Goal: Use online tool/utility: Utilize a website feature to perform a specific function

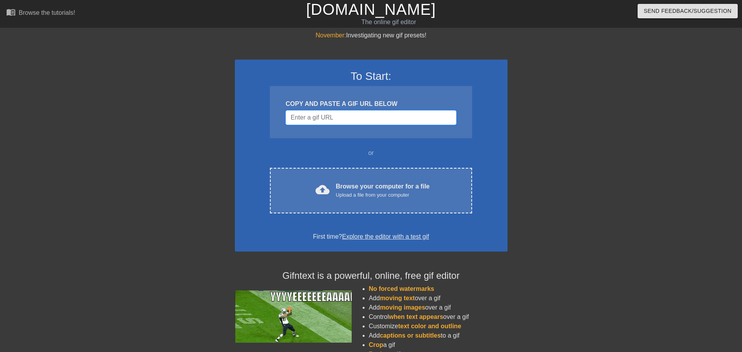
click at [335, 121] on input "Username" at bounding box center [371, 117] width 171 height 15
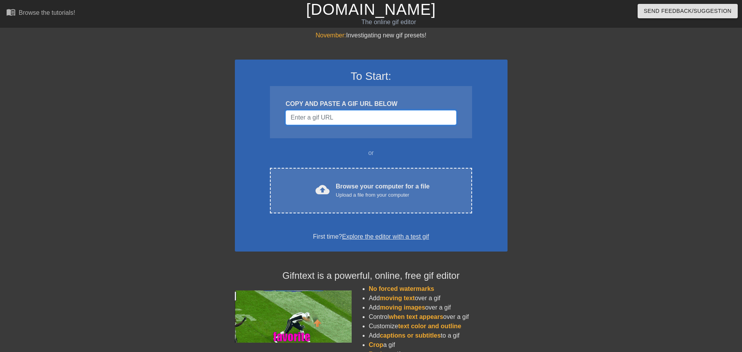
paste input "https://media.discordapp.net/attachments/948763314694008913/991900609643040878/…"
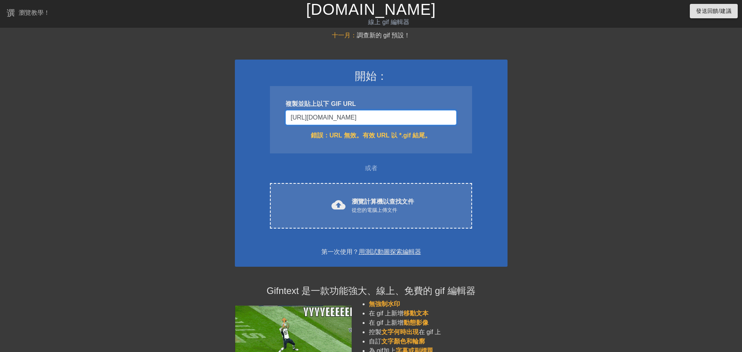
scroll to position [0, 611]
drag, startPoint x: 404, startPoint y: 118, endPoint x: 512, endPoint y: 119, distance: 107.9
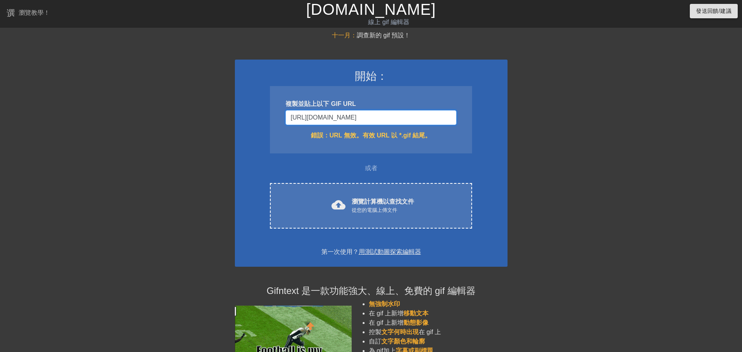
click at [404, 119] on div "十一月： 調查新的 gif 預設！ 開始： 複製並貼上以下 GIF URL https://media.discordapp.net/attachments/…" at bounding box center [371, 224] width 742 height 387
click at [404, 120] on input "https://media.discordapp.net/attachments/948763314694008913/991900609643040878/…" at bounding box center [371, 117] width 171 height 15
drag, startPoint x: 445, startPoint y: 120, endPoint x: 237, endPoint y: 125, distance: 208.5
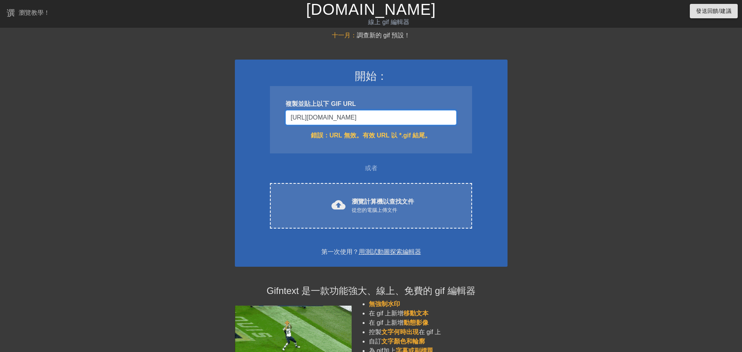
click at [237, 125] on div "開始： 複製並貼上以下 GIF URL https://media.discordapp.net/attachments/948763314694008913…" at bounding box center [371, 163] width 273 height 207
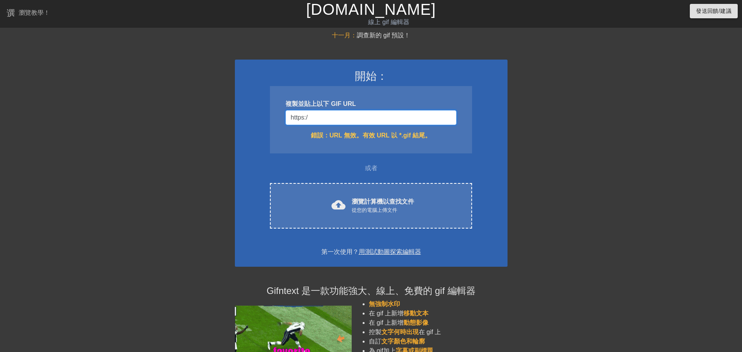
type input "h"
drag, startPoint x: 395, startPoint y: 121, endPoint x: 207, endPoint y: 125, distance: 187.9
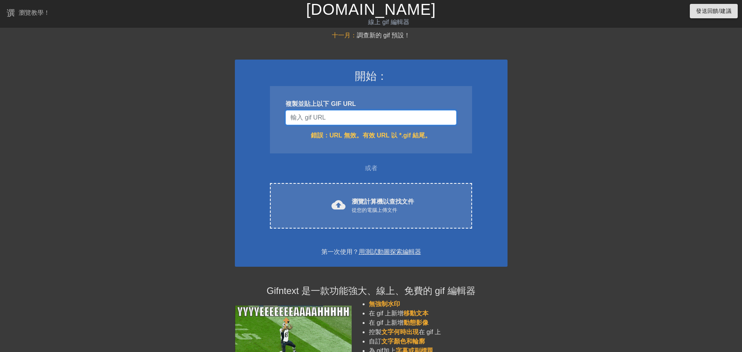
click at [207, 125] on div "十一月： 調查新的 gif 預設！ 開始： 複製並貼上以下 GIF URL 錯誤： URL 無效。有效 URL 以 *.gif 結尾。 或者 cloud_up…" at bounding box center [371, 224] width 742 height 387
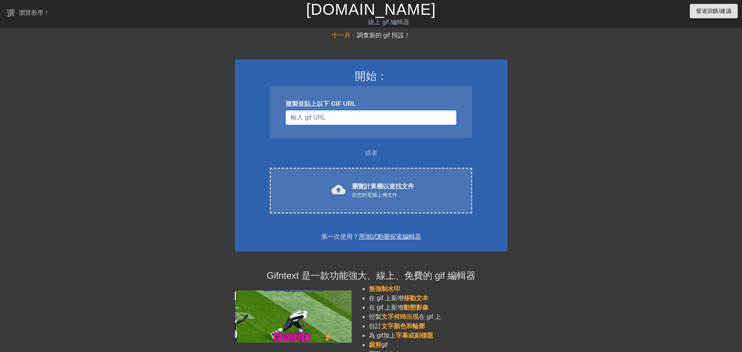
click at [357, 114] on input "使用者名稱" at bounding box center [371, 117] width 171 height 15
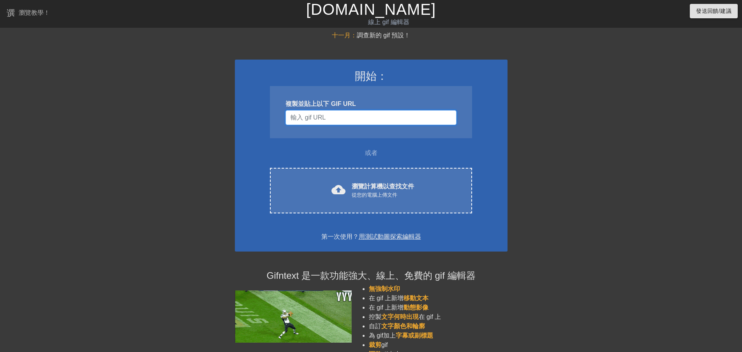
paste input "https://media.discordapp.net/attachments/948763314694008913/991900609643040878/…"
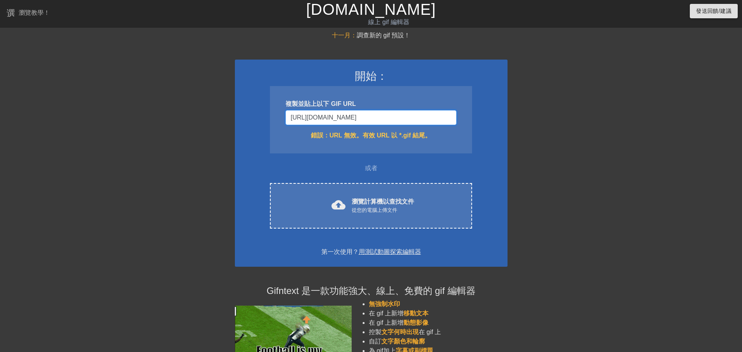
scroll to position [0, 611]
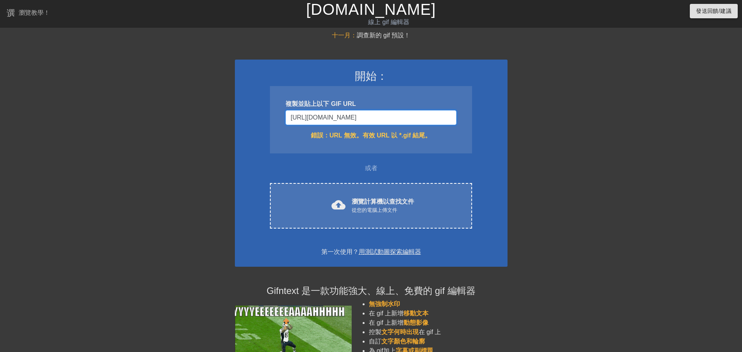
drag, startPoint x: 360, startPoint y: 116, endPoint x: 508, endPoint y: 120, distance: 148.5
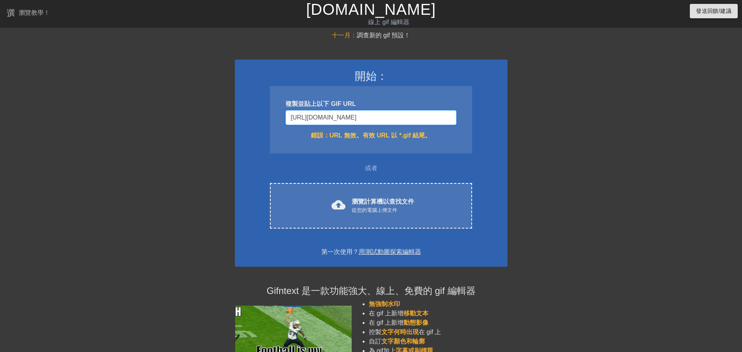
click at [404, 120] on div "十一月： 調查新的 gif 預設！ 開始： 複製並貼上以下 GIF URL https://media.discordapp.net/attachments/…" at bounding box center [371, 224] width 742 height 387
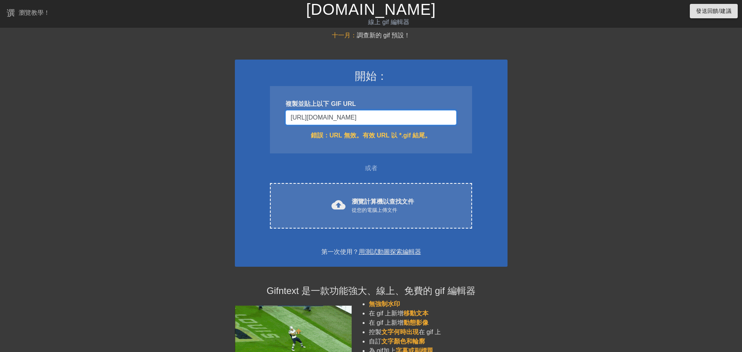
click at [404, 117] on input "https://media.discordapp.net/attachments/948763314694008913/991900609643040878/…" at bounding box center [371, 117] width 171 height 15
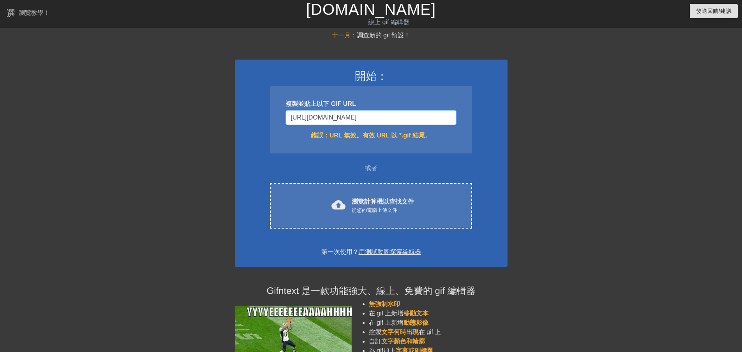
scroll to position [0, 0]
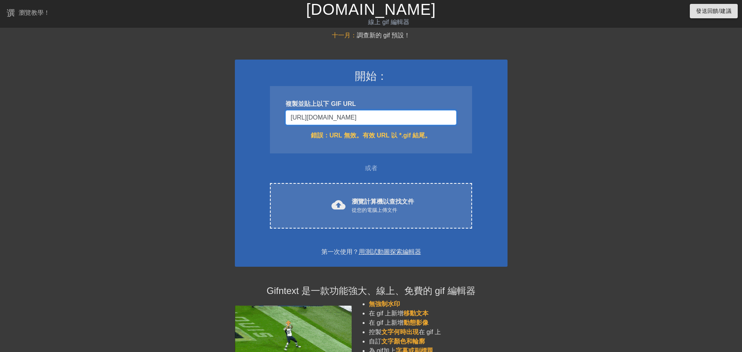
drag, startPoint x: 341, startPoint y: 122, endPoint x: 258, endPoint y: 128, distance: 83.2
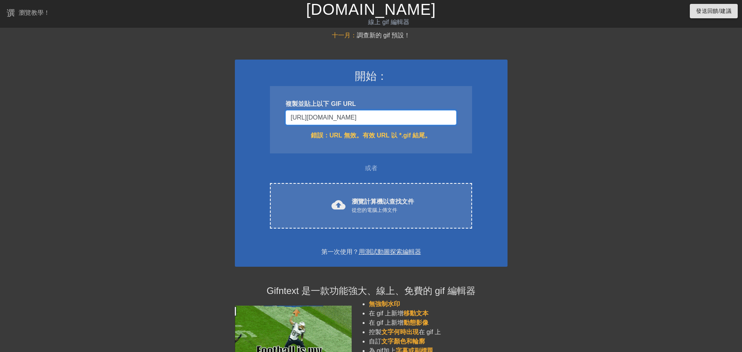
click at [247, 127] on div "開始： 複製並貼上以下 GIF URL https://media.discordapp.net/attachments/948763314694008913…" at bounding box center [371, 163] width 273 height 207
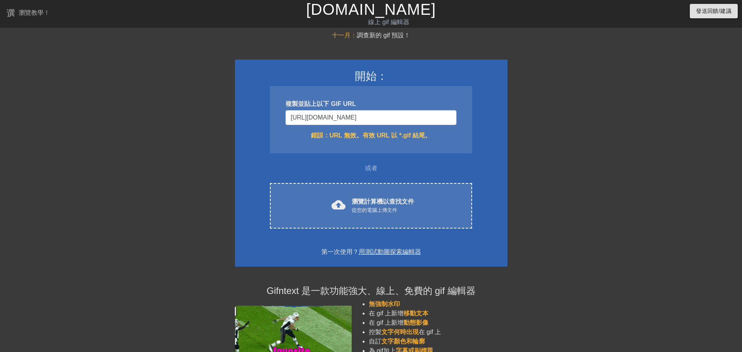
click at [394, 129] on div "複製並貼上以下 GIF URL https://media.discordapp.net/attachments/948763314694008913/991…" at bounding box center [371, 119] width 202 height 67
click at [404, 119] on input "https://media.discordapp.net/attachments/948763314694008913/991900609643040878/…" at bounding box center [371, 117] width 171 height 15
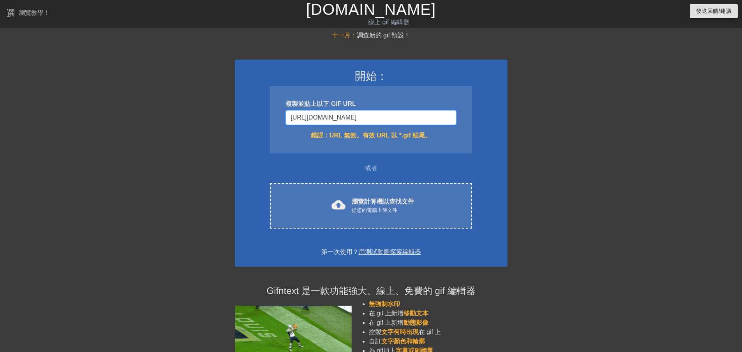
scroll to position [0, 270]
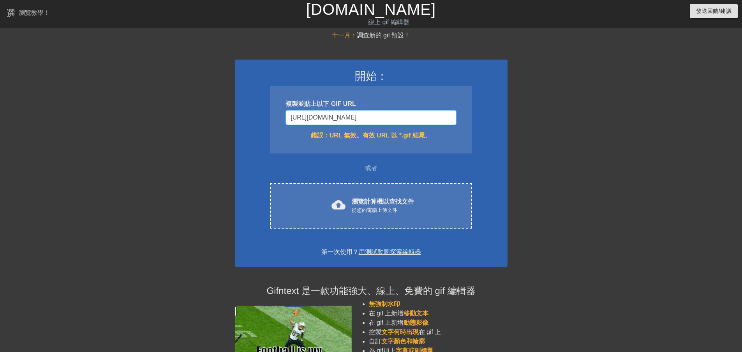
click at [393, 118] on input "https://media.discordapp.net/attachments/948763314694008913/991900609643040878/…" at bounding box center [371, 117] width 171 height 15
click at [396, 118] on input "https://media.discordapp.net/attachments/948763314694008913/991900609643040878/…" at bounding box center [371, 117] width 171 height 15
type input "https://media.discordapp.net/attachments/948763314694008913/991900609643040878/…"
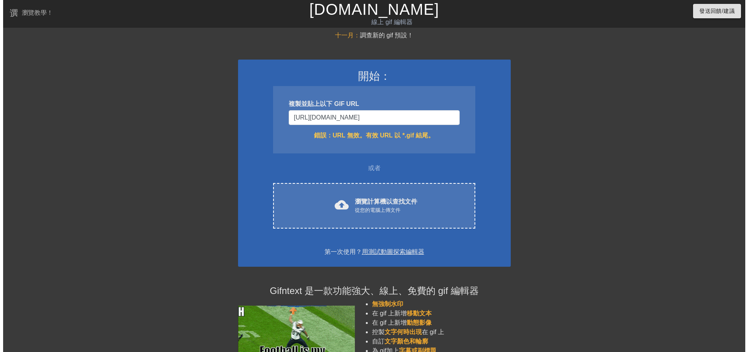
scroll to position [0, 0]
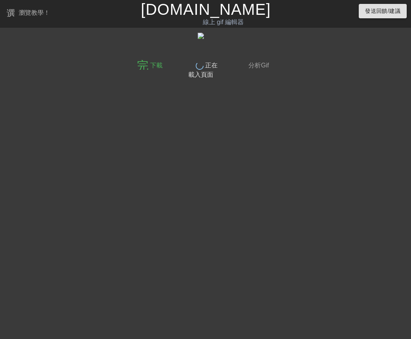
drag, startPoint x: 174, startPoint y: 100, endPoint x: 182, endPoint y: 92, distance: 11.9
click at [174, 83] on html "選單書 瀏覽教學！ Gifntext.com 線上 gif 編輯器 發送回饋/建議 完畢 下載 完畢 正在載入頁面 完畢 分析Gif 原文 為這個翻譯評分 你…" at bounding box center [205, 41] width 411 height 83
click at [178, 83] on html "選單書 瀏覽教學！ Gifntext.com 線上 gif 編輯器 發送回饋/建議 完畢 下載 完畢 正在載入頁面 完畢 分析Gif 原文 為這個翻譯評分 你…" at bounding box center [205, 41] width 411 height 83
drag, startPoint x: 178, startPoint y: 123, endPoint x: 247, endPoint y: 4, distance: 137.1
click at [178, 83] on html "選單書 瀏覽教學！ Gifntext.com 線上 gif 編輯器 發送回饋/建議 完畢 下載 完畢 正在載入頁面 完畢 分析Gif 原文 為這個翻譯評分 你…" at bounding box center [205, 41] width 411 height 83
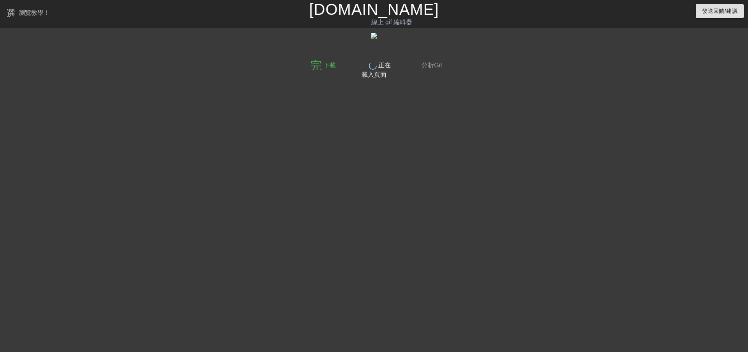
click at [404, 64] on div "完畢 分析Gif" at bounding box center [425, 68] width 51 height 24
drag, startPoint x: 418, startPoint y: 64, endPoint x: 401, endPoint y: 68, distance: 17.6
click at [404, 67] on div "完畢 分析Gif" at bounding box center [425, 68] width 51 height 24
click at [364, 73] on font "正在載入頁面" at bounding box center [376, 70] width 29 height 16
click at [404, 135] on div "完畢 下載 完畢 正在載入頁面 完畢 分析Gif" at bounding box center [374, 148] width 142 height 234
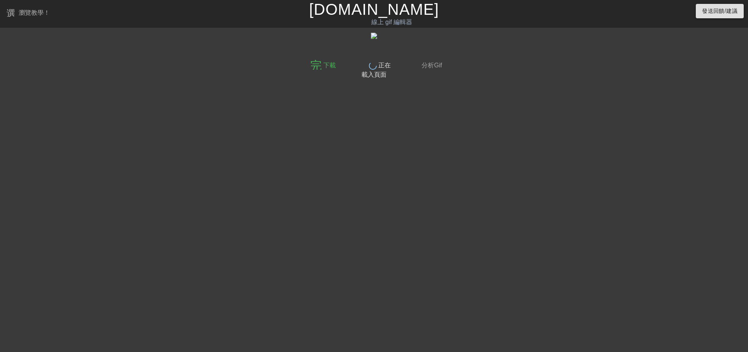
click at [299, 105] on div "完畢 下載 完畢 正在載入頁面 完畢 分析Gif" at bounding box center [374, 148] width 748 height 234
drag, startPoint x: 431, startPoint y: 110, endPoint x: 397, endPoint y: 105, distance: 33.4
click at [404, 109] on div "完畢 下載 完畢 正在載入頁面 完畢 分析Gif" at bounding box center [374, 148] width 142 height 234
click at [373, 64] on icon at bounding box center [373, 66] width 10 height 10
click at [364, 122] on div "完畢 下載 完畢 正在載入頁面 完畢 分析Gif" at bounding box center [374, 148] width 142 height 234
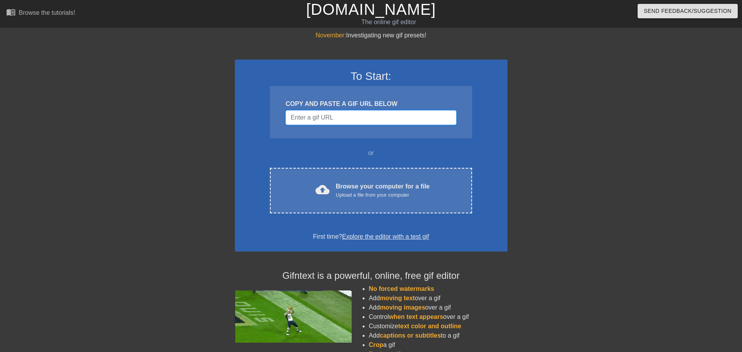
click at [338, 117] on input "Username" at bounding box center [371, 117] width 171 height 15
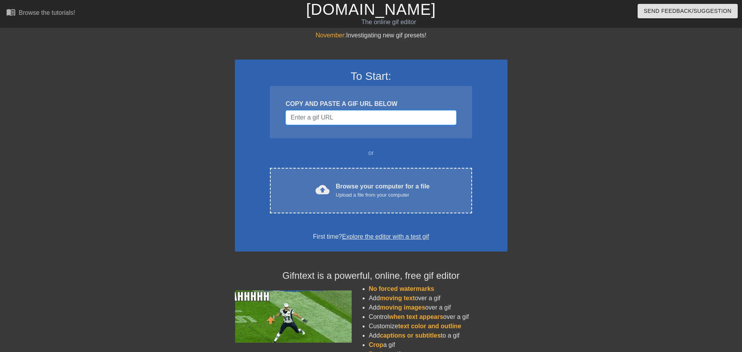
paste input "https://media.discordapp.net/attachments/948763314694008913/991900609643040878/…"
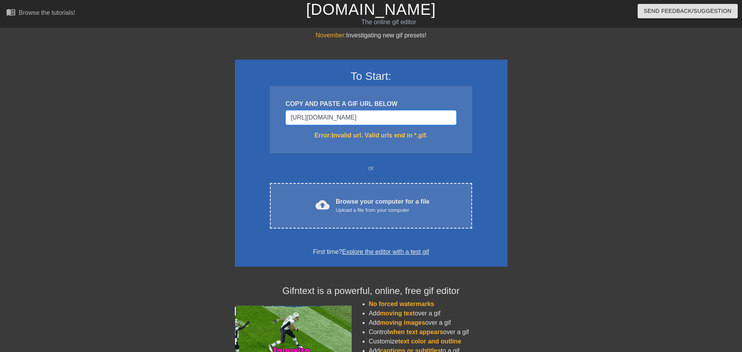
scroll to position [0, 610]
click at [383, 118] on input "https://media.discordapp.net/attachments/948763314694008913/991900609643040878/…" at bounding box center [371, 117] width 171 height 15
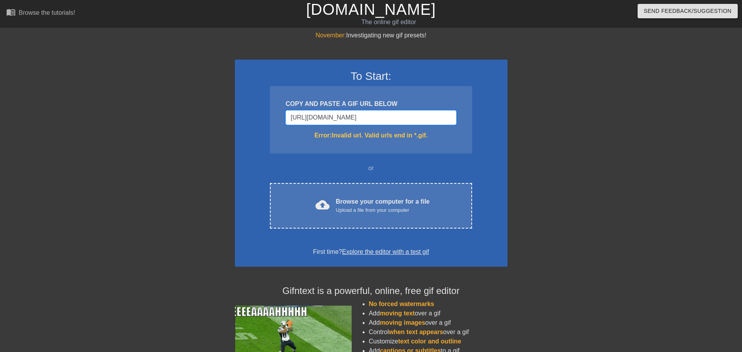
scroll to position [0, 0]
drag, startPoint x: 351, startPoint y: 120, endPoint x: 258, endPoint y: 122, distance: 92.4
click at [194, 119] on div "November: Investigating new gif presets! To Start: COPY AND PASTE A GIF URL BEL…" at bounding box center [371, 229] width 742 height 397
click at [300, 121] on input "https://media.discordapp.net/attachments/948763314694008913/991900609643040878/…" at bounding box center [371, 117] width 171 height 15
click at [371, 121] on input "https://media.discordapp.net/attachments/948763314694008913/991900609643040878/…" at bounding box center [371, 117] width 171 height 15
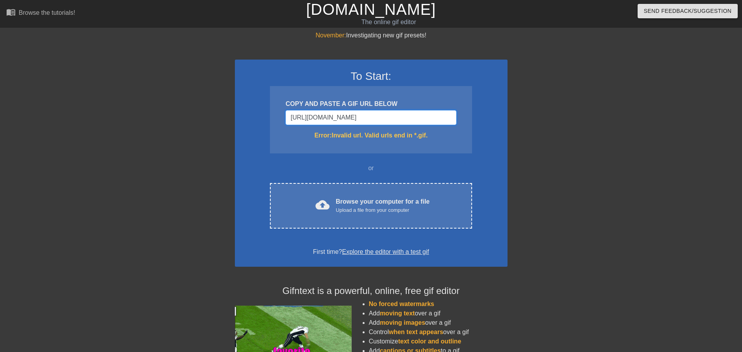
type input "https://media.discordapp.net/attachments/948763314694008913/991900609643040878/…"
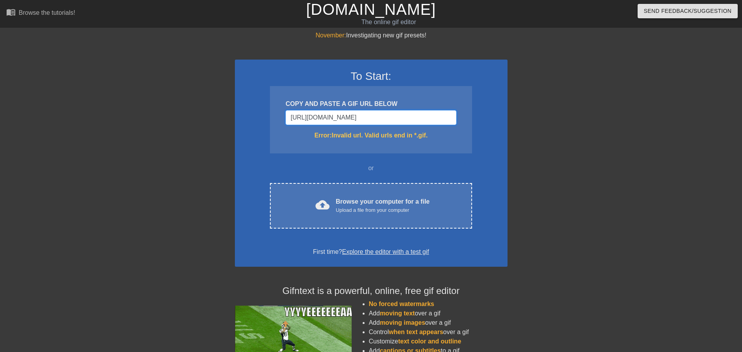
click at [340, 115] on input "https://media.discordapp.net/attachments/948763314694008913/991900609643040878/…" at bounding box center [371, 117] width 171 height 15
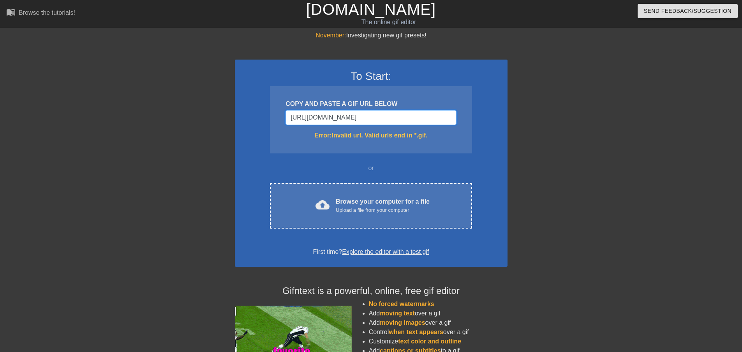
click at [342, 116] on input "https://media.discordapp.net/attachments/948763314694008913/991900609643040878/…" at bounding box center [371, 117] width 171 height 15
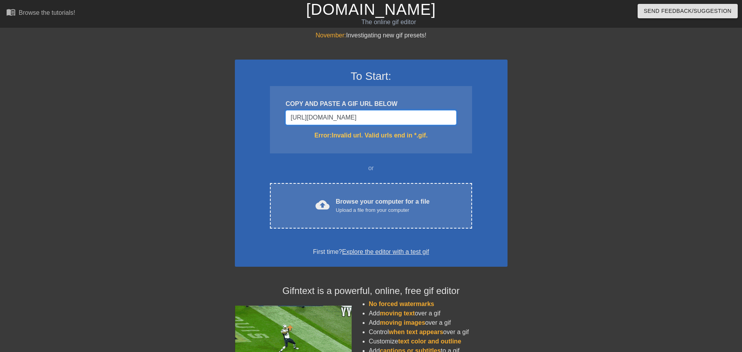
click at [342, 116] on input "https://media.discordapp.net/attachments/948763314694008913/991900609643040878/…" at bounding box center [371, 117] width 171 height 15
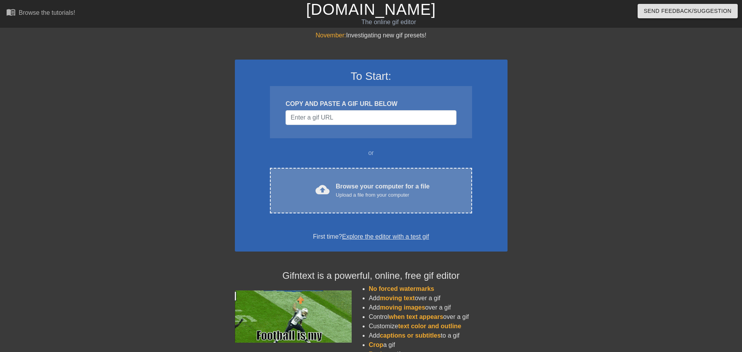
click at [342, 205] on div "cloud_upload Browse your computer for a file Upload a file from your computer C…" at bounding box center [371, 191] width 202 height 46
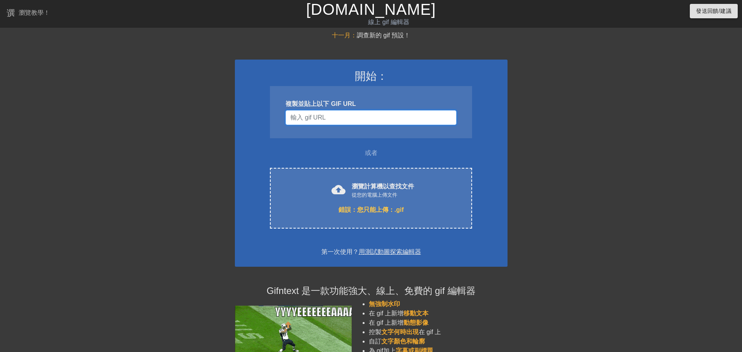
click at [317, 115] on input "使用者名稱" at bounding box center [371, 117] width 171 height 15
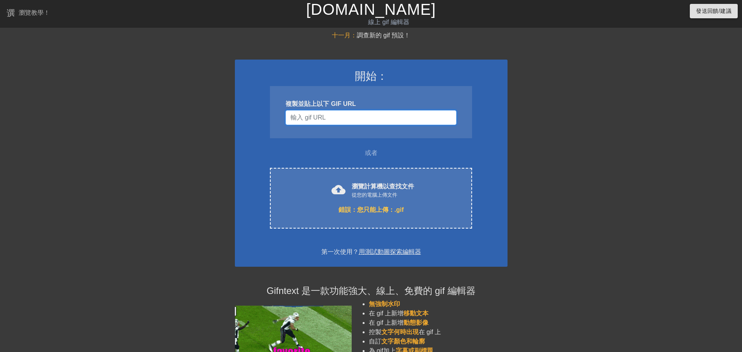
click at [370, 121] on input "使用者名稱" at bounding box center [371, 117] width 171 height 15
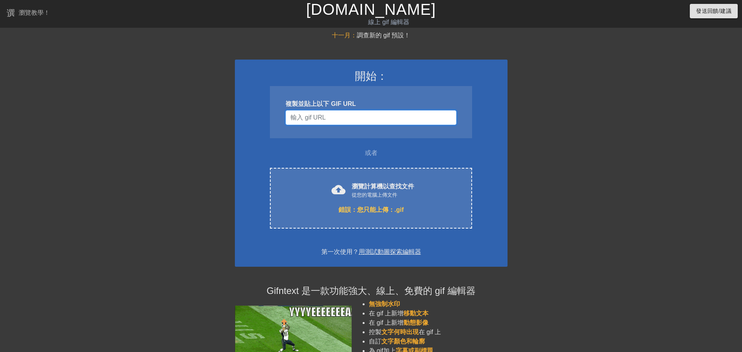
paste input "https://media.discordapp.net/attachments/948763314694008913/991900609643040878/…"
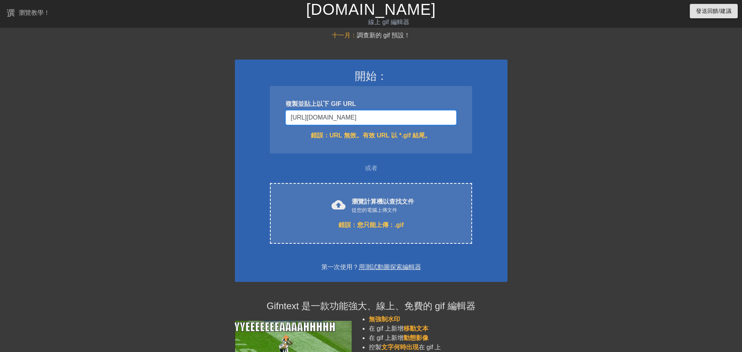
scroll to position [0, 147]
drag, startPoint x: 360, startPoint y: 122, endPoint x: 300, endPoint y: 124, distance: 60.4
click at [265, 124] on div "開始： 複製並貼上以下 GIF URL https://media.discordapp.net/attachments/948763314694008913…" at bounding box center [371, 171] width 273 height 222
click at [360, 124] on input "https://media.discordapp.net/attachments/948763314694008913/991900609643040878/…" at bounding box center [371, 117] width 171 height 15
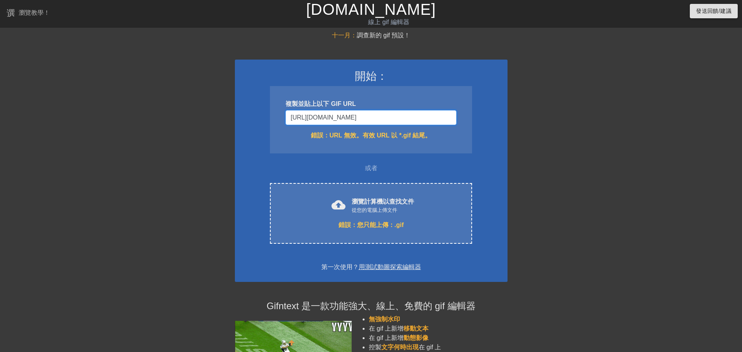
drag, startPoint x: 333, startPoint y: 120, endPoint x: 521, endPoint y: 121, distance: 188.2
click at [521, 121] on div "十一月： 調查新的 gif 預設！ 開始： 複製並貼上以下 GIF URL https://media.discordapp.net/attachments/…" at bounding box center [371, 232] width 742 height 403
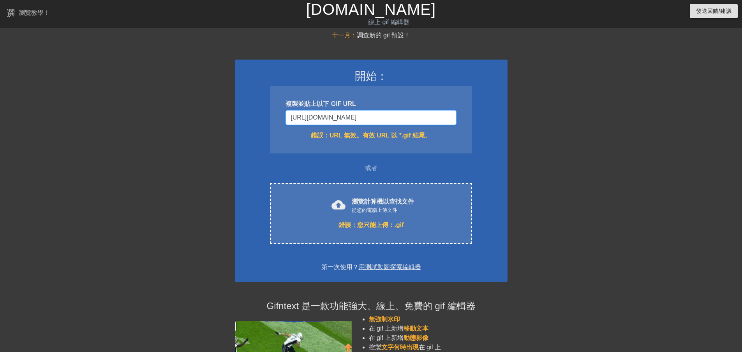
type input "https://media.discordapp.net/attachments/948763314694008913/991900609643040878/…"
click at [521, 121] on div at bounding box center [575, 148] width 117 height 234
click at [373, 116] on input "https://media.discordapp.net/attachments/948763314694008913/991900609643040878/…" at bounding box center [371, 117] width 171 height 15
click at [379, 121] on input "https://media.discordapp.net/attachments/948763314694008913/991900609643040878/…" at bounding box center [371, 117] width 171 height 15
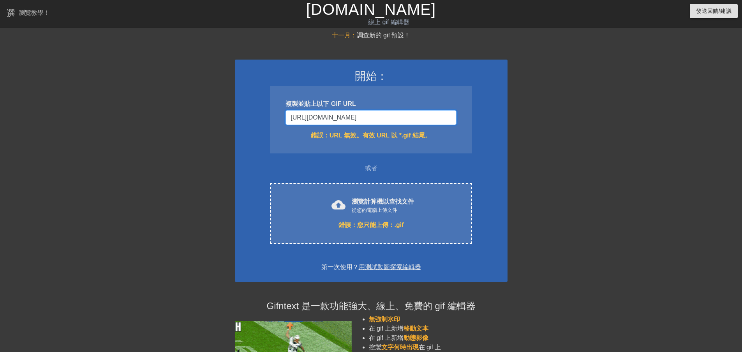
drag, startPoint x: 371, startPoint y: 122, endPoint x: 454, endPoint y: 120, distance: 82.2
click at [517, 121] on div "十一月： 調查新的 gif 預設！ 開始： 複製並貼上以下 GIF URL https://media.discordapp.net/attachments/…" at bounding box center [371, 232] width 742 height 403
click at [388, 119] on input "https://media.discordapp.net/attachments/948763314694008913/991900609643040878/…" at bounding box center [371, 117] width 171 height 15
drag, startPoint x: 424, startPoint y: 117, endPoint x: 460, endPoint y: 120, distance: 36.0
click at [460, 120] on div "複製並貼上以下 GIF URL https://media.discordapp.net/attachments/948763314694008913/991…" at bounding box center [371, 119] width 202 height 67
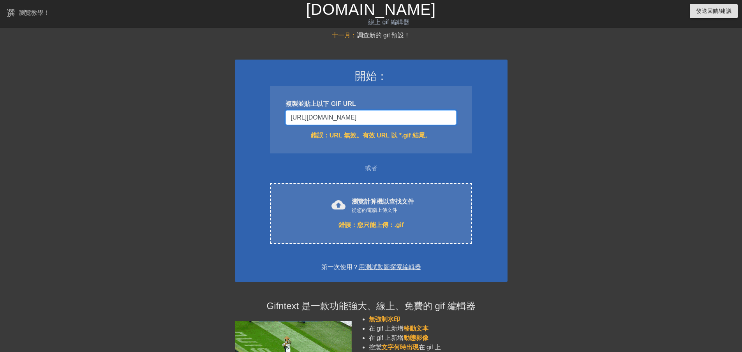
click at [319, 120] on input "https://media.discordapp.net/attachments/948763314694008913/991900609643040878/…" at bounding box center [371, 117] width 171 height 15
click at [340, 119] on input "https://media.discordapp.net/attachments/948763314694008913/991900609643040878/…" at bounding box center [371, 117] width 171 height 15
click at [348, 118] on input "https://media.discordapp.net/attachments/948763314694008913/991900609643040878/…" at bounding box center [371, 117] width 171 height 15
click at [372, 119] on input "https://media.discordapp.net/attachments/948763314694008913/991900609643040878/…" at bounding box center [371, 117] width 171 height 15
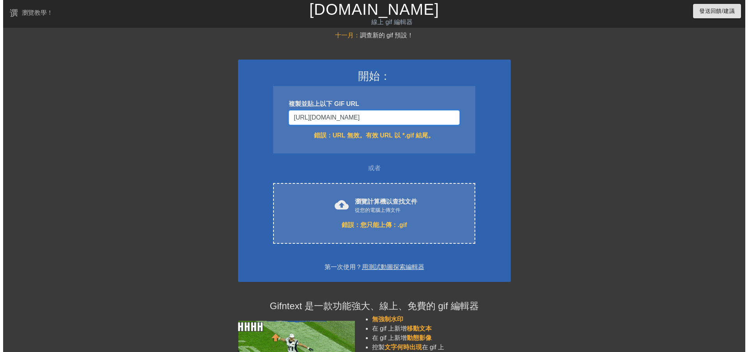
scroll to position [0, 0]
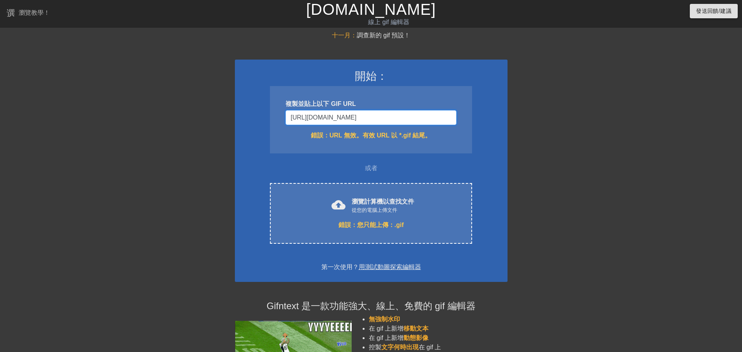
drag, startPoint x: 344, startPoint y: 119, endPoint x: 237, endPoint y: 121, distance: 107.2
click at [237, 121] on div "開始： 複製並貼上以下 GIF URL https://media.discordapp.net/attachments/948763314694008913…" at bounding box center [371, 171] width 273 height 222
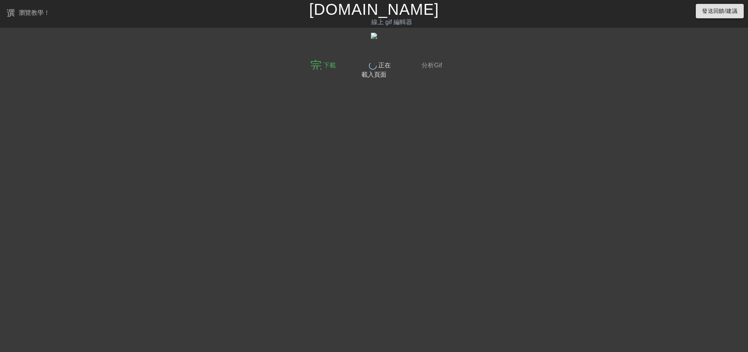
drag, startPoint x: 387, startPoint y: 138, endPoint x: 387, endPoint y: 111, distance: 26.1
click at [386, 121] on div "完畢 下載 完畢 正在載入頁面 完畢 分析Gif" at bounding box center [374, 148] width 142 height 234
click at [387, 21] on font "線上 gif 編輯器" at bounding box center [391, 22] width 41 height 7
click at [365, 15] on font "[DOMAIN_NAME]" at bounding box center [374, 9] width 130 height 17
drag, startPoint x: 296, startPoint y: 125, endPoint x: 229, endPoint y: 60, distance: 93.1
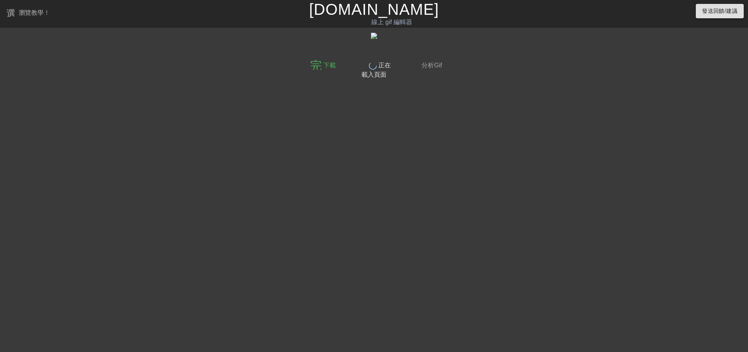
click at [290, 115] on div "完畢 下載 完畢 正在載入頁面 完畢 分析Gif" at bounding box center [374, 148] width 748 height 234
click at [375, 97] on div "完畢 下載 完畢 正在載入頁面 完畢 分析Gif" at bounding box center [374, 148] width 142 height 234
click at [375, 127] on div "完畢 下載 完畢 正在載入頁面 完畢 分析Gif" at bounding box center [374, 148] width 142 height 234
click at [387, 19] on font "線上 gif 編輯器" at bounding box center [391, 22] width 41 height 7
click at [400, 14] on font "[DOMAIN_NAME]" at bounding box center [374, 9] width 130 height 17
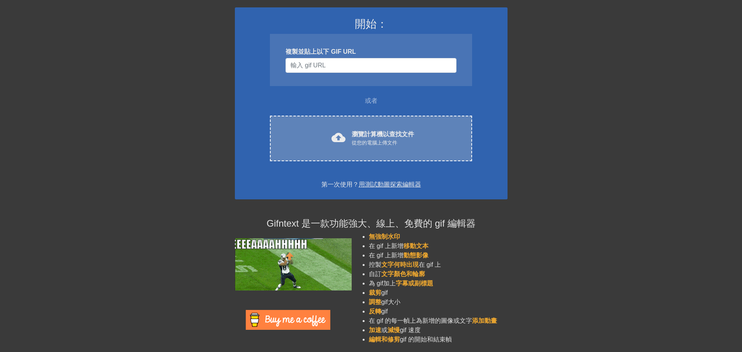
scroll to position [54, 0]
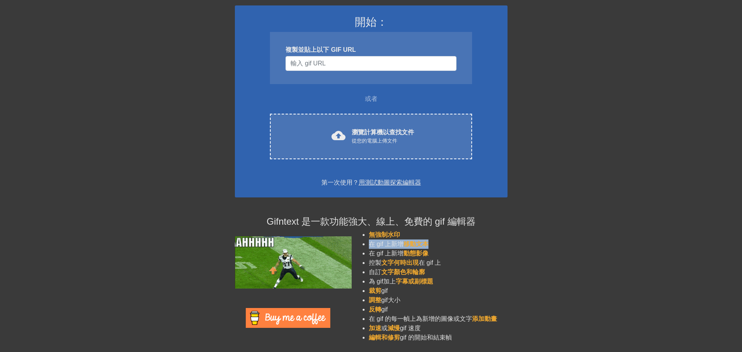
drag, startPoint x: 370, startPoint y: 246, endPoint x: 443, endPoint y: 245, distance: 73.3
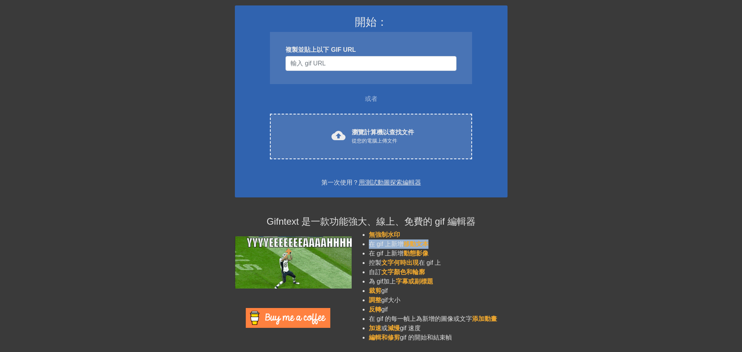
click at [443, 245] on li "在 gif 上 新增 移動文本" at bounding box center [438, 244] width 139 height 9
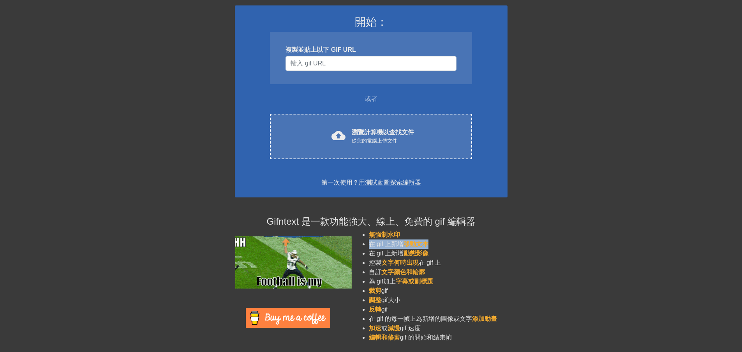
click at [444, 245] on li "在 gif 上 新增 移動文本" at bounding box center [438, 244] width 139 height 9
drag, startPoint x: 358, startPoint y: 221, endPoint x: 418, endPoint y: 220, distance: 60.4
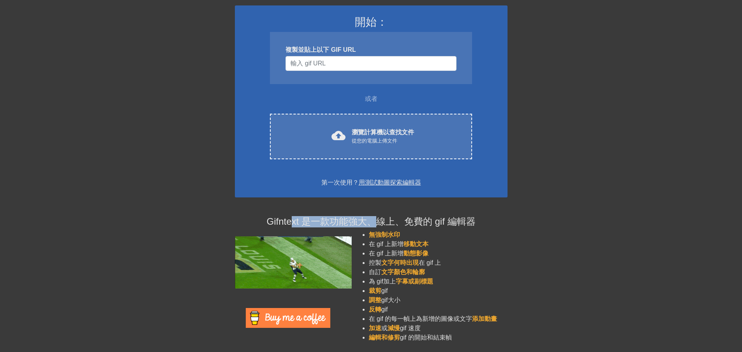
click at [395, 220] on font "Gifntext 是一款功能強大、線上、免費的 gif 編輯器" at bounding box center [371, 221] width 209 height 11
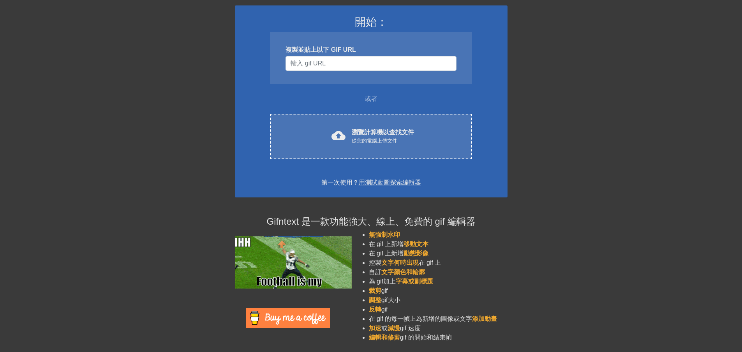
click at [481, 222] on h4 "Gifntext 是一款功能強大、線上、免費的 gif 編輯器" at bounding box center [371, 221] width 273 height 11
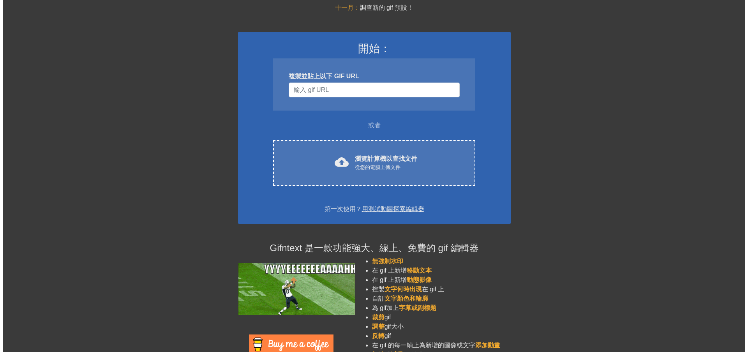
scroll to position [0, 0]
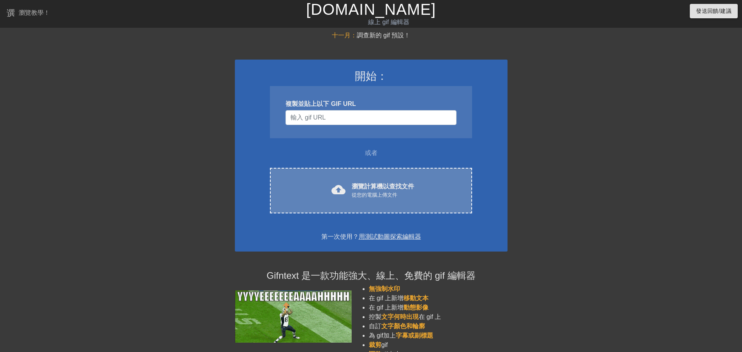
click at [360, 187] on font "瀏覽計算機以查找文件" at bounding box center [383, 186] width 62 height 7
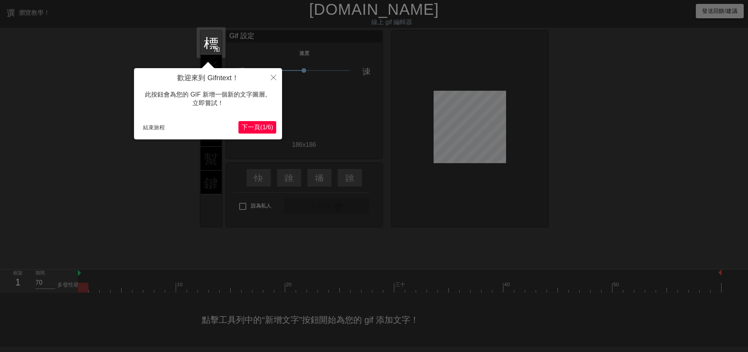
click at [253, 125] on font "下一頁" at bounding box center [251, 127] width 19 height 7
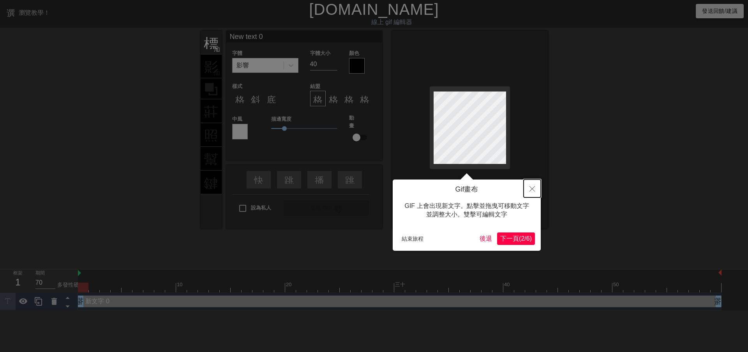
click at [534, 189] on icon "關閉" at bounding box center [532, 188] width 5 height 5
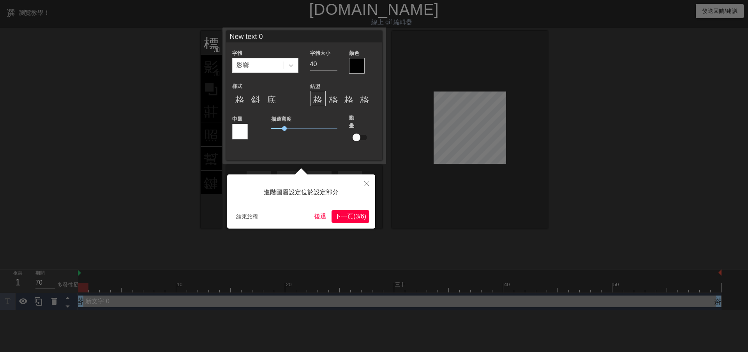
click at [343, 205] on div "進階圖層設定位於設定部分" at bounding box center [301, 192] width 136 height 24
click at [353, 215] on font "(" at bounding box center [354, 216] width 2 height 7
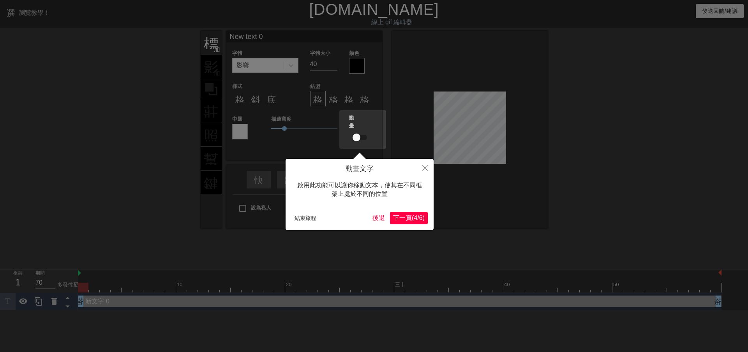
click at [419, 220] on font "6" at bounding box center [421, 218] width 4 height 7
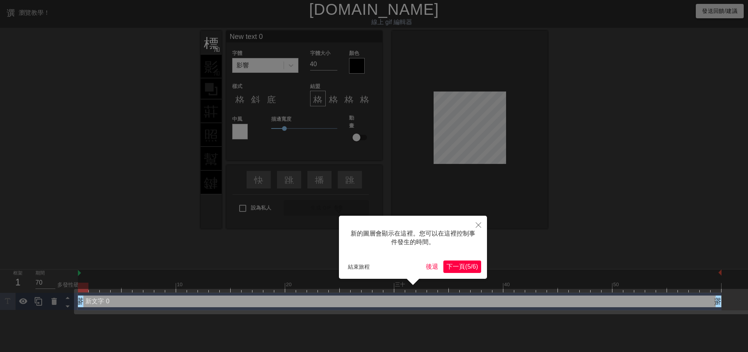
click at [441, 252] on div "新的圖層會顯示在這裡。您可以在這裡控制事件發生的時間。" at bounding box center [413, 238] width 136 height 33
click at [454, 268] on font "下一頁" at bounding box center [456, 266] width 19 height 7
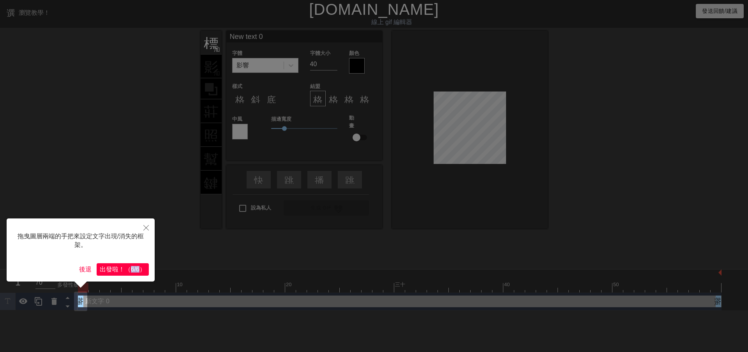
click at [127, 264] on div "拖曳圖層兩端的手把來設定文字出現/消失的框架。 後退 出發 啦 ！ （ 6/6 ）" at bounding box center [81, 250] width 148 height 63
click at [126, 266] on font "（" at bounding box center [128, 269] width 6 height 7
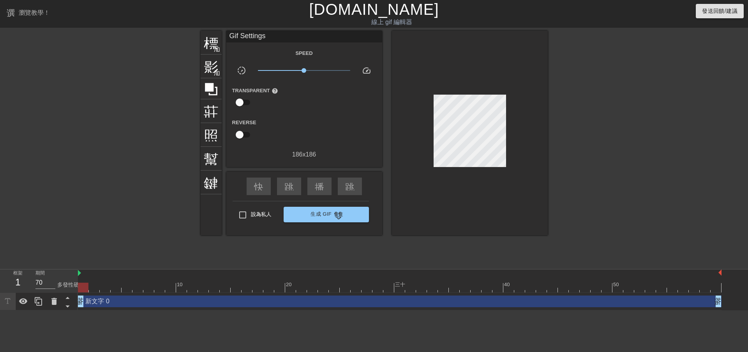
click at [446, 230] on div "標題 加入圓圈 影像 加入圓圈 莊稼 照片尺寸選擇大 幫助 鍵盤 Gif Settings Speed slow_motion_video x1.00 spe…" at bounding box center [374, 148] width 347 height 234
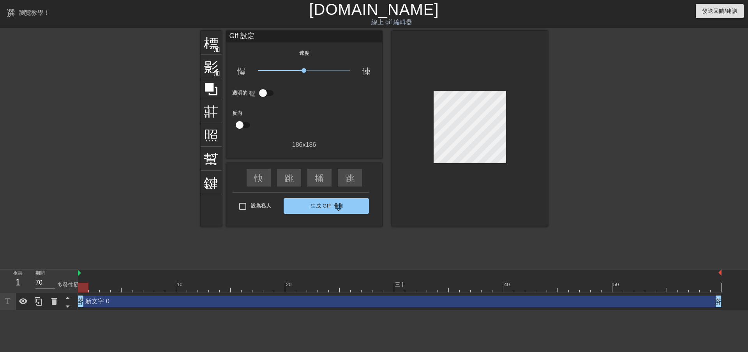
click at [131, 275] on div at bounding box center [400, 274] width 644 height 8
drag, startPoint x: 87, startPoint y: 293, endPoint x: 100, endPoint y: 295, distance: 13.9
click at [100, 295] on div "10 20 三十 40 50 新文字 0 拖曳手柄 拖曳手柄" at bounding box center [413, 290] width 670 height 41
drag, startPoint x: 93, startPoint y: 303, endPoint x: 115, endPoint y: 303, distance: 22.6
click at [117, 304] on div "新文字 0 拖曳手柄 拖曳手柄" at bounding box center [400, 302] width 644 height 12
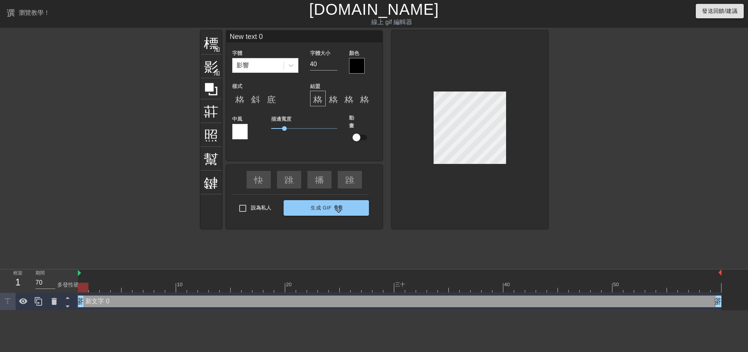
click at [124, 237] on div at bounding box center [132, 148] width 117 height 234
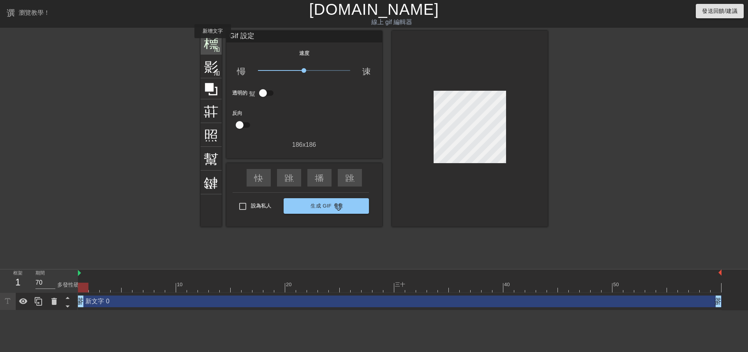
click at [211, 44] on font "標題" at bounding box center [219, 41] width 30 height 15
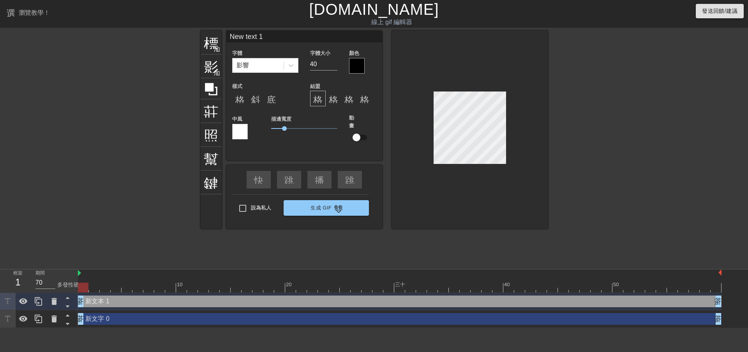
click at [95, 318] on div "新文字 0 拖曳手柄 拖曳手柄" at bounding box center [400, 319] width 644 height 12
type input "New text 0"
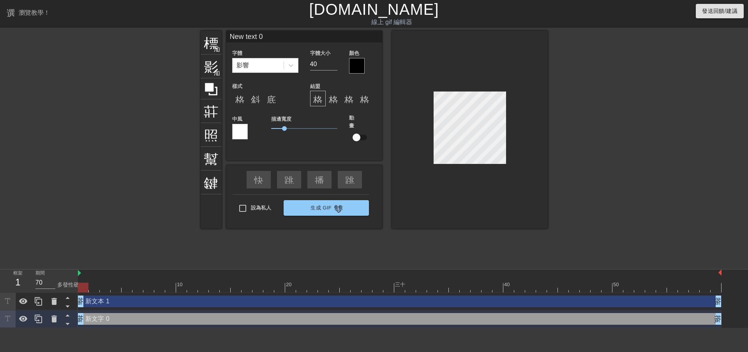
drag, startPoint x: 94, startPoint y: 321, endPoint x: 95, endPoint y: 302, distance: 19.5
click at [96, 298] on div "新文本 1 拖曳手柄 拖曳手柄 新文字 0 拖曳手柄 拖曳手柄" at bounding box center [413, 310] width 670 height 35
click at [54, 320] on icon at bounding box center [53, 319] width 5 height 7
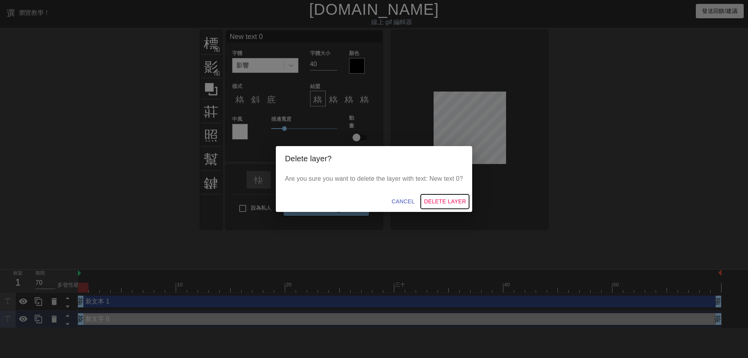
click at [438, 200] on span "Delete Layer" at bounding box center [445, 202] width 42 height 10
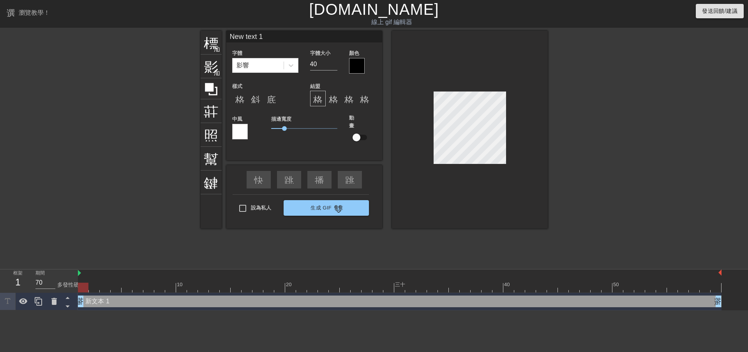
scroll to position [1, 1]
click at [257, 66] on div "影響" at bounding box center [258, 65] width 51 height 14
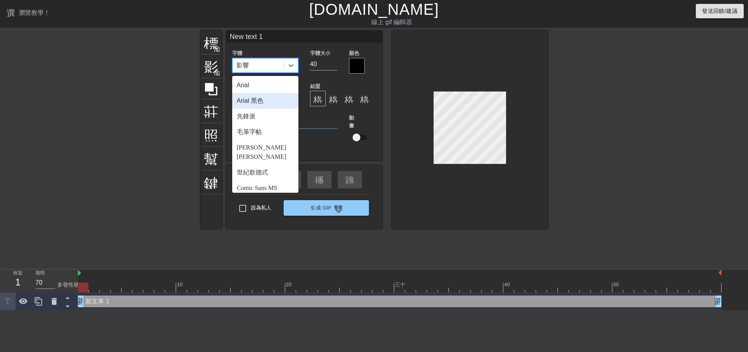
click at [258, 104] on font "Arial 黑色" at bounding box center [250, 100] width 26 height 7
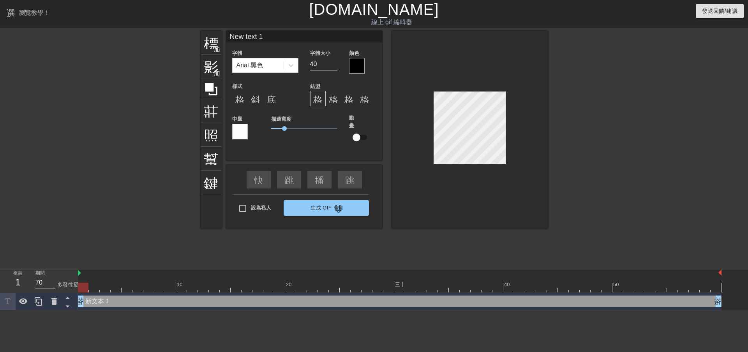
scroll to position [1, 2]
type input "New ext 1"
type textarea "New ext 1"
type input "New xt 1"
type textarea "New xt 1"
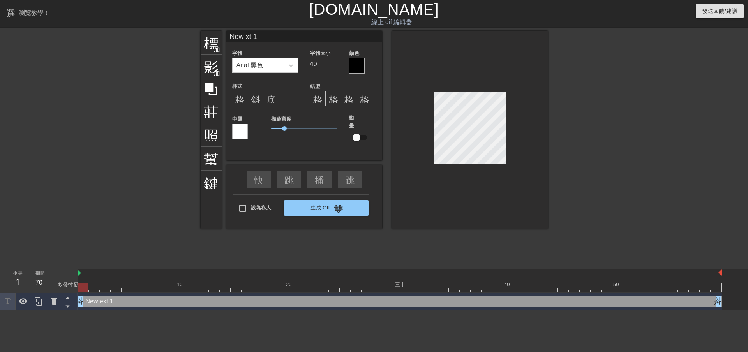
type input "New t 1"
type textarea "New t 1"
type input "New 1"
type textarea "New 1"
type input "New 1"
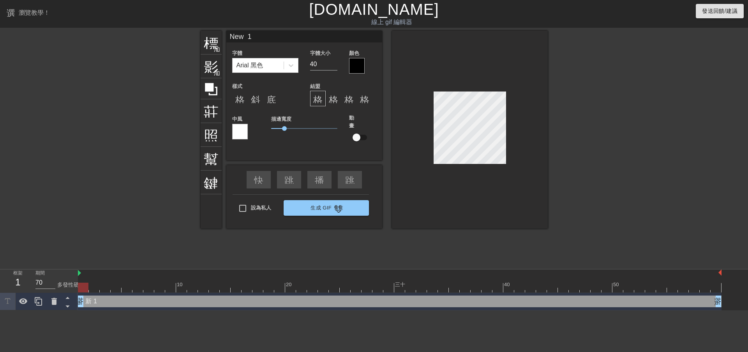
type textarea "New 1"
type input "New"
type textarea "New"
type input "New"
type textarea "New"
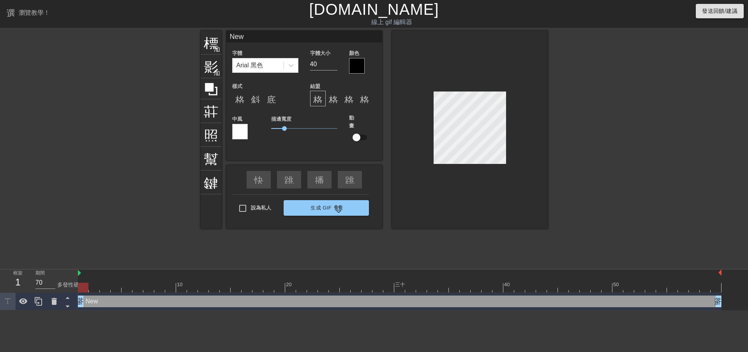
type input "Ne"
type textarea "Ne"
type input "N"
type textarea "N"
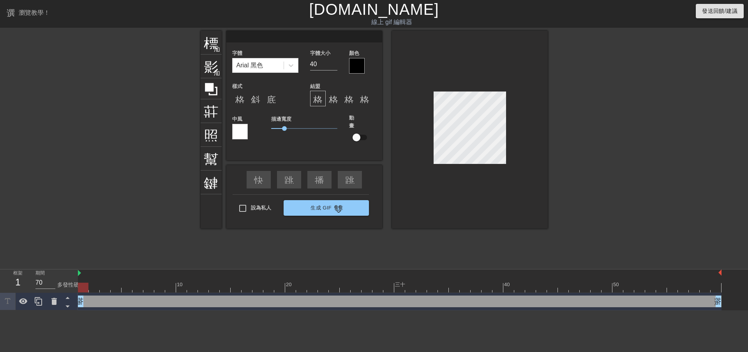
type input "ㄐ"
type textarea "ㄐ"
type input "ㄐ"
type textarea "ㄐ"
type input "ㄐㄧ"
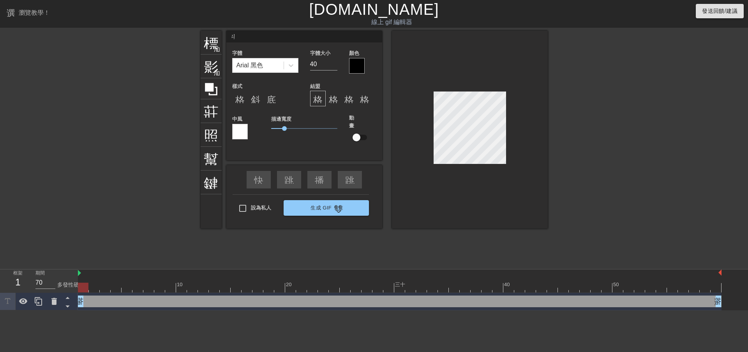
type textarea "ㄐㄧ"
type input "ㄐㄧㄢ"
type textarea "ㄐㄧㄢ"
type input "劍"
type textarea "劍ㄕ"
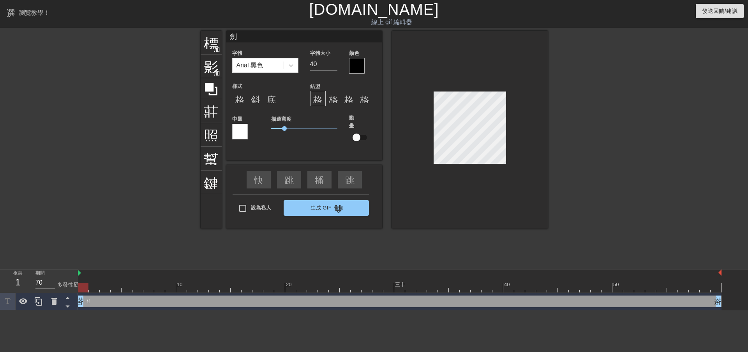
type input "劍ㄕㄣ"
type textarea "劍ㄕㄣ"
type input "[DEMOGRAPHIC_DATA]"
type textarea "[DEMOGRAPHIC_DATA]"
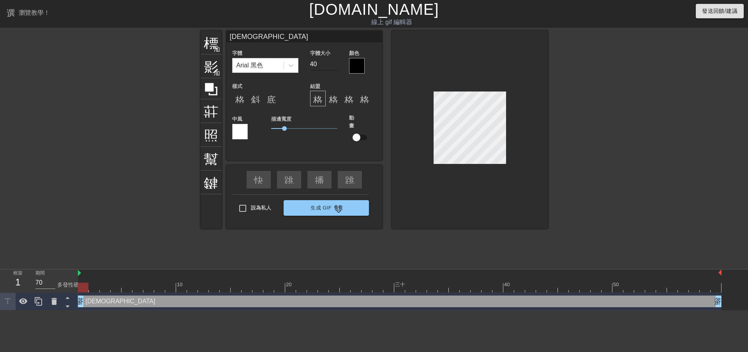
type input "[DEMOGRAPHIC_DATA]"
drag, startPoint x: 319, startPoint y: 68, endPoint x: 280, endPoint y: 74, distance: 39.4
click at [281, 74] on div "字體 Arial 黑色 字體大小 40 顏色 樣式 格式_粗體 斜體格式 底線格式 結盟 格式_對齊_左 格式對齊中心 格式_對齊_右 格式對齊 中風 描邊寬…" at bounding box center [304, 100] width 144 height 104
type input "25"
click at [344, 60] on div "顏色" at bounding box center [362, 60] width 39 height 25
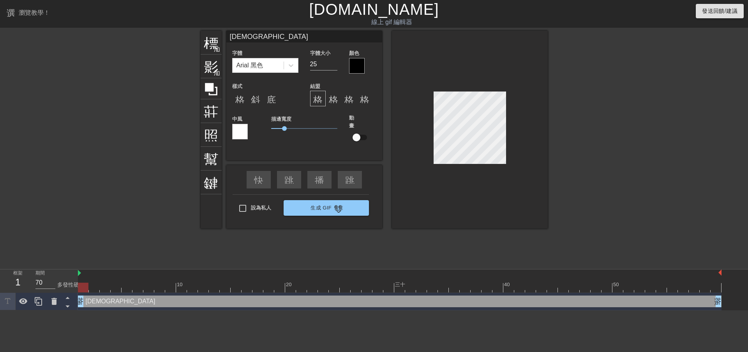
click at [358, 64] on div at bounding box center [357, 66] width 16 height 16
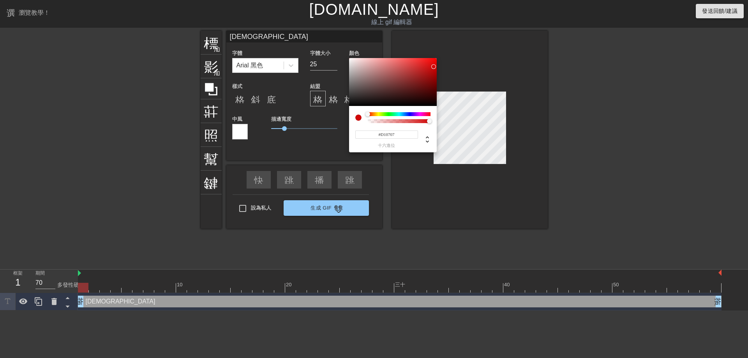
click at [434, 67] on div at bounding box center [393, 82] width 88 height 48
drag, startPoint x: 430, startPoint y: 65, endPoint x: 389, endPoint y: 114, distance: 63.6
click at [416, 66] on div at bounding box center [393, 82] width 88 height 48
click at [381, 122] on div at bounding box center [399, 121] width 60 height 4
type input "145"
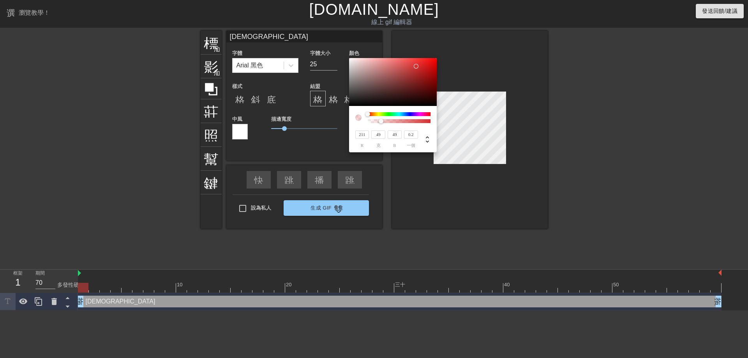
type input "22"
type input "147"
type input "23"
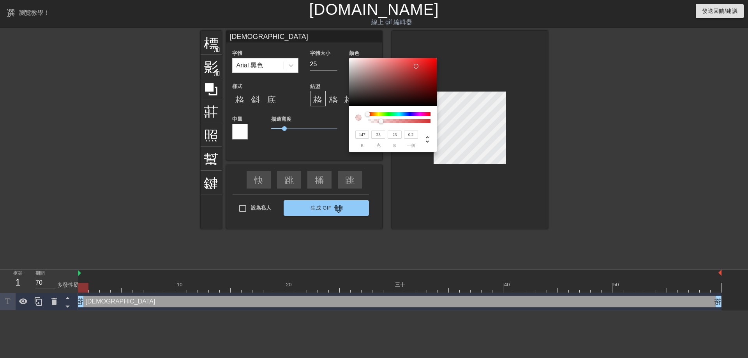
type input "184"
type input "2"
type input "190"
type input "0"
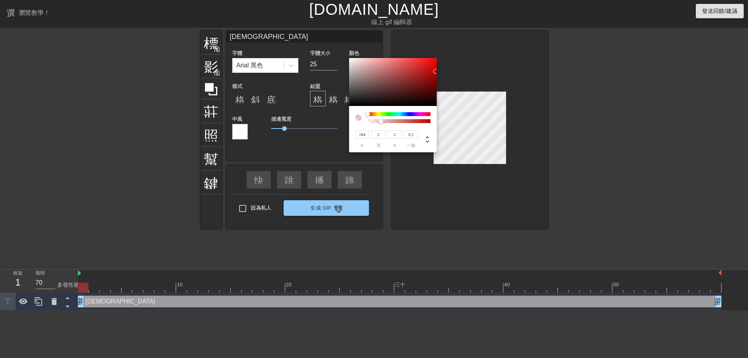
type input "0"
type input "149"
type input "26"
type input "130"
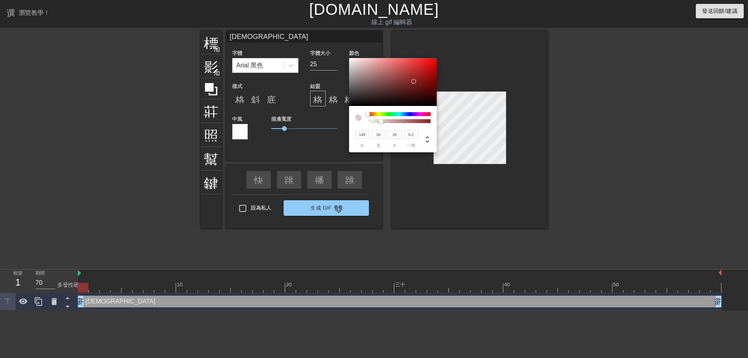
type input "34"
drag, startPoint x: 436, startPoint y: 71, endPoint x: 413, endPoint y: 81, distance: 24.4
click at [413, 81] on div at bounding box center [393, 82] width 88 height 48
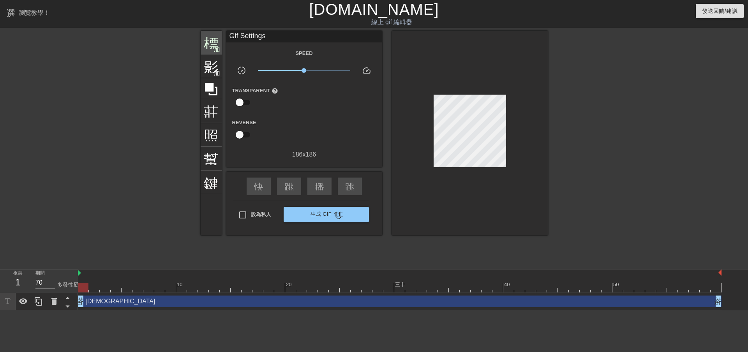
click at [210, 47] on font "標題" at bounding box center [219, 41] width 30 height 15
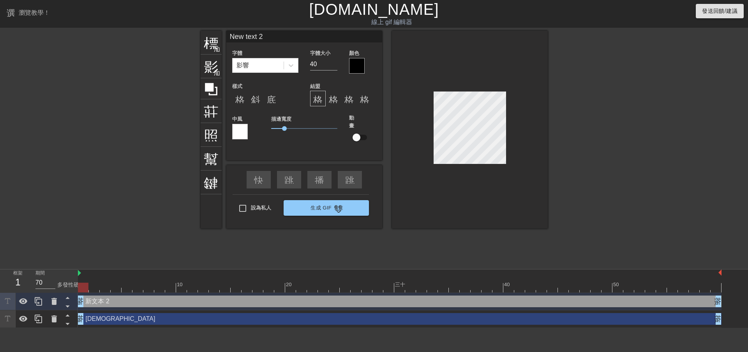
type input "[DEMOGRAPHIC_DATA]"
type input "25"
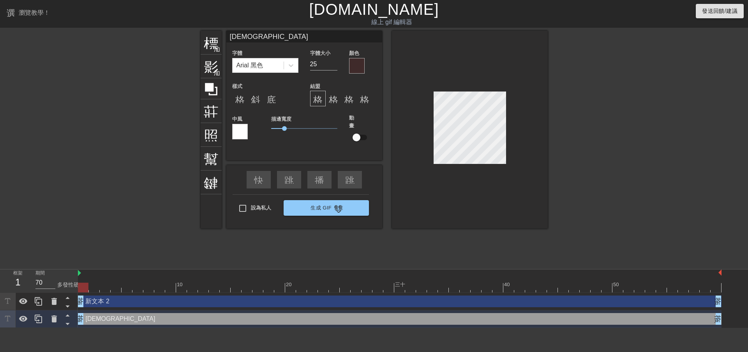
type input "New text 2"
type input "40"
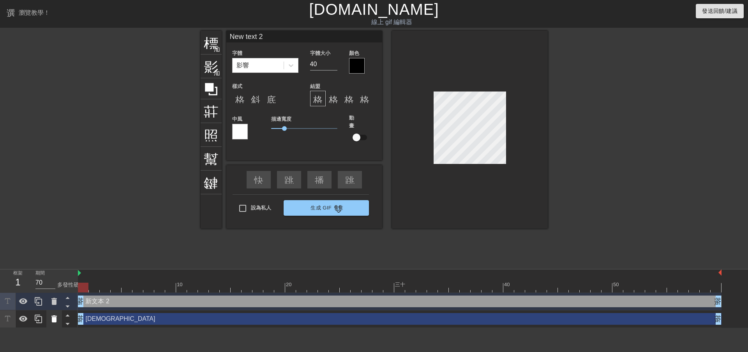
click at [50, 319] on icon at bounding box center [53, 318] width 9 height 9
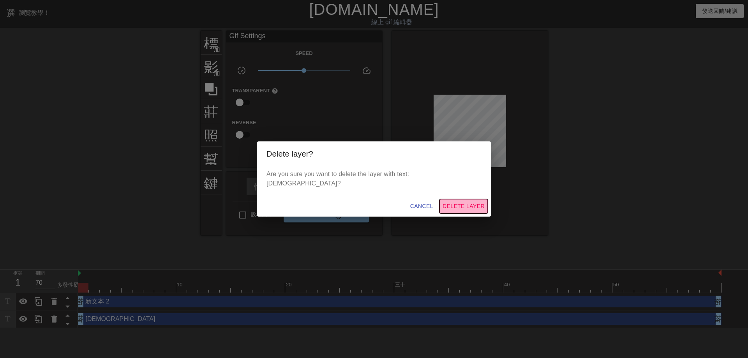
click at [443, 202] on span "Delete Layer" at bounding box center [464, 206] width 42 height 10
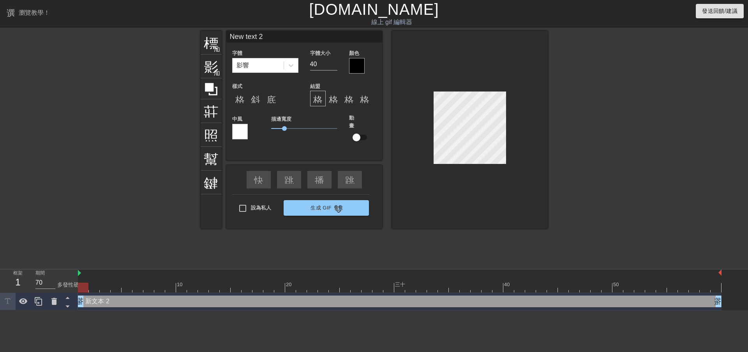
scroll to position [1, 1]
type input "text 2"
type textarea "text 2"
type input "txt 2"
type textarea "txt 2"
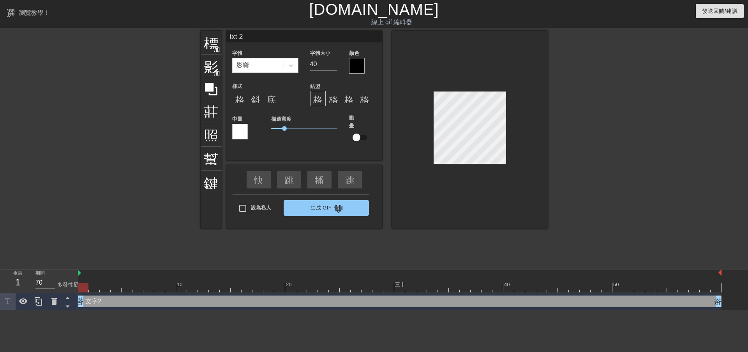
type input "xt 2"
type textarea "xt 2"
type input "xt 2"
type textarea "xt 2"
type input "t 2"
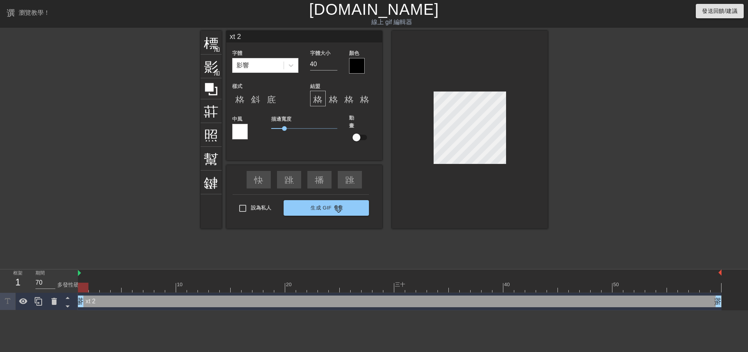
type textarea "t 2"
type input "2"
type textarea "2"
type input "2"
type textarea "2"
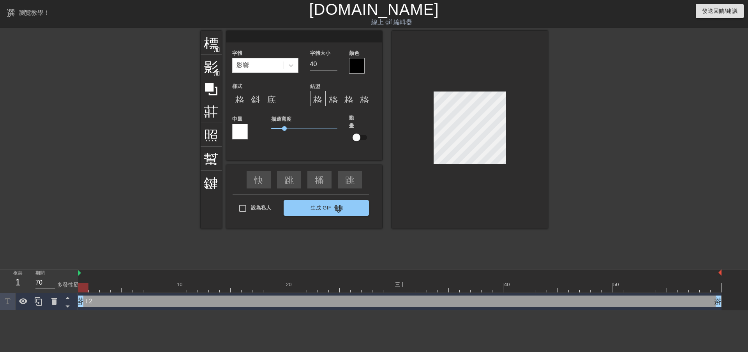
scroll to position [1, 1]
type input "u"
type textarea "u"
type input "ur"
type textarea "ur"
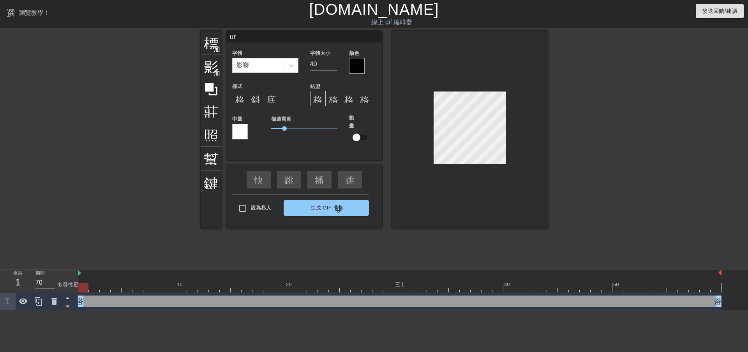
type input "ur0"
type textarea "ur0"
type input "ur04"
type textarea "ur04"
type input "ur04p"
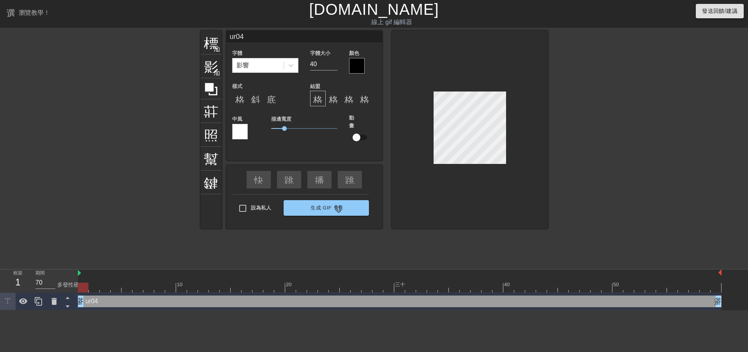
type textarea "ur04p"
type input "ur04pg"
type textarea "ur04pg"
type input "ur04pg6"
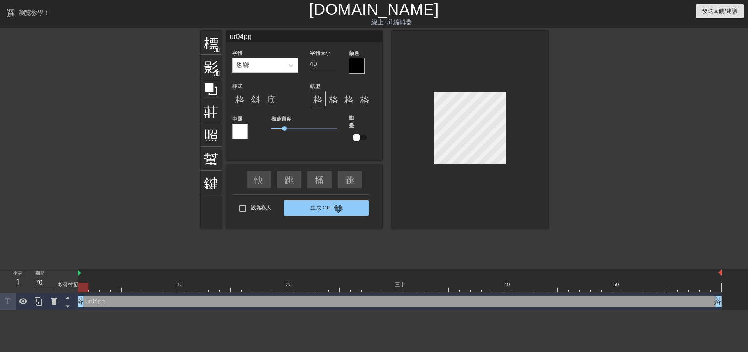
type textarea "ur04pg6"
type input "ur04pg"
type textarea "ur04pg"
type input "ur04p"
type textarea "ur04p"
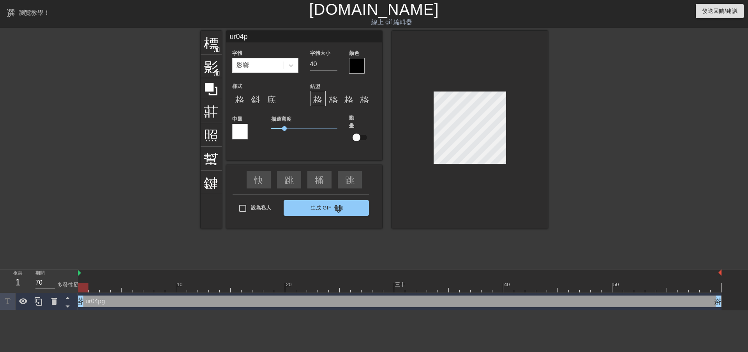
type input "ur04"
type textarea "ur04"
type input "ur0"
type textarea "ur0"
type input "ur"
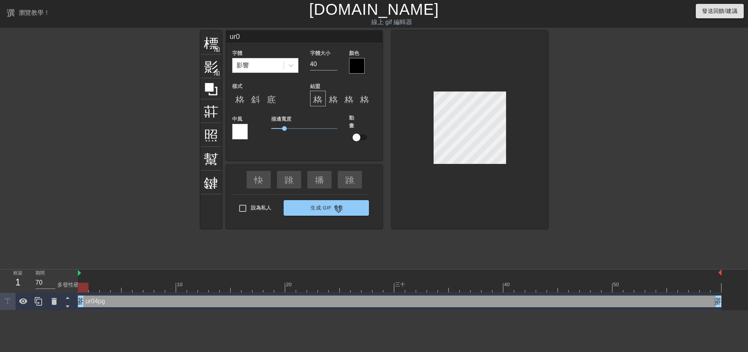
type textarea "ur"
type input "u"
type textarea "u"
type input "ㄐ"
type textarea "ㄐ"
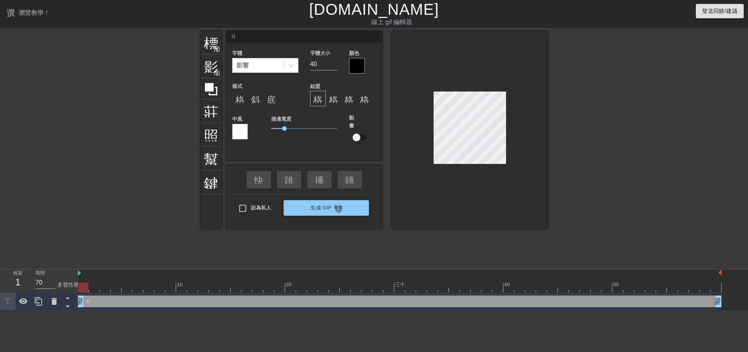
type input "ㄐㄧ"
type textarea "ㄐㄧ"
type input "ㄐㄧㄢ"
type textarea "ㄐㄧㄢ"
type input "劍"
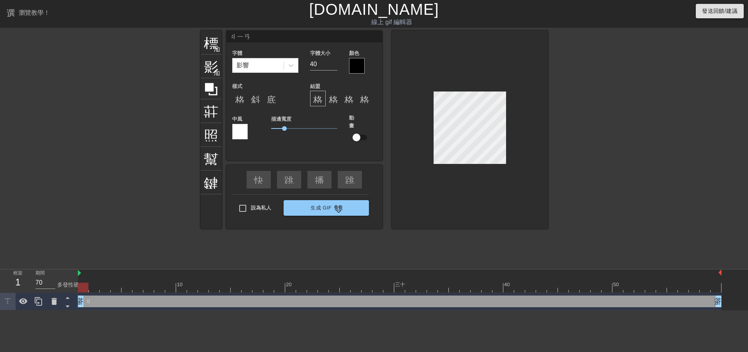
type textarea "劍"
type input "劍ㄕ"
type textarea "劍ㄕ"
type input "劍ㄕㄣ"
type textarea "劍ㄕㄣ"
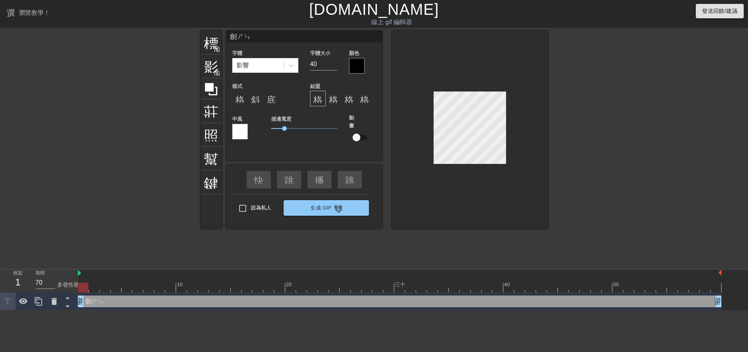
scroll to position [0, 2]
type input "[DEMOGRAPHIC_DATA]"
type textarea "[DEMOGRAPHIC_DATA]"
type input "[DEMOGRAPHIC_DATA]"
click at [359, 66] on div at bounding box center [357, 66] width 16 height 16
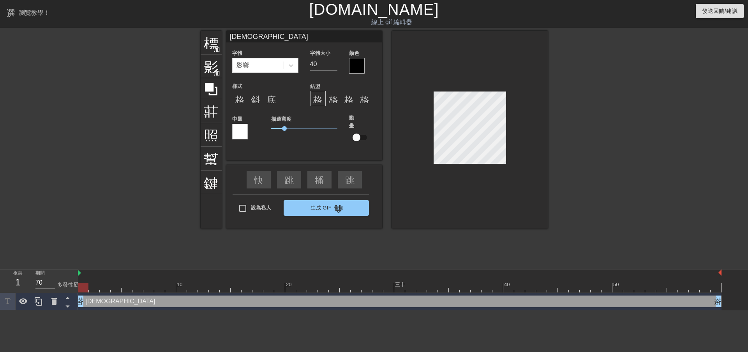
scroll to position [0, 1]
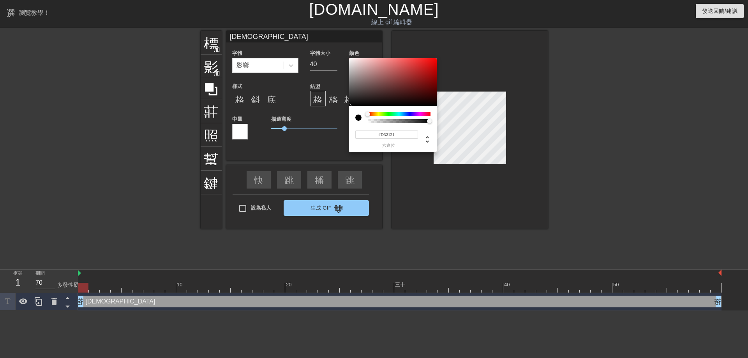
type input "#DB1C1C"
click at [426, 65] on div at bounding box center [393, 82] width 88 height 48
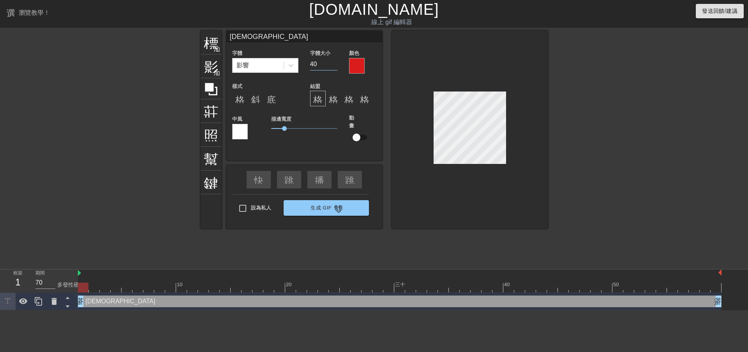
drag, startPoint x: 315, startPoint y: 66, endPoint x: 282, endPoint y: 70, distance: 33.7
click at [274, 71] on div "字體 影響 字體大小 40 顏色" at bounding box center [304, 60] width 156 height 25
type input "25"
click at [335, 99] on font "格式對齊中心" at bounding box center [357, 98] width 56 height 9
click at [348, 100] on font "格式_對齊_右" at bounding box center [376, 98] width 65 height 9
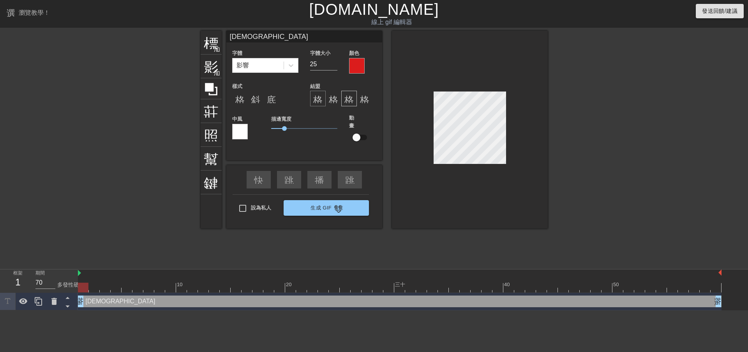
click at [320, 100] on font "格式_對齊_左" at bounding box center [345, 98] width 65 height 9
click at [242, 99] on font "格式_粗體" at bounding box center [258, 98] width 47 height 9
drag, startPoint x: 284, startPoint y: 128, endPoint x: 275, endPoint y: 129, distance: 9.0
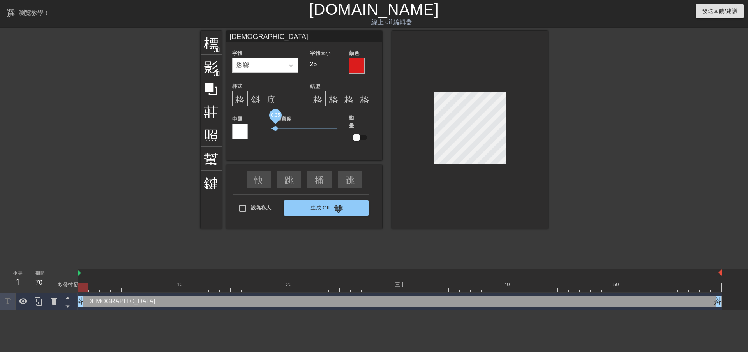
click at [275, 129] on span "0.35" at bounding box center [275, 128] width 5 height 5
click at [485, 197] on div at bounding box center [470, 130] width 156 height 198
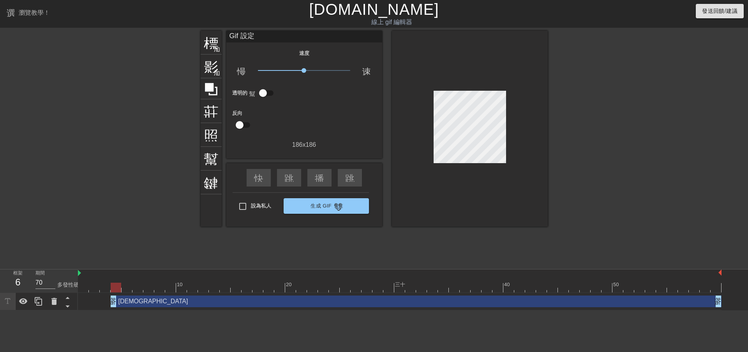
drag, startPoint x: 84, startPoint y: 304, endPoint x: 115, endPoint y: 311, distance: 32.0
click at [115, 311] on html "選單書 瀏覽教學！ [DOMAIN_NAME] 線上 gif 編輯器 發送回饋/建議 標題 加入圓圈 影像 加入圓圈 莊稼 照片尺寸選擇大 幫助 鍵盤 Gif…" at bounding box center [374, 155] width 748 height 311
click at [210, 42] on font "標題" at bounding box center [219, 41] width 30 height 15
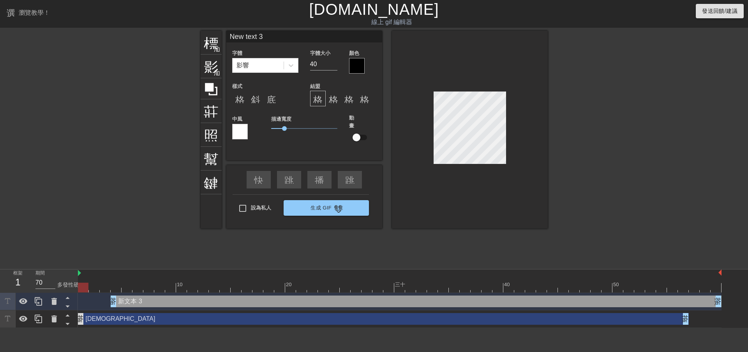
drag, startPoint x: 117, startPoint y: 321, endPoint x: 83, endPoint y: 322, distance: 34.7
click at [83, 322] on div "劍神 拖曳手柄 拖曳手柄" at bounding box center [383, 319] width 611 height 12
type input "[DEMOGRAPHIC_DATA]"
type input "25"
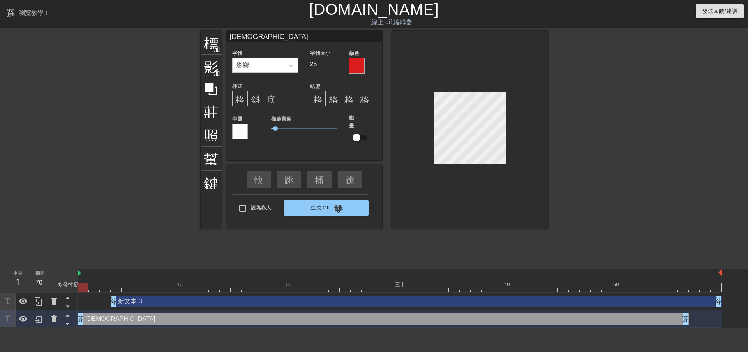
click at [118, 304] on div "新文本 3 拖曳手柄 拖曳手柄" at bounding box center [416, 302] width 611 height 12
type input "New text 3"
type input "40"
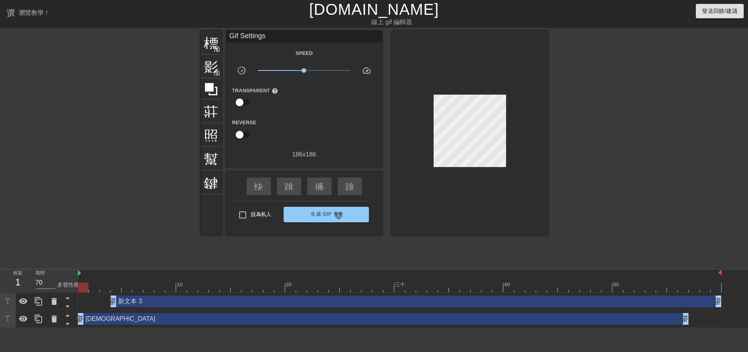
click at [125, 301] on div "新文本 3 拖曳手柄 拖曳手柄" at bounding box center [416, 302] width 611 height 12
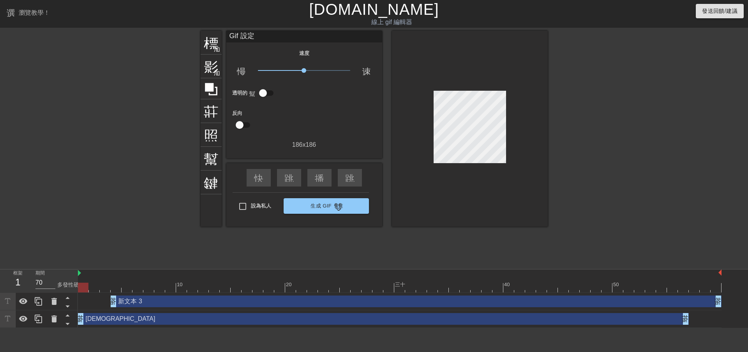
click at [131, 304] on div "新文本 3 拖曳手柄 拖曳手柄" at bounding box center [416, 302] width 611 height 12
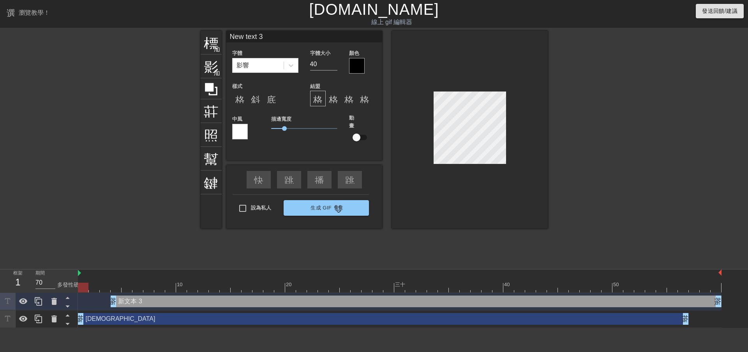
click at [125, 300] on div "新文本 3 拖曳手柄 拖曳手柄" at bounding box center [416, 302] width 611 height 12
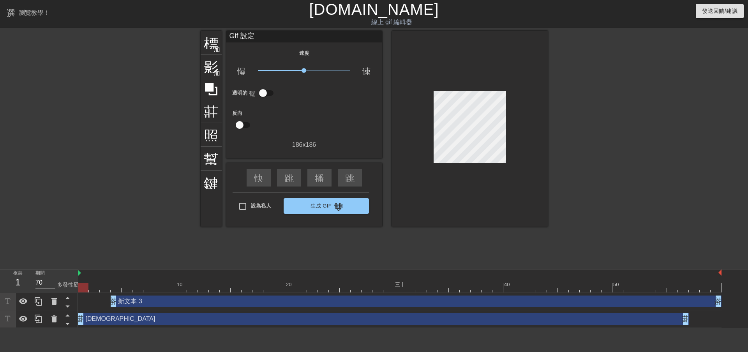
click at [136, 298] on div "新文本 3 拖曳手柄 拖曳手柄" at bounding box center [416, 302] width 611 height 12
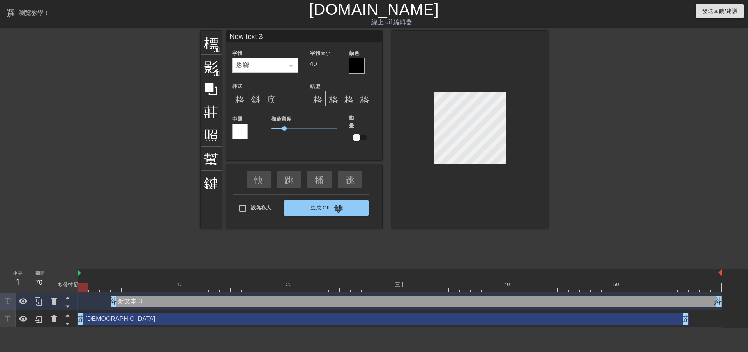
click at [123, 306] on div "新文本 3 拖曳手柄 拖曳手柄" at bounding box center [416, 302] width 611 height 12
drag, startPoint x: 126, startPoint y: 304, endPoint x: 122, endPoint y: 305, distance: 3.9
click at [139, 304] on div "新文本 3 拖曳手柄 拖曳手柄" at bounding box center [416, 302] width 611 height 12
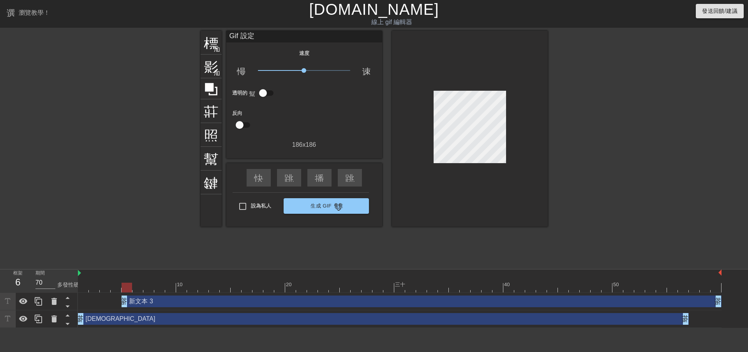
drag, startPoint x: 111, startPoint y: 305, endPoint x: 126, endPoint y: 304, distance: 14.8
click at [129, 304] on div "新文本 3 拖曳手柄 拖曳手柄" at bounding box center [422, 302] width 600 height 12
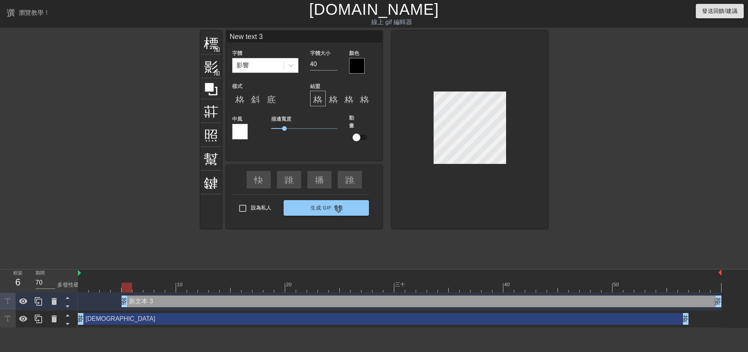
click at [129, 304] on div "新文本 3 拖曳手柄 拖曳手柄" at bounding box center [422, 302] width 600 height 12
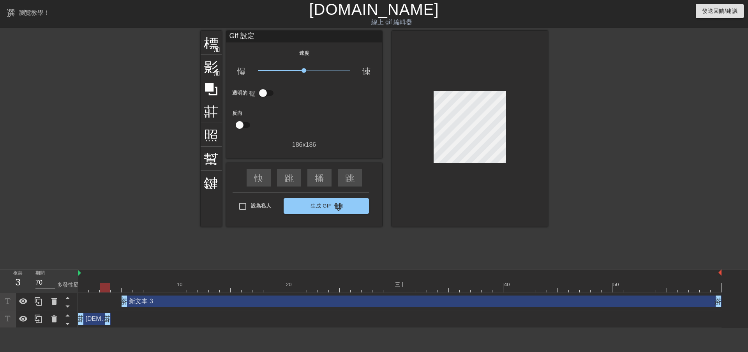
drag, startPoint x: 684, startPoint y: 320, endPoint x: 108, endPoint y: 323, distance: 575.9
click at [135, 302] on div "新文本 3 拖曳手柄 拖曳手柄" at bounding box center [422, 302] width 600 height 12
click at [136, 304] on div "新文本 3 拖曳手柄 拖曳手柄" at bounding box center [422, 302] width 600 height 12
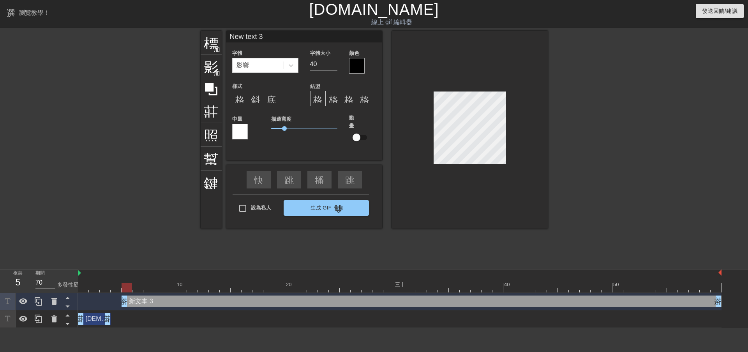
click at [136, 304] on div "新文本 3 拖曳手柄 拖曳手柄" at bounding box center [422, 302] width 600 height 12
drag, startPoint x: 136, startPoint y: 305, endPoint x: 277, endPoint y: 291, distance: 142.1
click at [277, 291] on div at bounding box center [400, 288] width 644 height 10
click at [329, 98] on font "格式對齊中心" at bounding box center [357, 98] width 56 height 9
click at [314, 101] on font "格式_對齊_左" at bounding box center [345, 98] width 65 height 9
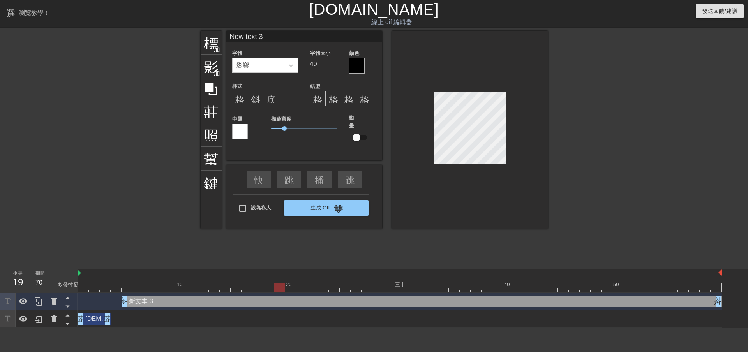
scroll to position [1, 2]
type input "Newtext 3"
type textarea "Newtext 3"
type input "Newext 3"
type textarea "Newext 3"
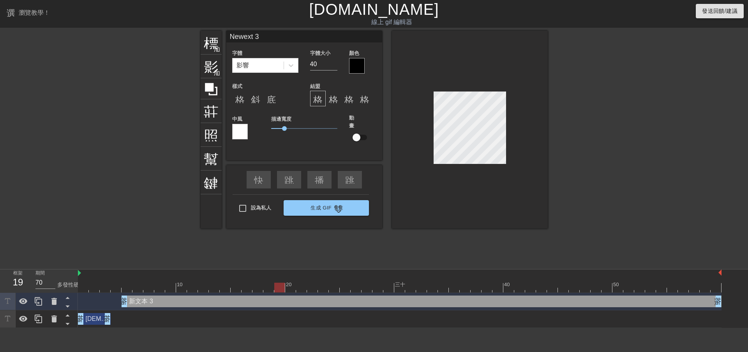
type input "Newxt 3"
type textarea "Newxt 3"
type input "Newt 3"
type textarea "Newt 3"
type input "New 3"
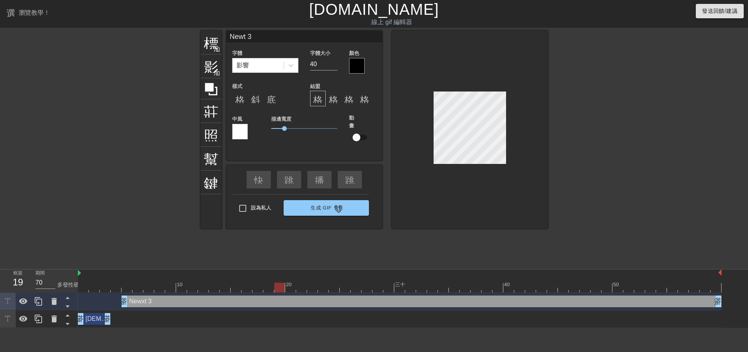
type textarea "New 3"
type input "New3"
type textarea "New3"
type input "New"
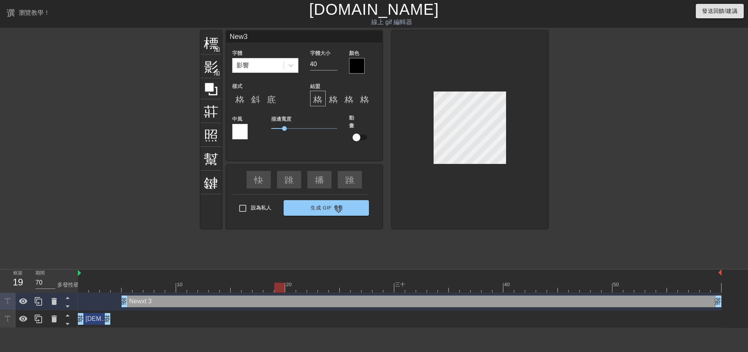
type textarea "New"
type input "New="
type textarea "New="
type input "New"
type textarea "New"
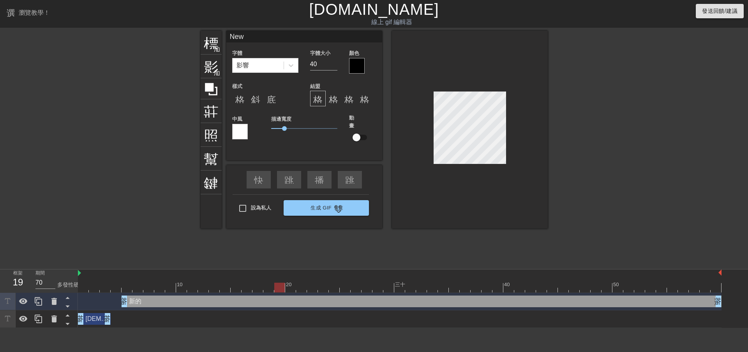
type input "Ne"
type textarea "Ne"
type input "N"
type textarea "N"
type input "s"
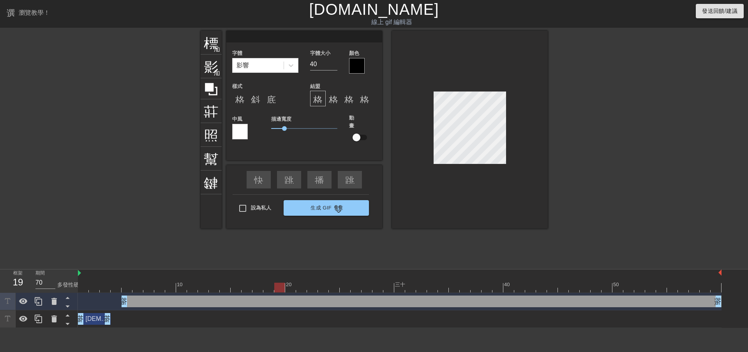
type textarea "s"
type input "su"
type textarea "su"
type input "su6"
type textarea "su6"
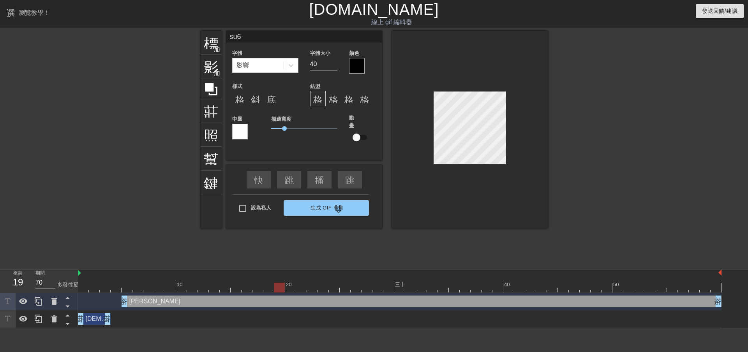
type input "su6u"
type textarea "su6u"
type input "su6u."
type textarea "su6u."
type input "su6u"
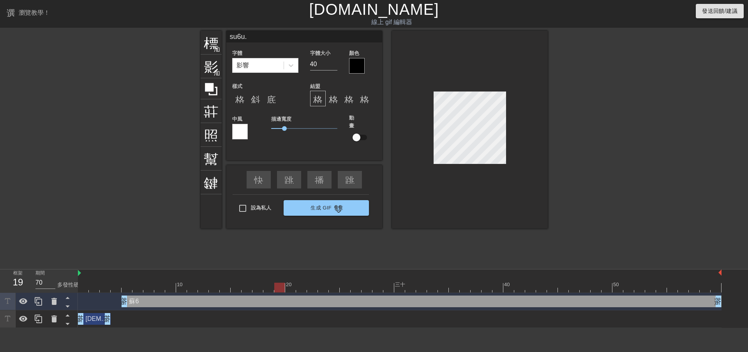
type textarea "su6u"
type input "su6"
type textarea "su6"
type input "su"
type textarea "su"
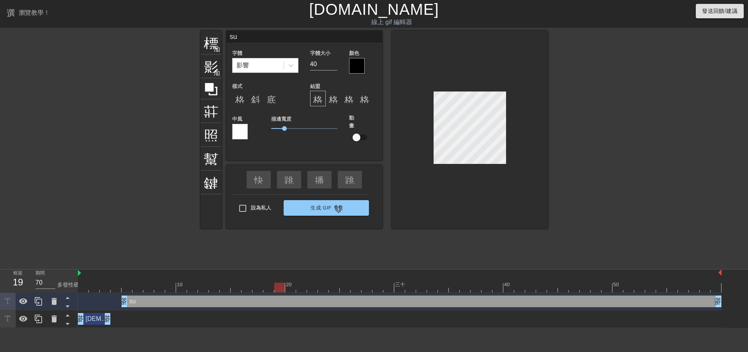
type input "s"
type textarea "s"
type input "ㄋ"
type textarea "ㄋ"
type input "ㄋㄧ"
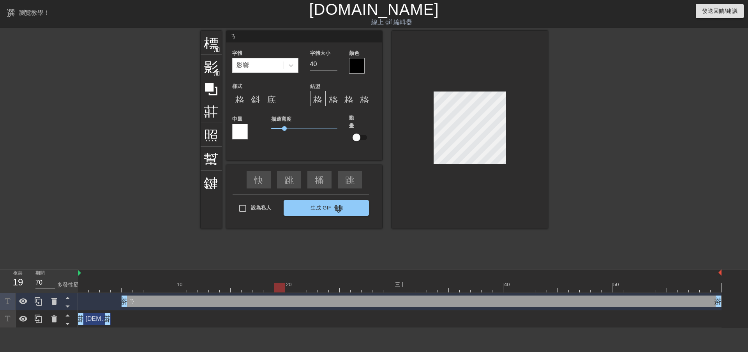
type textarea "ㄋㄧ"
type input "[PERSON_NAME]"
type textarea "尼ㄧ"
type input "尼ㄧㄡ"
type textarea "尼ㄋㄧㄡ"
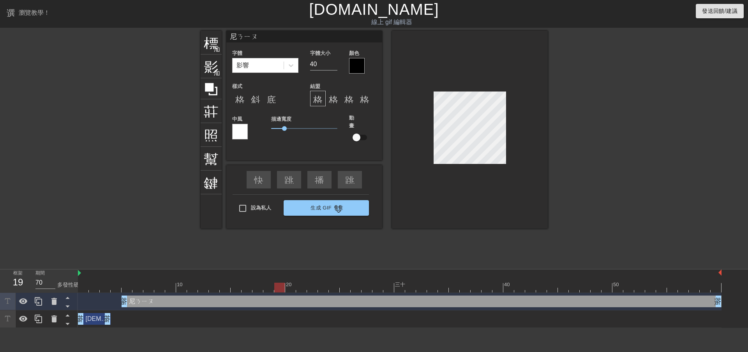
type input "泥牛"
type textarea "泥牛"
type input "尼牛"
type textarea "尼牛"
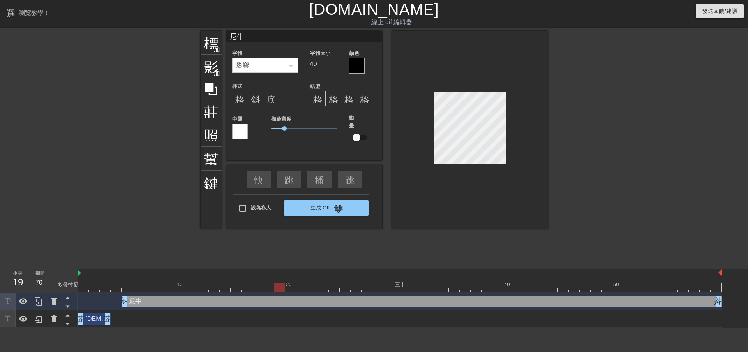
type input "牛"
type textarea "牛"
type input "ㄋ牛"
type textarea "ㄋ牛"
type input "ㄋㄧ牛"
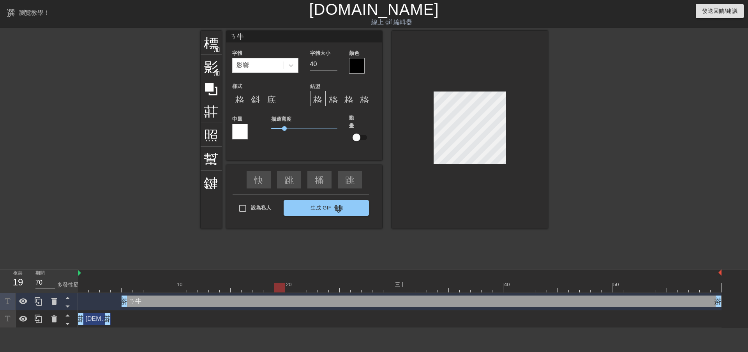
type textarea "ㄋㄧ牛"
type input "你牛"
type textarea "你牛"
click at [358, 63] on div at bounding box center [357, 66] width 16 height 16
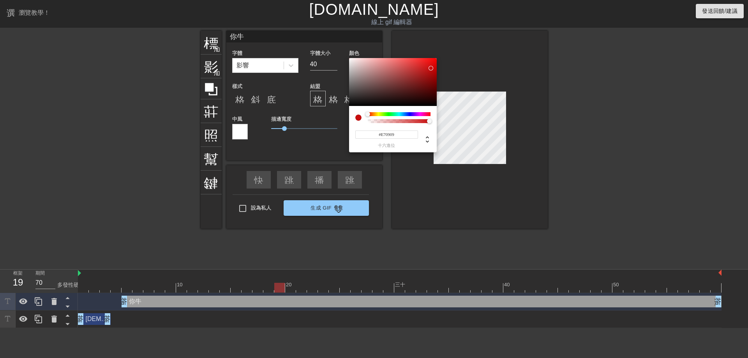
drag, startPoint x: 431, startPoint y: 69, endPoint x: 433, endPoint y: 61, distance: 8.6
click at [433, 62] on div at bounding box center [393, 82] width 88 height 48
type input "#E90909"
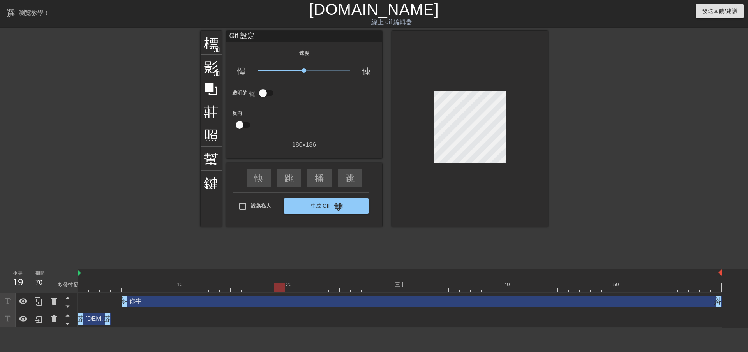
click at [241, 102] on div "速度 慢動作視頻 x1.00 速度 透明的 幫助 反向 186 x 186" at bounding box center [304, 98] width 144 height 101
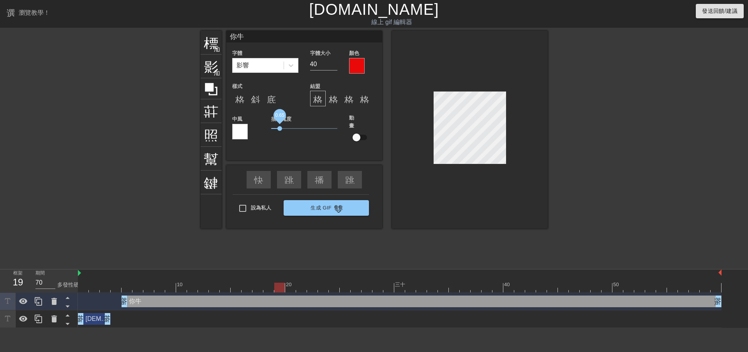
click at [280, 129] on span "0.65" at bounding box center [304, 128] width 66 height 9
click at [95, 318] on div "劍神 拖曳手柄 拖曳手柄" at bounding box center [94, 319] width 33 height 12
type input "[DEMOGRAPHIC_DATA]"
type input "25"
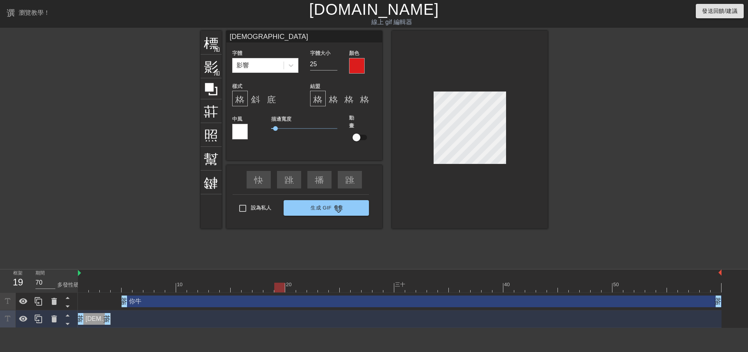
click at [138, 305] on div "你牛 拖曳手柄 拖曳手柄" at bounding box center [422, 302] width 600 height 12
type input "你牛"
type input "40"
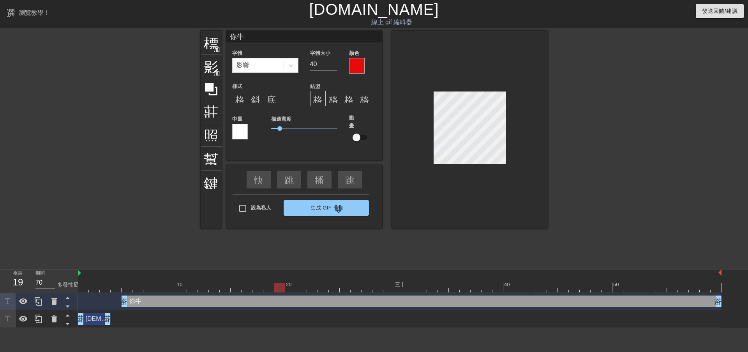
click at [171, 326] on div "劍神 拖曳手柄 拖曳手柄" at bounding box center [400, 320] width 644 height 18
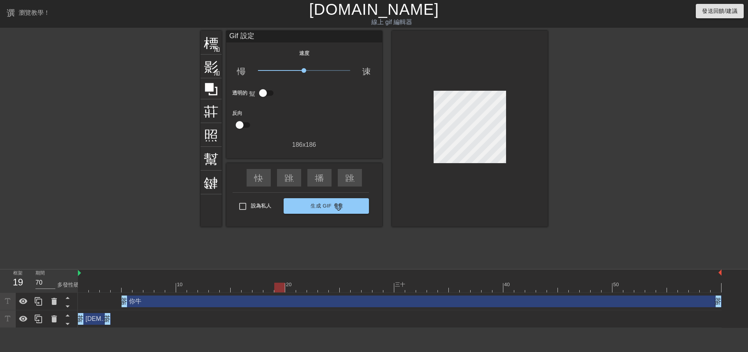
click at [125, 237] on div at bounding box center [132, 148] width 117 height 234
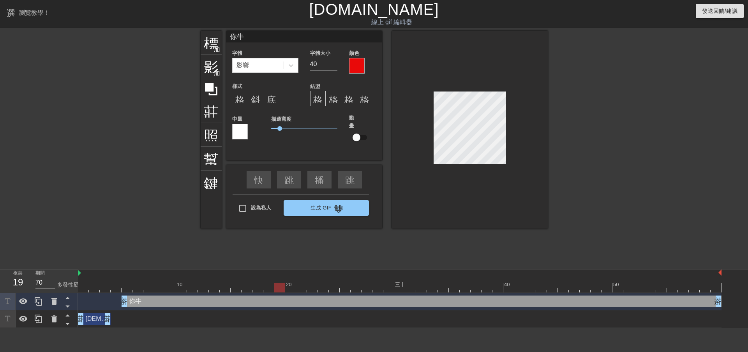
click at [109, 170] on div at bounding box center [132, 148] width 117 height 234
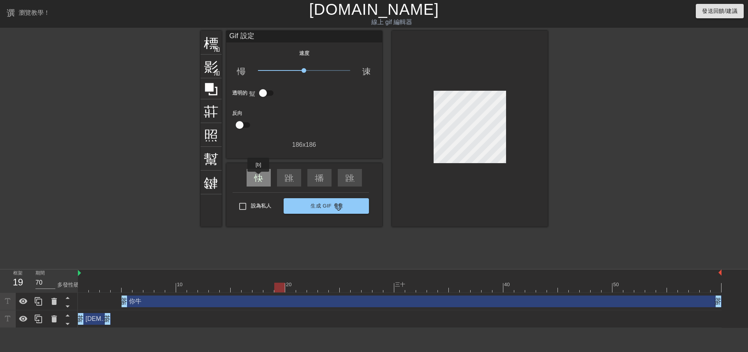
click at [259, 177] on font "快速倒帶" at bounding box center [272, 177] width 37 height 9
click at [327, 177] on div "播放箭頭" at bounding box center [319, 178] width 24 height 18
click at [327, 177] on div "暫停" at bounding box center [319, 178] width 24 height 18
click at [396, 15] on font "[DOMAIN_NAME]" at bounding box center [374, 9] width 130 height 17
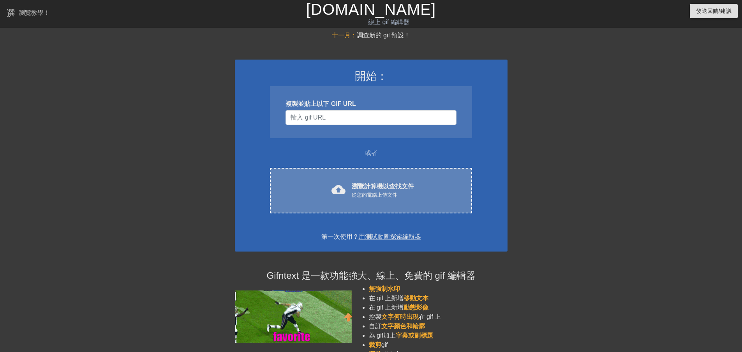
click at [355, 189] on font "瀏覽計算機以查找文件" at bounding box center [383, 186] width 62 height 7
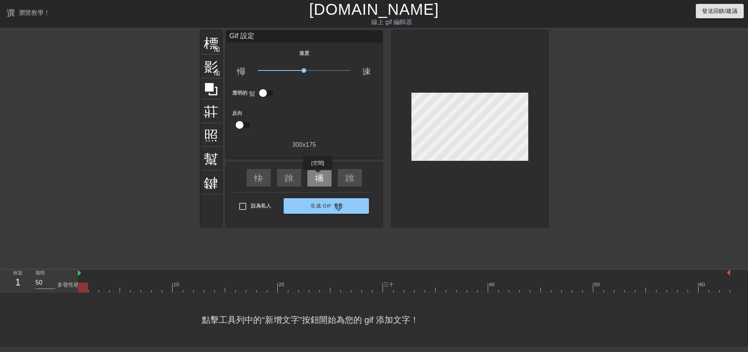
click at [318, 176] on font "播放箭頭" at bounding box center [333, 177] width 37 height 9
click at [318, 177] on font "暫停" at bounding box center [324, 177] width 19 height 9
click at [318, 177] on font "播放箭頭" at bounding box center [333, 177] width 37 height 9
click at [320, 177] on font "暫停" at bounding box center [324, 177] width 19 height 9
drag, startPoint x: 136, startPoint y: 291, endPoint x: 113, endPoint y: 291, distance: 23.0
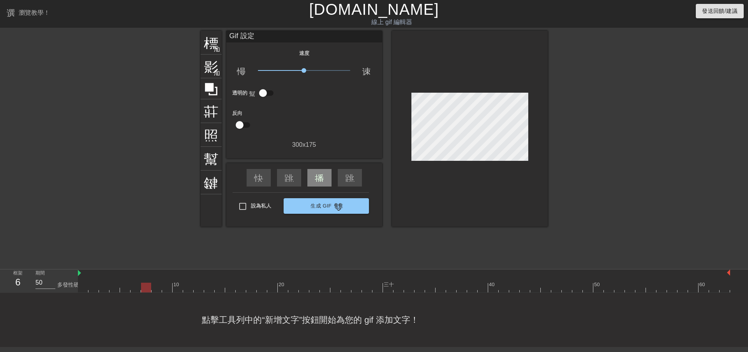
click at [113, 291] on div "10 20 三十 40 50 60" at bounding box center [404, 281] width 652 height 23
click at [106, 290] on div at bounding box center [404, 288] width 652 height 10
drag, startPoint x: 99, startPoint y: 290, endPoint x: 74, endPoint y: 291, distance: 25.8
click at [74, 291] on div "框架 2 期間 50 多發性硬化症 10 20 三十 40 50 60" at bounding box center [374, 281] width 748 height 23
click at [212, 51] on div "標題 加入圓圈" at bounding box center [211, 43] width 21 height 24
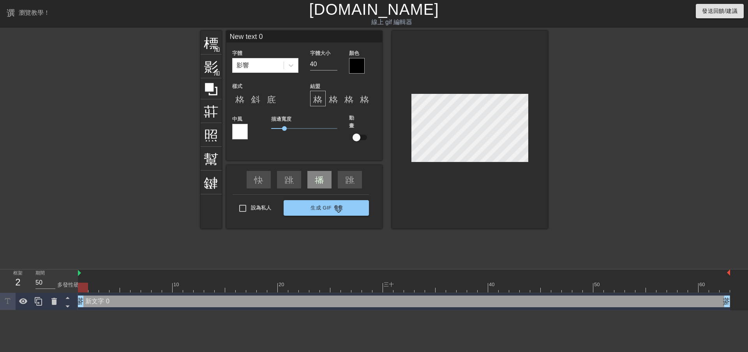
scroll to position [1, 1]
type input "Newtext 0"
type textarea "Newtext 0"
type input "Newext 0"
type textarea "Newext 0"
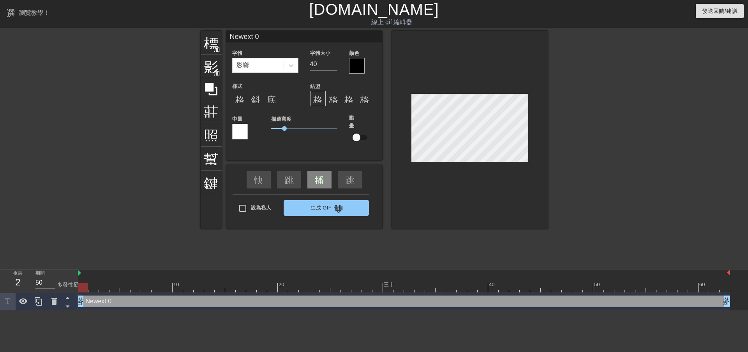
type input "Newxt 0"
type textarea "Newxt 0"
type input "Newt 0"
type textarea "Newt 0"
type input "New 0"
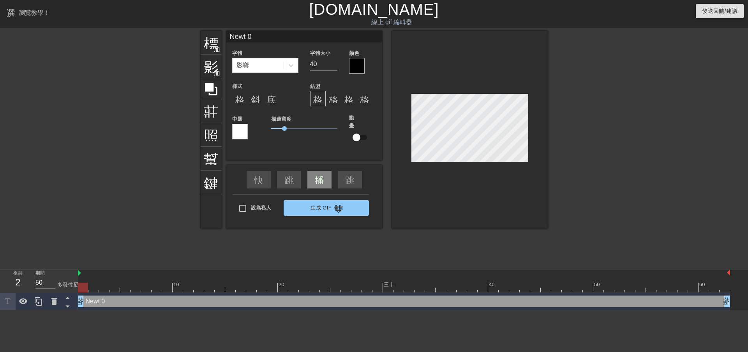
type textarea "New 0"
type input "New0"
type textarea "New0"
type input "Ne0"
type textarea "Ne0"
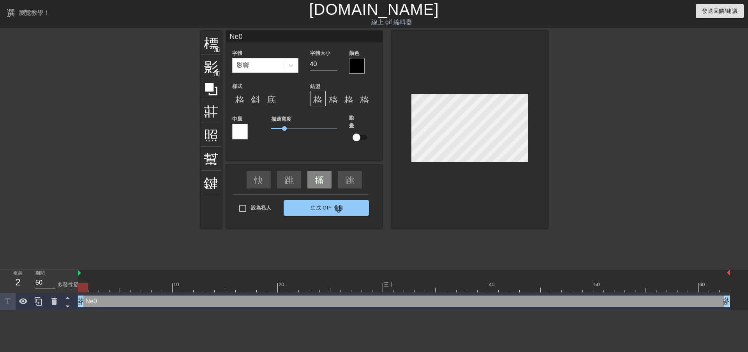
type input "N0"
type textarea "N0"
type input "0"
type textarea "0"
type input "ㄐ"
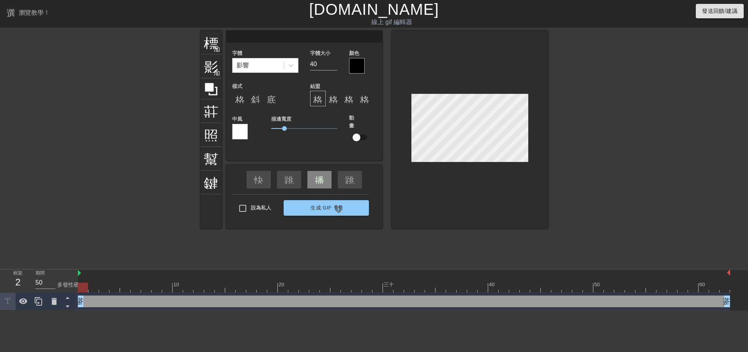
type textarea "ㄐ"
type input "ㄗ"
type textarea "ㄗ"
type input "ㄗㄞ"
type textarea "ㄗㄞ"
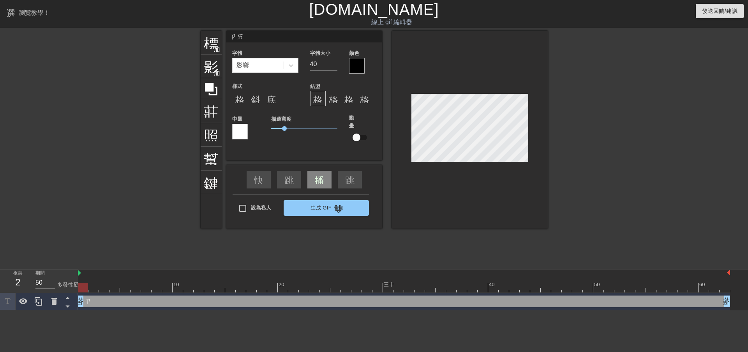
type input "在"
type textarea "在"
type input "在ㄕ"
type textarea "在ㄕ"
type input "在ㄕㄟ"
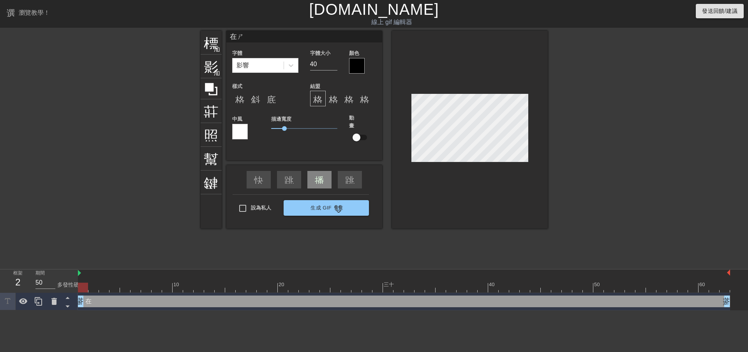
type textarea "在ㄕㄟ"
type input "在誰"
type textarea "在誰"
type input "在"
type textarea "在"
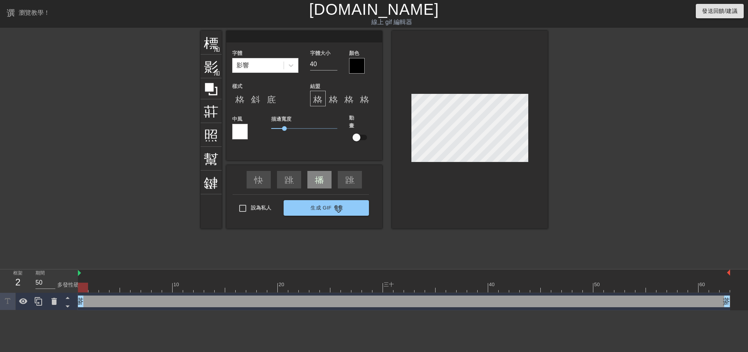
type input "ㄐ"
type textarea "ㄐ"
type input "ㄐㄧ"
type textarea "ㄐㄧ"
type input "ㄐㄧㄢ"
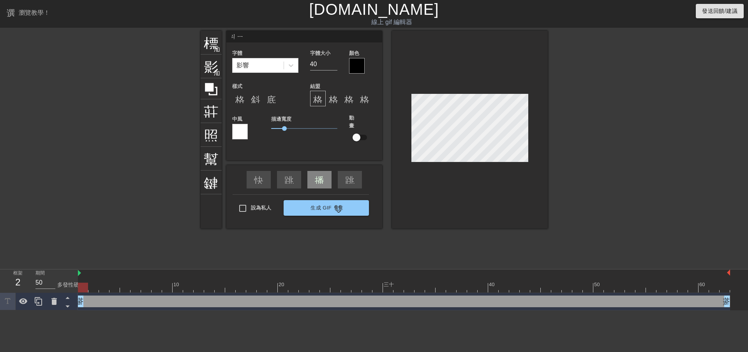
type textarea "ㄐㄧㄢ"
type input "劍"
type textarea "劍"
type input "劍ㄕ"
type textarea "劍ㄕ"
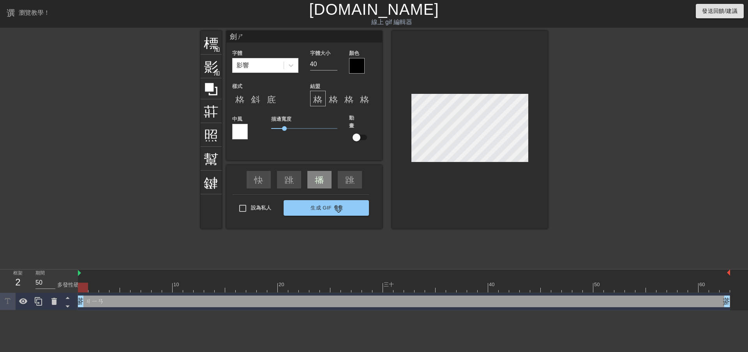
type input "劍ㄕㄣ"
type textarea "劍ㄕㄣ"
type input "[DEMOGRAPHIC_DATA]"
type textarea "劍神劍神"
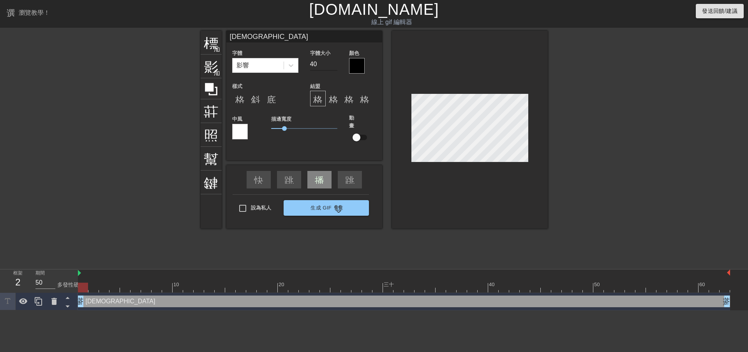
type input "劍神劍神"
drag, startPoint x: 321, startPoint y: 65, endPoint x: 296, endPoint y: 65, distance: 24.9
click at [296, 65] on div "字體 影響 字體大小 40 顏色" at bounding box center [304, 60] width 156 height 25
type input "30"
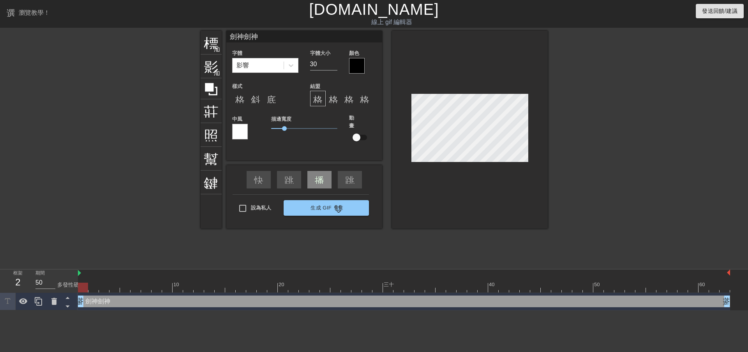
type input "劍神神"
type textarea "劍神神"
type input "[DEMOGRAPHIC_DATA]"
type textarea "[DEMOGRAPHIC_DATA]"
click at [364, 64] on div at bounding box center [357, 66] width 16 height 16
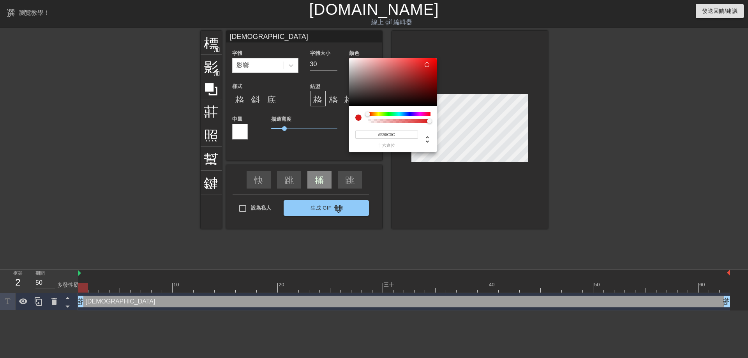
drag, startPoint x: 418, startPoint y: 68, endPoint x: 433, endPoint y: 62, distance: 15.4
click at [433, 62] on div at bounding box center [393, 82] width 88 height 48
type input "#E90B0B"
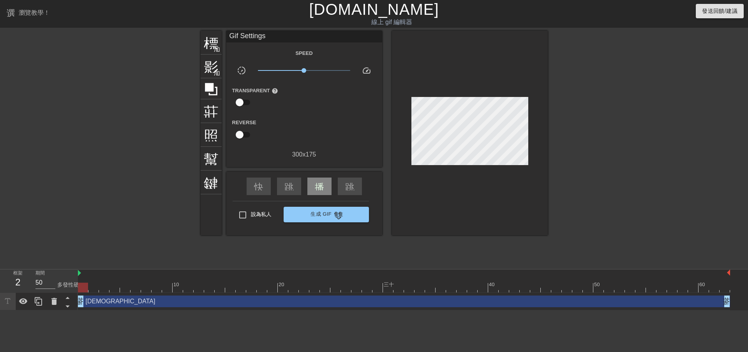
drag, startPoint x: 286, startPoint y: 127, endPoint x: 281, endPoint y: 129, distance: 5.4
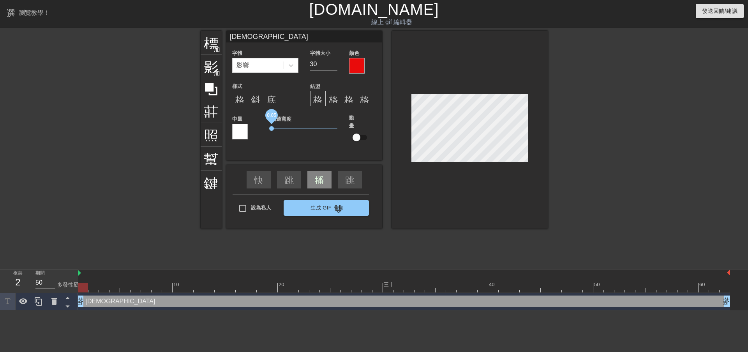
drag, startPoint x: 283, startPoint y: 126, endPoint x: 272, endPoint y: 130, distance: 12.2
click at [272, 130] on span "0.05" at bounding box center [271, 128] width 5 height 5
click at [238, 100] on font "格式_粗體" at bounding box center [258, 98] width 47 height 9
click at [249, 100] on div "斜體格式" at bounding box center [256, 99] width 16 height 16
click at [240, 100] on font "格式_粗體" at bounding box center [258, 98] width 47 height 9
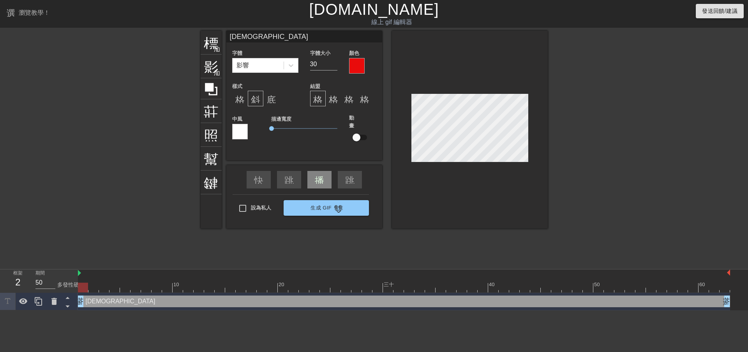
click at [258, 101] on font "斜體格式" at bounding box center [269, 98] width 37 height 9
click at [267, 101] on font "底線格式" at bounding box center [285, 98] width 37 height 9
click at [335, 100] on font "格式對齊中心" at bounding box center [357, 98] width 56 height 9
click at [321, 101] on font "格式_對齊_左" at bounding box center [345, 98] width 65 height 9
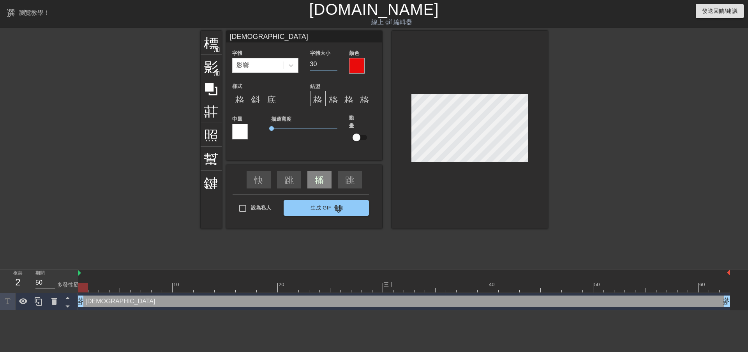
drag, startPoint x: 321, startPoint y: 67, endPoint x: 280, endPoint y: 74, distance: 42.4
click at [280, 74] on div "字體 影響 字體大小 30 顏色 樣式 格式_粗體 斜體格式 底線格式 結盟 格式_對齊_左 格式對齊中心 格式_對齊_右 格式對齊 中風 描邊寬度 0.05…" at bounding box center [304, 100] width 144 height 104
click at [352, 69] on div at bounding box center [357, 66] width 16 height 16
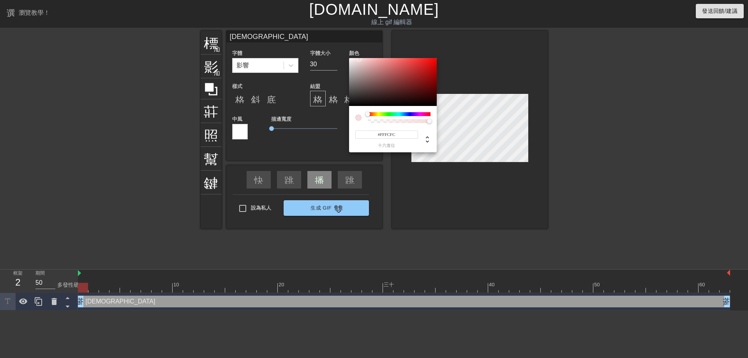
type input "#FFFFFF"
drag, startPoint x: 355, startPoint y: 65, endPoint x: 346, endPoint y: 56, distance: 12.1
click at [346, 56] on div "#FFFFFF 十六進位" at bounding box center [374, 179] width 748 height 358
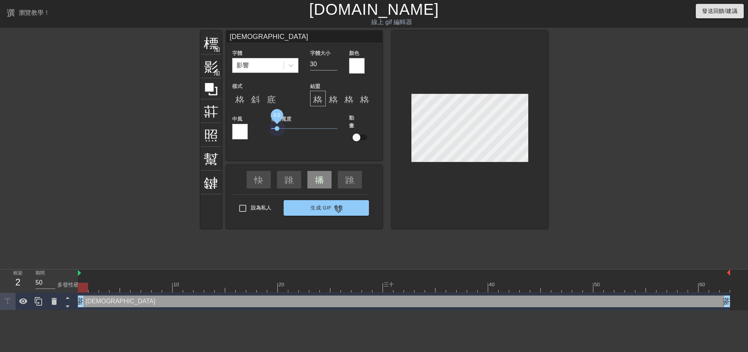
drag, startPoint x: 274, startPoint y: 127, endPoint x: 272, endPoint y: 131, distance: 4.0
click at [272, 131] on span "0.5" at bounding box center [304, 128] width 66 height 9
click at [357, 71] on div at bounding box center [357, 66] width 16 height 16
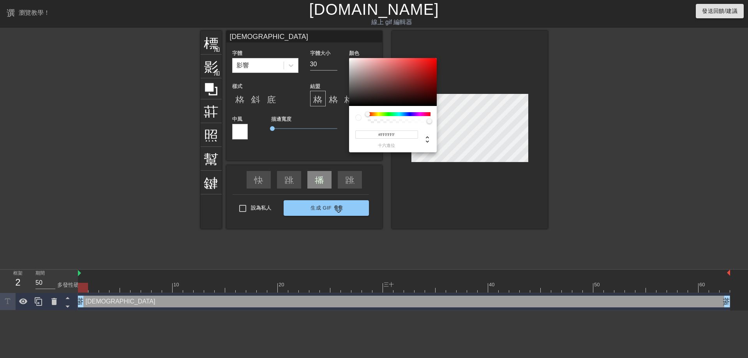
type input "255"
click at [373, 123] on div at bounding box center [399, 121] width 60 height 4
type input "1"
drag, startPoint x: 380, startPoint y: 123, endPoint x: 441, endPoint y: 124, distance: 62.0
click at [441, 124] on div "255 r 255 克 255 b 1 一個" at bounding box center [374, 179] width 748 height 358
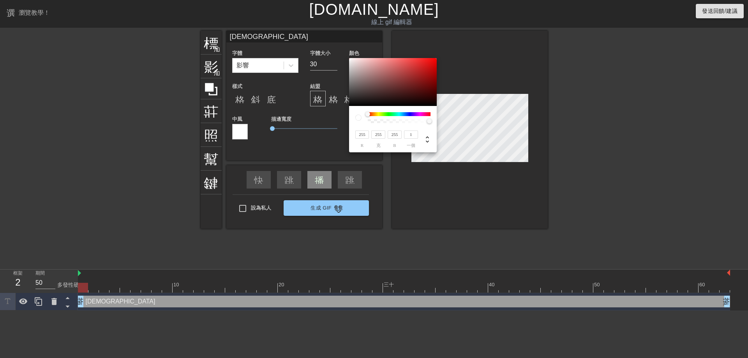
type input "198"
type input "152"
type input "153"
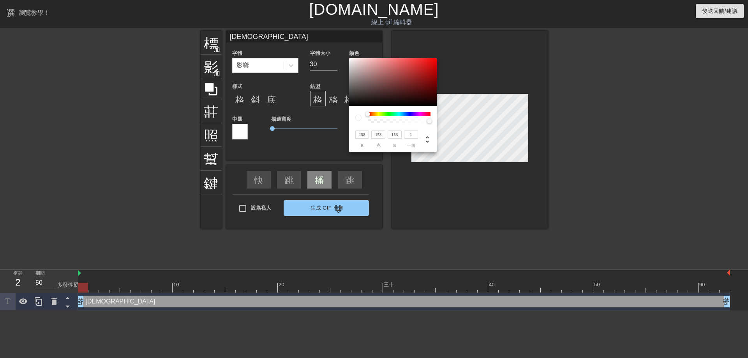
type input "184"
type input "148"
type input "194"
type input "69"
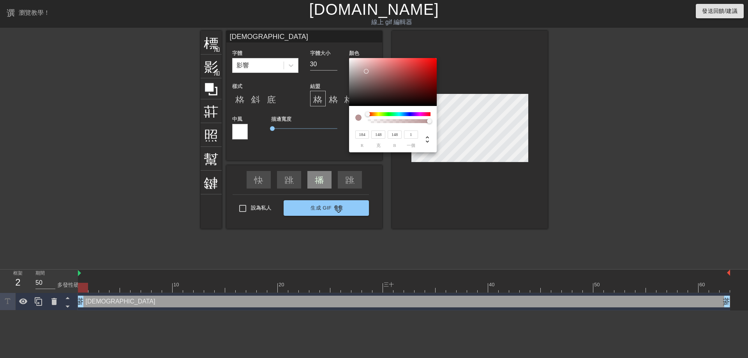
type input "69"
type input "153"
type input "88"
type input "149"
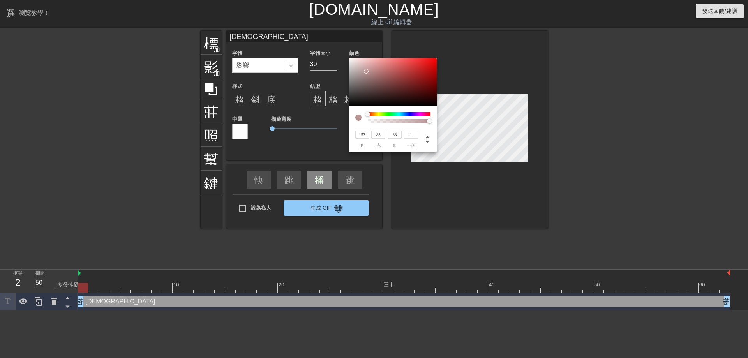
type input "89"
type input "143"
type input "88"
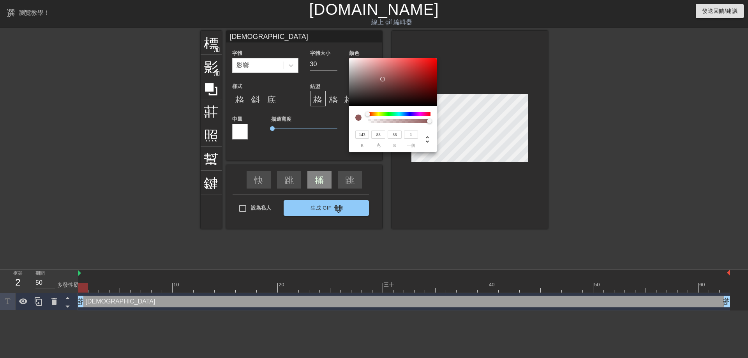
type input "87"
type input "145"
type input "85"
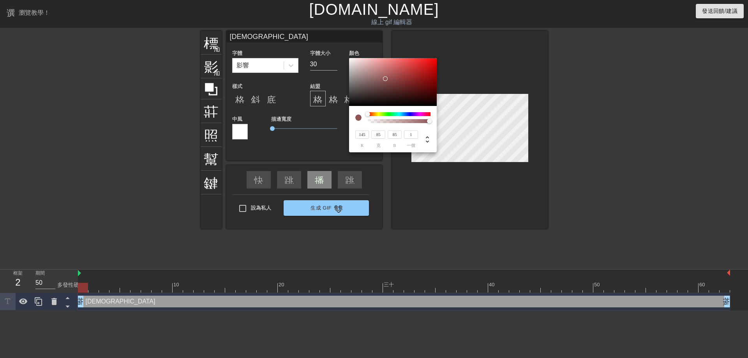
type input "223"
type input "5"
type input "7"
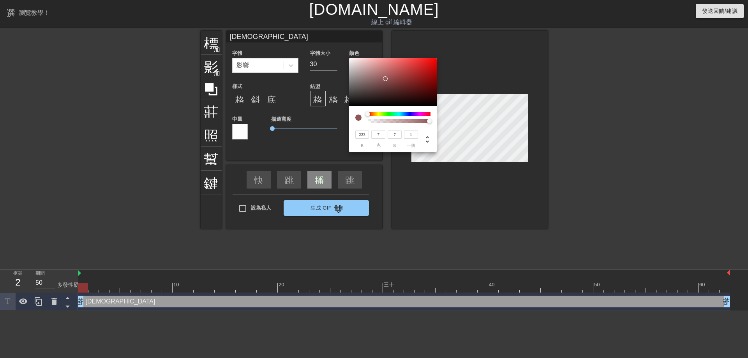
type input "12"
type input "202"
type input "27"
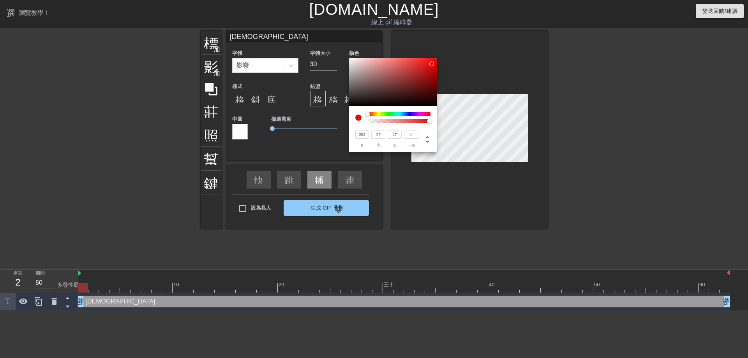
type input "184"
type input "37"
type input "182"
type input "39"
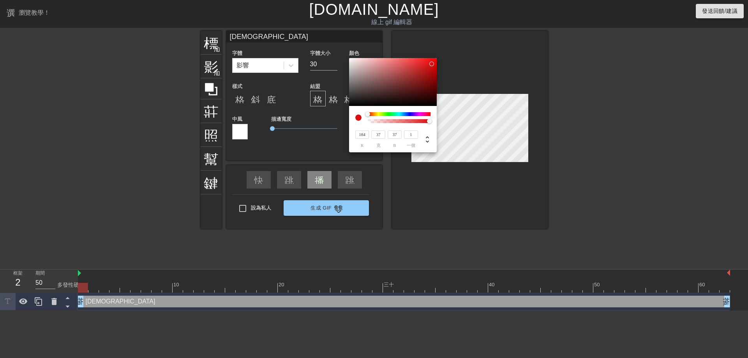
type input "39"
type input "38"
type input "184"
type input "32"
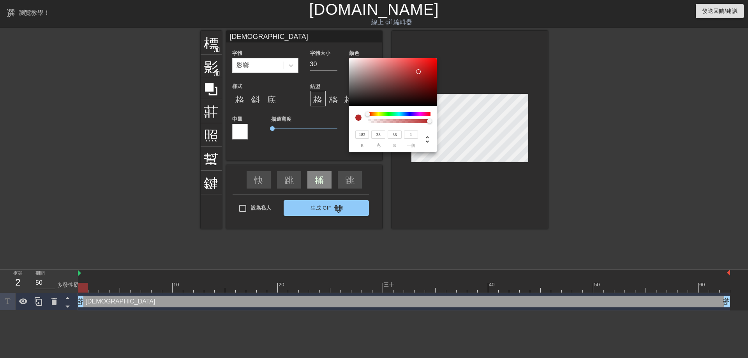
type input "32"
type input "186"
type input "31"
type input "194"
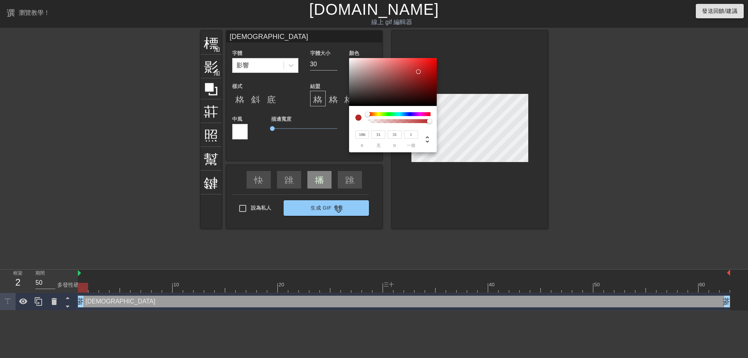
type input "29"
type input "207"
type input "179"
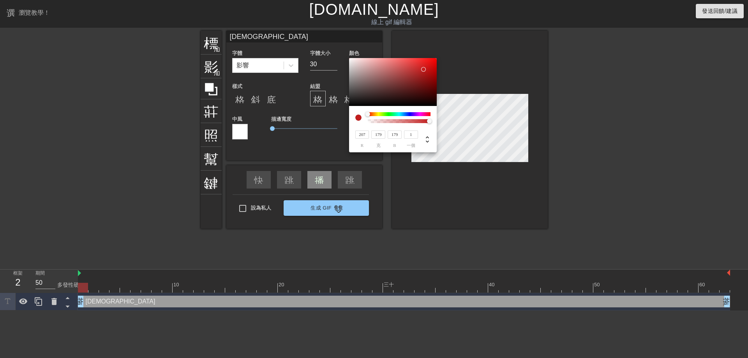
type input "202"
type input "177"
type input "196"
type input "171"
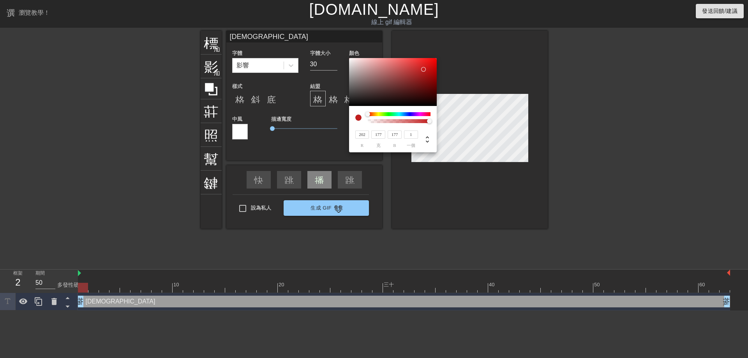
type input "171"
type input "180"
type input "142"
type input "153"
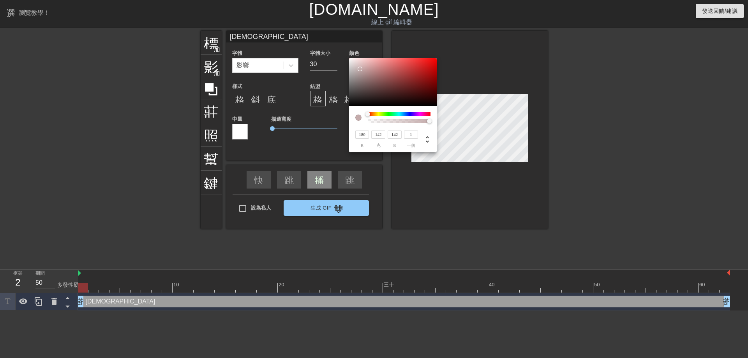
type input "92"
type input "147"
type input "80"
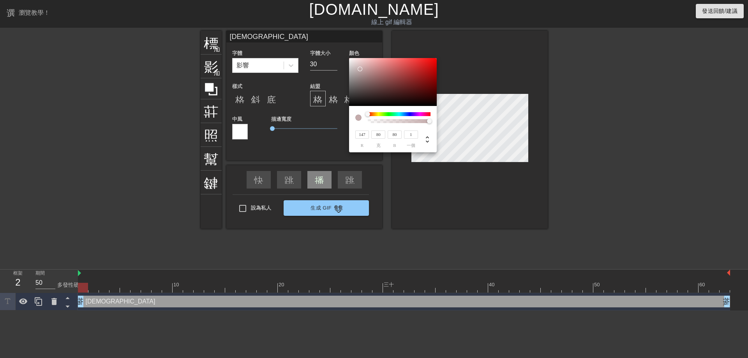
type input "78"
type input "153"
type input "69"
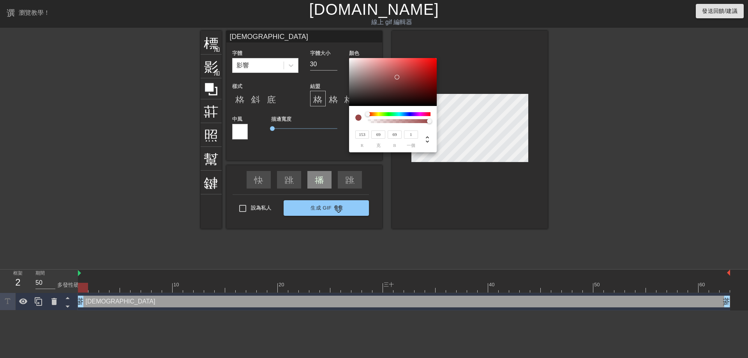
type input "161"
type input "68"
type input "165"
type input "78"
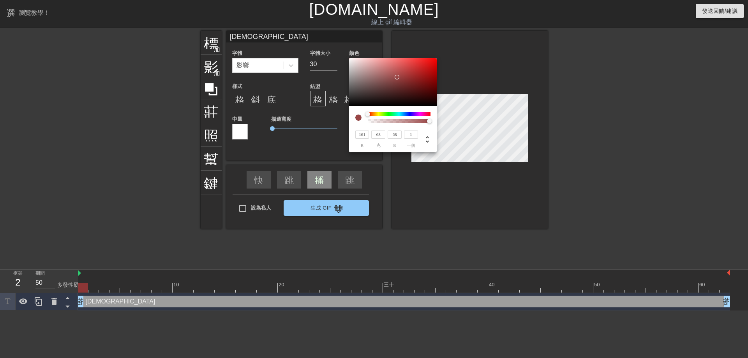
type input "78"
type input "169"
type input "105"
type input "180"
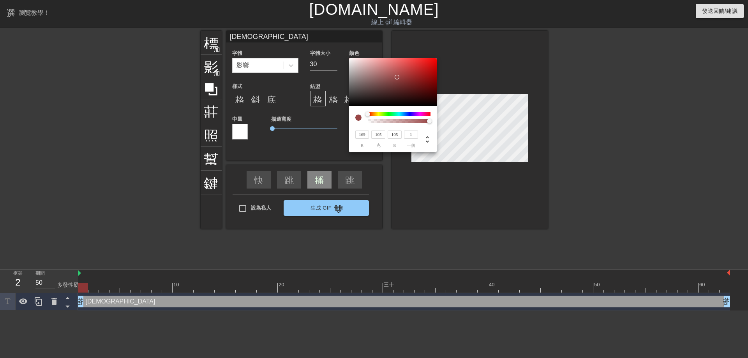
type input "140"
type input "188"
type input "147"
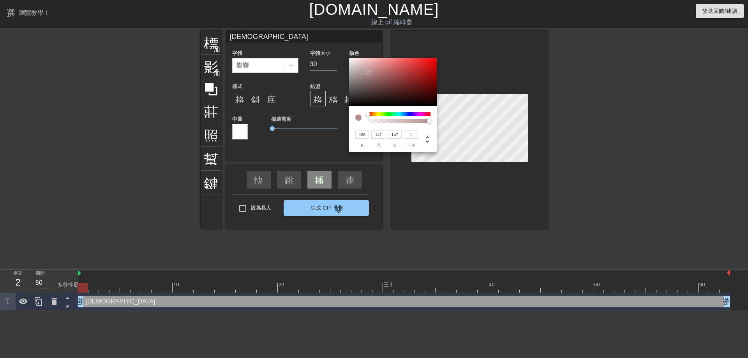
type input "202"
type input "143"
type input "225"
type input "108"
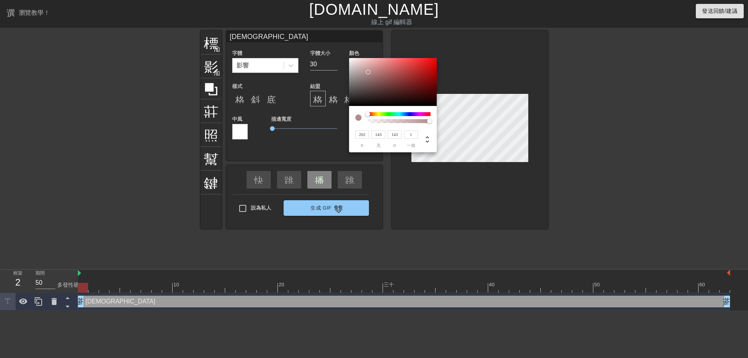
type input "108"
type input "96"
type input "209"
type input "79"
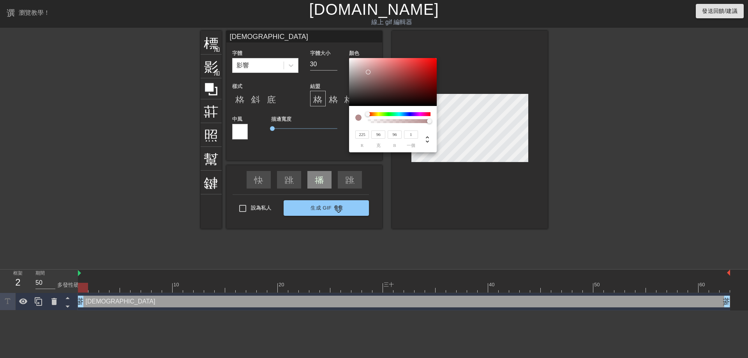
type input "79"
type input "178"
type input "39"
type input "176"
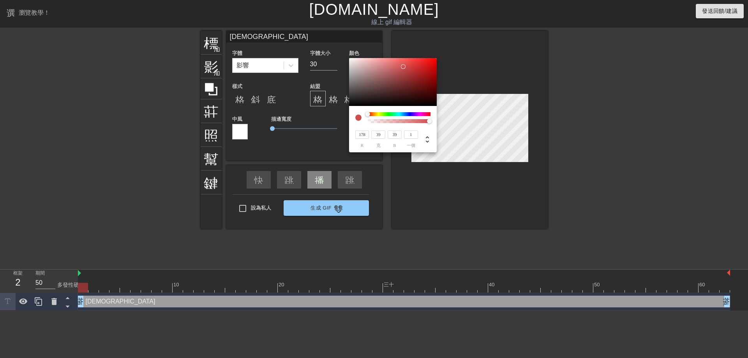
type input "15"
type input "180"
type input "4"
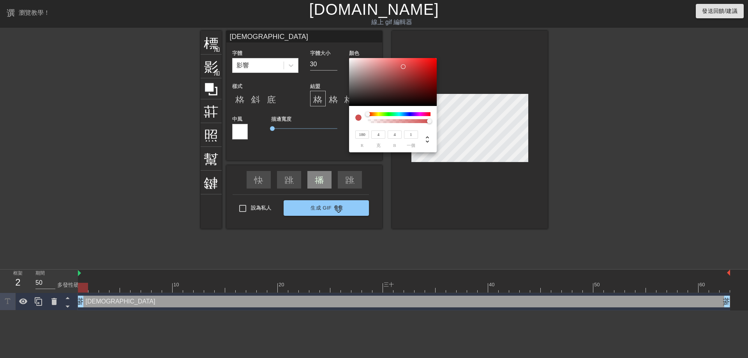
type input "186"
type input "0"
type input "196"
type input "7"
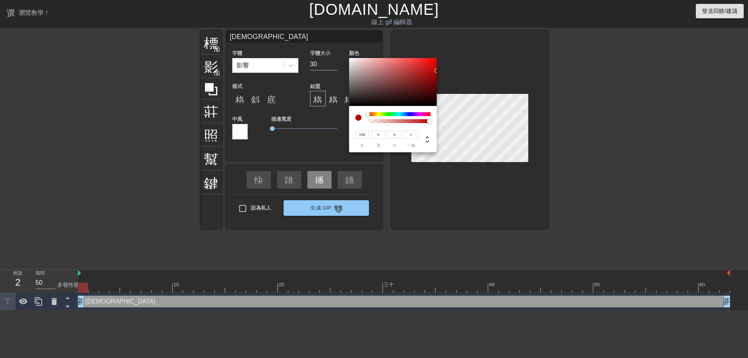
type input "7"
type input "227"
type input "44"
type input "252"
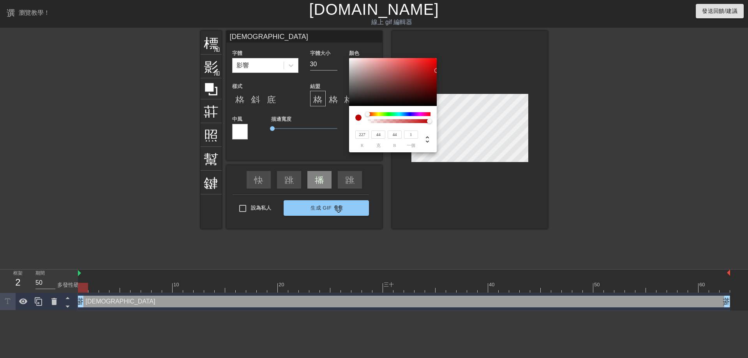
type input "101"
type input "102"
type input "244"
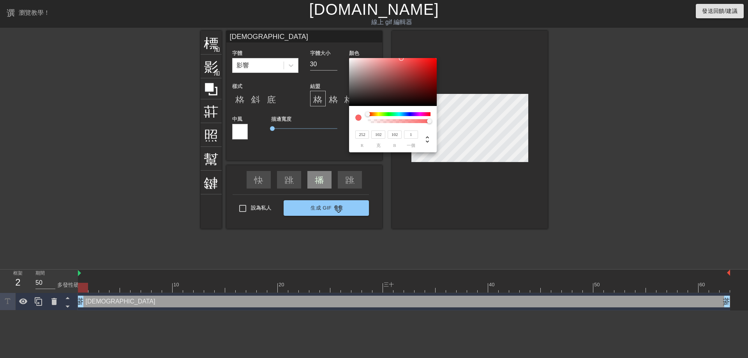
type input "115"
type input "227"
type input "109"
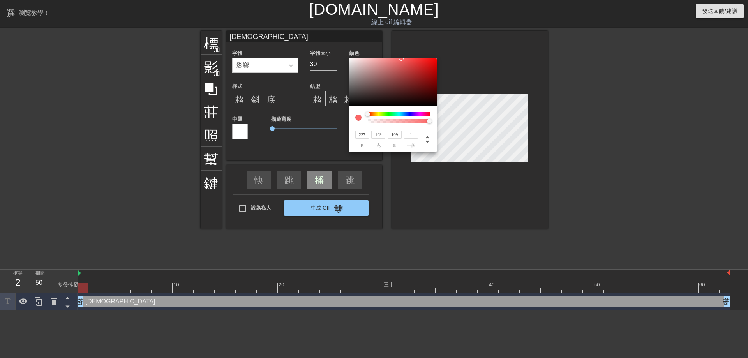
type input "200"
type input "57"
type input "153"
type input "9"
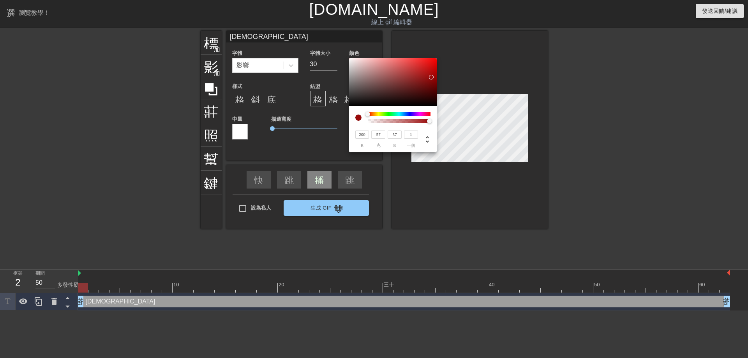
type input "9"
type input "114"
type input "0"
click at [353, 59] on div at bounding box center [352, 58] width 5 height 5
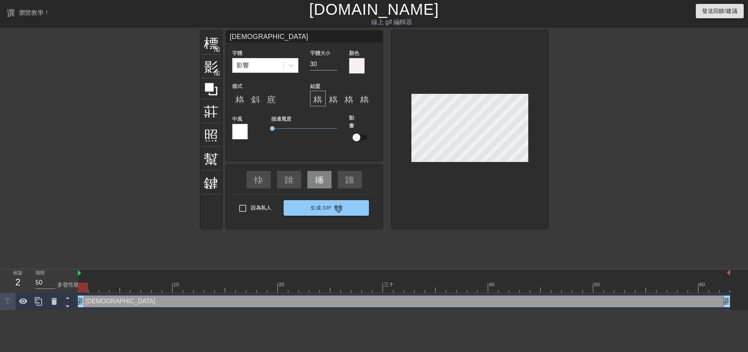
click at [242, 132] on div at bounding box center [240, 132] width 16 height 16
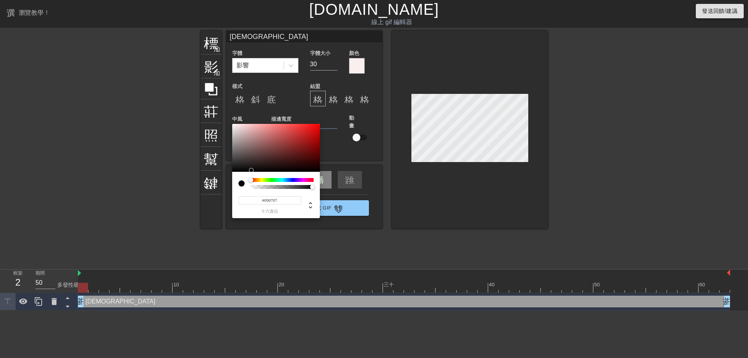
drag, startPoint x: 263, startPoint y: 161, endPoint x: 252, endPoint y: 170, distance: 14.9
click at [252, 170] on div at bounding box center [276, 148] width 88 height 48
drag, startPoint x: 310, startPoint y: 187, endPoint x: 327, endPoint y: 185, distance: 17.2
click at [327, 185] on div "9 r 7 克 7 b 1 一個" at bounding box center [374, 179] width 748 height 358
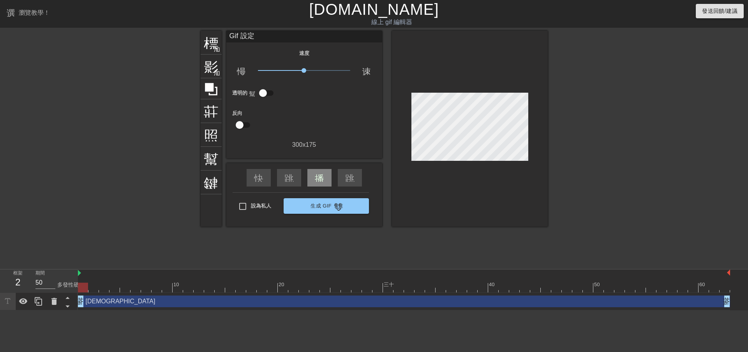
click at [464, 161] on div at bounding box center [470, 129] width 156 height 196
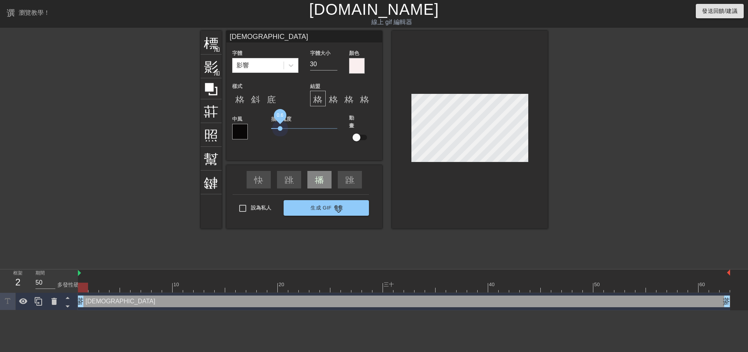
drag, startPoint x: 274, startPoint y: 129, endPoint x: 281, endPoint y: 132, distance: 7.7
click at [281, 132] on span "0.6" at bounding box center [304, 128] width 66 height 9
click at [241, 97] on font "格式_粗體" at bounding box center [258, 98] width 47 height 9
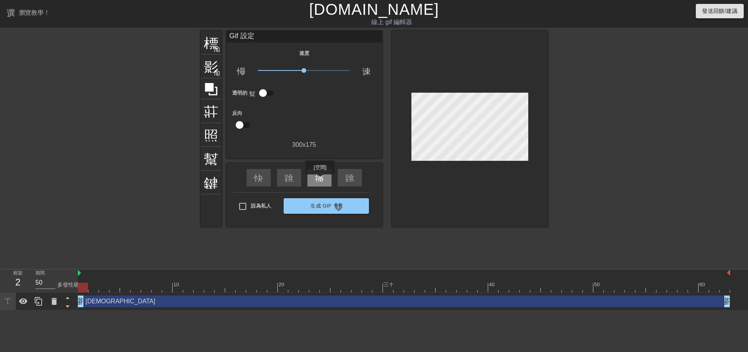
click at [320, 180] on font "播放箭頭" at bounding box center [333, 177] width 37 height 9
click at [320, 180] on font "暫停" at bounding box center [324, 177] width 19 height 9
click at [320, 180] on font "播放箭頭" at bounding box center [333, 177] width 37 height 9
click at [320, 180] on font "暫停" at bounding box center [324, 177] width 19 height 9
click at [320, 180] on font "播放箭頭" at bounding box center [333, 177] width 37 height 9
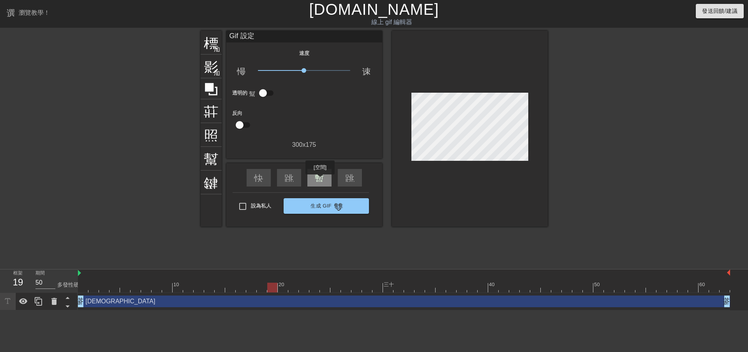
click at [320, 180] on font "暫停" at bounding box center [324, 177] width 19 height 9
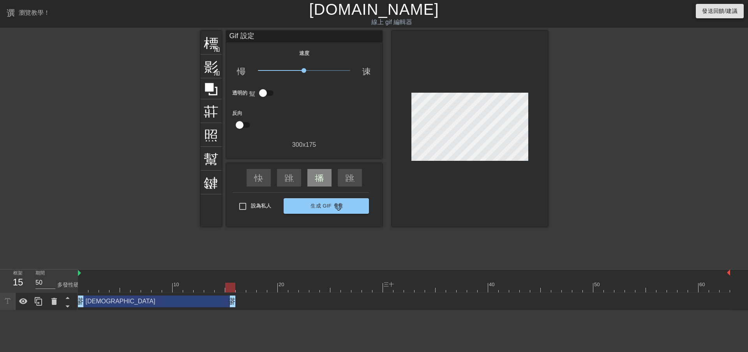
drag, startPoint x: 727, startPoint y: 302, endPoint x: 236, endPoint y: 311, distance: 491.4
click at [236, 311] on html "選單書 瀏覽教學！ Gifntext.com 線上 gif 編輯器 發送回饋/建議 標題 加入圓圈 影像 加入圓圈 莊稼 照片尺寸選擇大 幫助 鍵盤 Gif …" at bounding box center [374, 155] width 748 height 311
click at [207, 44] on font "標題" at bounding box center [219, 41] width 30 height 15
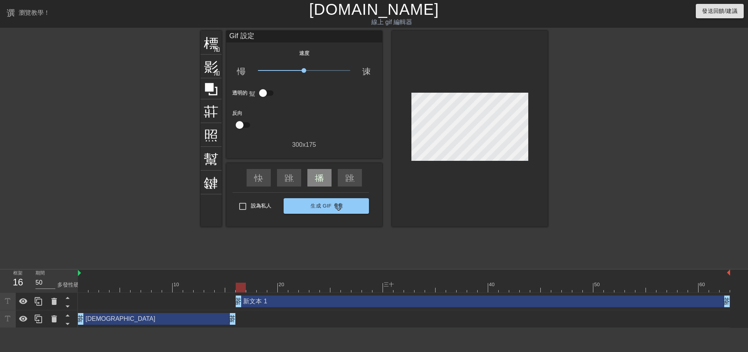
drag, startPoint x: 229, startPoint y: 302, endPoint x: 236, endPoint y: 303, distance: 6.7
drag, startPoint x: 232, startPoint y: 321, endPoint x: 228, endPoint y: 320, distance: 4.1
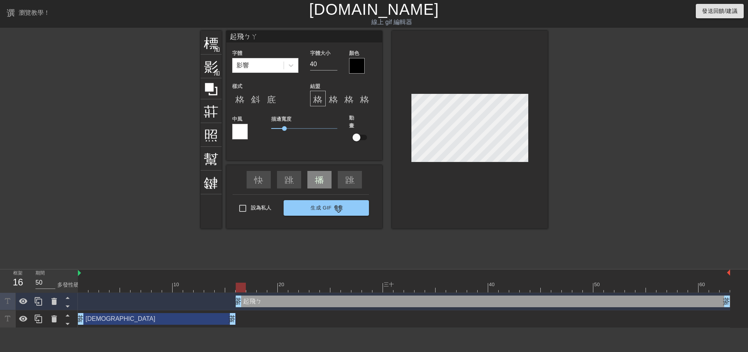
scroll to position [1, 2]
click at [355, 67] on div at bounding box center [357, 66] width 16 height 16
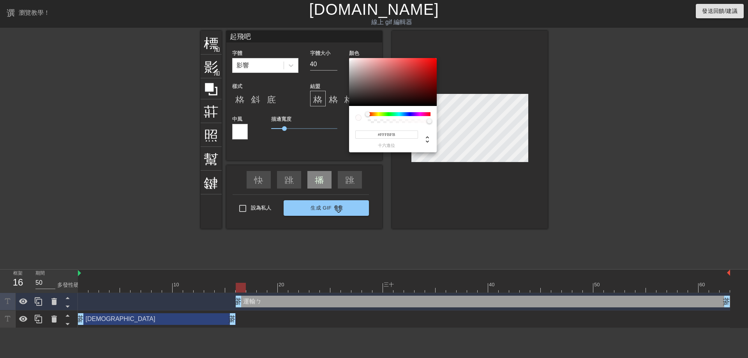
drag, startPoint x: 367, startPoint y: 73, endPoint x: 350, endPoint y: 56, distance: 23.7
click at [350, 56] on div "#FFFBFB 十六進位" at bounding box center [374, 179] width 748 height 358
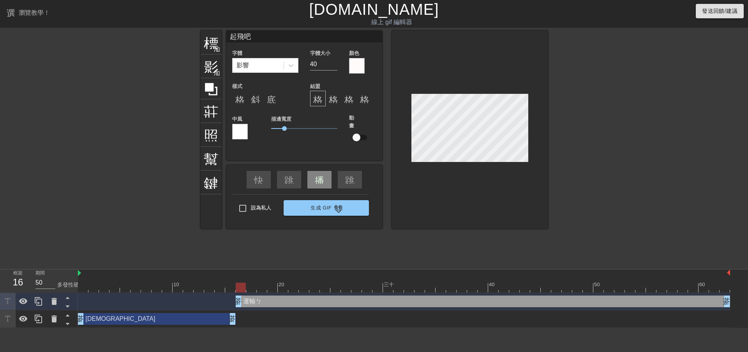
click at [238, 132] on div at bounding box center [240, 132] width 16 height 16
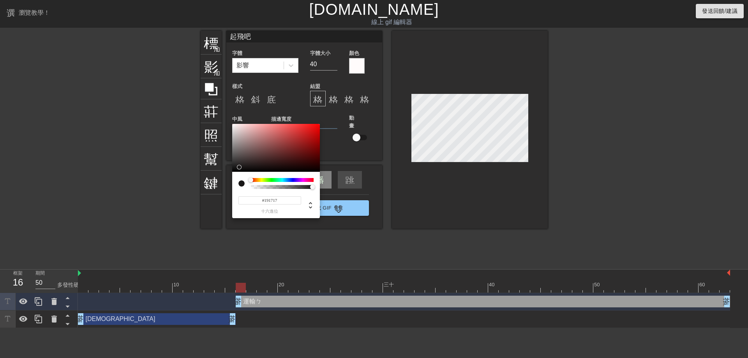
drag, startPoint x: 267, startPoint y: 144, endPoint x: 238, endPoint y: 167, distance: 37.1
click at [238, 167] on div at bounding box center [276, 148] width 88 height 48
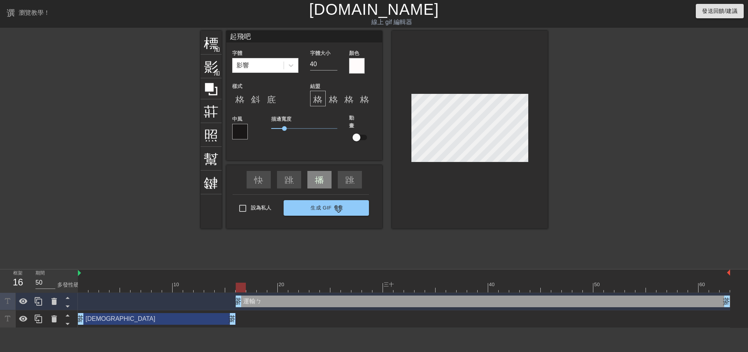
click at [152, 320] on div "劍神 拖曳手柄 拖曳手柄" at bounding box center [157, 319] width 158 height 12
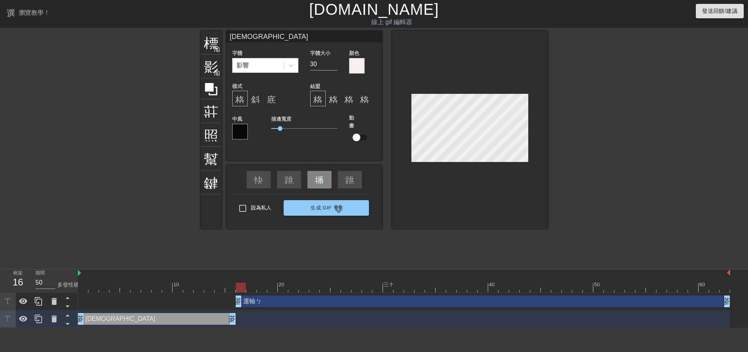
click at [282, 304] on div "運輸ㄅ 拖曳手柄 拖曳手柄" at bounding box center [483, 302] width 494 height 12
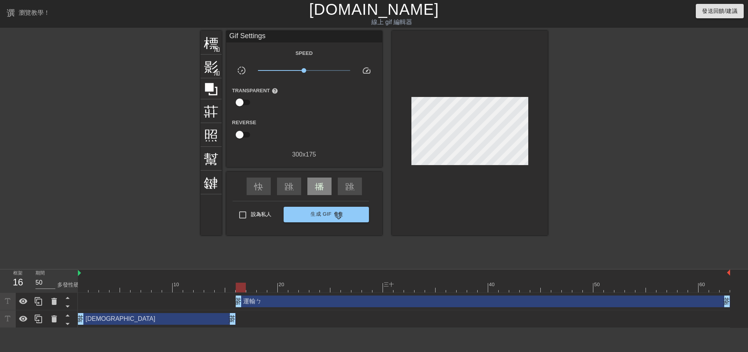
click at [373, 318] on div "劍神 拖曳手柄 拖曳手柄" at bounding box center [404, 319] width 652 height 12
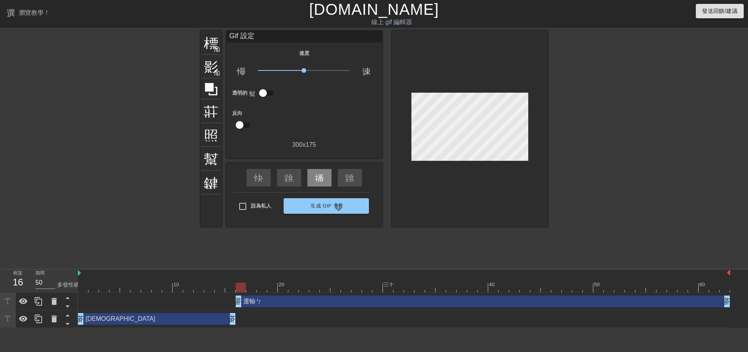
click at [81, 277] on div at bounding box center [404, 274] width 652 height 8
drag, startPoint x: 190, startPoint y: 290, endPoint x: 524, endPoint y: 269, distance: 335.0
click at [524, 269] on div "選單書 瀏覽教學！ Gifntext.com 線上 gif 編輯器 發送回饋/建議 標題 加入圓圈 影像 加入圓圈 莊稼 照片尺寸選擇大 幫助 鍵盤 Gif …" at bounding box center [374, 164] width 748 height 328
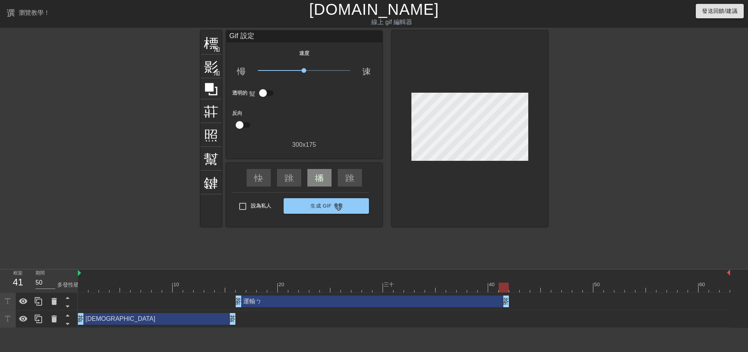
drag, startPoint x: 728, startPoint y: 300, endPoint x: 510, endPoint y: 300, distance: 218.2
click at [510, 300] on div "運輸ㄅ 拖曳手柄 拖曳手柄" at bounding box center [404, 302] width 652 height 12
click at [206, 44] on font "標題" at bounding box center [219, 41] width 30 height 15
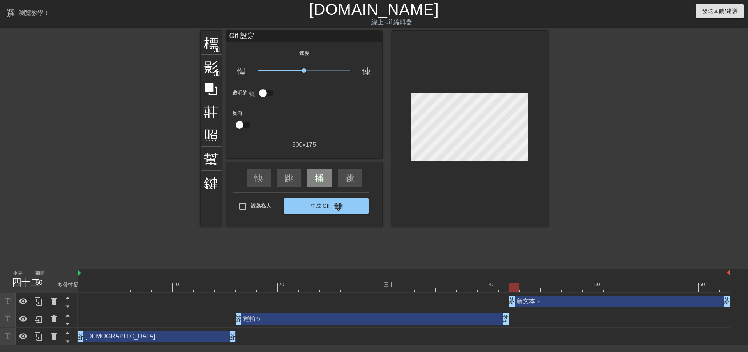
drag, startPoint x: 505, startPoint y: 303, endPoint x: 516, endPoint y: 303, distance: 10.9
drag, startPoint x: 515, startPoint y: 298, endPoint x: 507, endPoint y: 302, distance: 9.3
drag, startPoint x: 506, startPoint y: 322, endPoint x: 494, endPoint y: 322, distance: 11.7
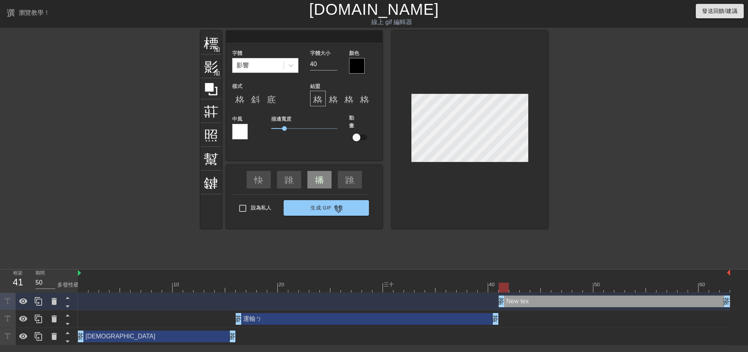
scroll to position [1, 1]
click at [357, 67] on div at bounding box center [357, 66] width 16 height 16
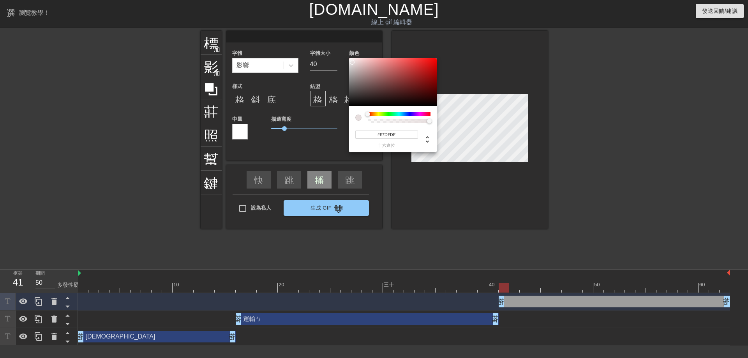
drag, startPoint x: 360, startPoint y: 74, endPoint x: 352, endPoint y: 62, distance: 13.8
click at [352, 62] on div at bounding box center [393, 82] width 88 height 48
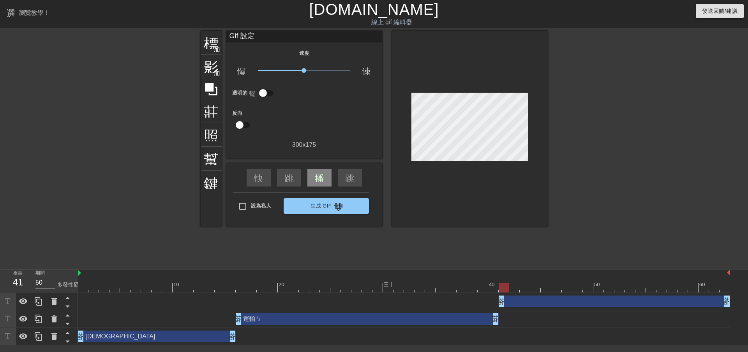
click at [504, 306] on div "拖曳手柄 拖曳手柄" at bounding box center [614, 302] width 231 height 12
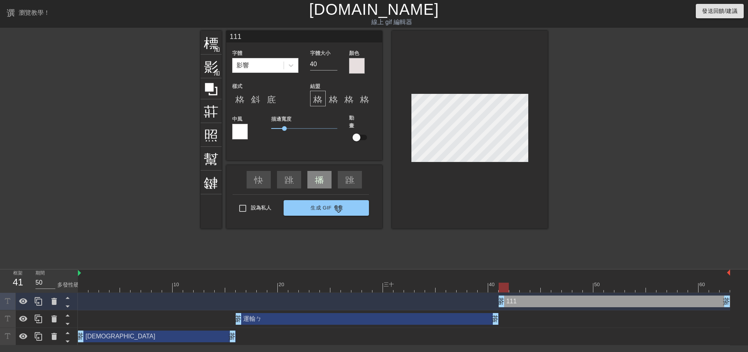
click at [362, 65] on div at bounding box center [357, 66] width 16 height 16
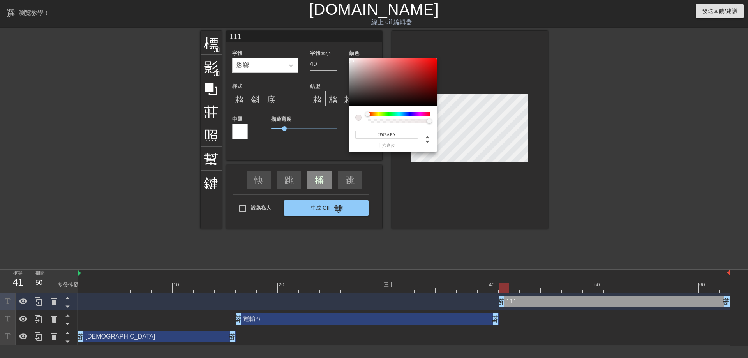
drag, startPoint x: 381, startPoint y: 87, endPoint x: 351, endPoint y: 61, distance: 39.5
click at [351, 61] on div at bounding box center [393, 82] width 88 height 48
click at [352, 62] on div at bounding box center [352, 62] width 5 height 5
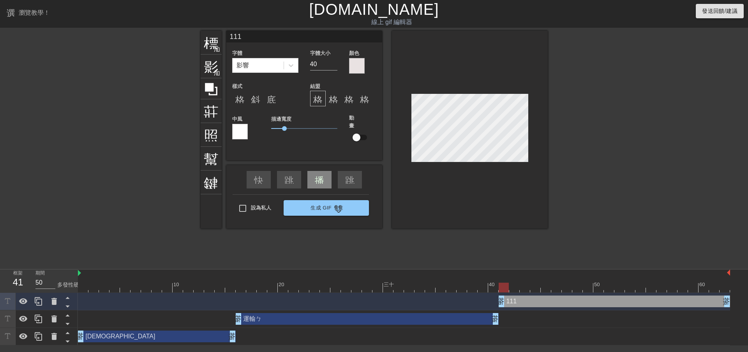
click at [238, 138] on div at bounding box center [240, 132] width 16 height 16
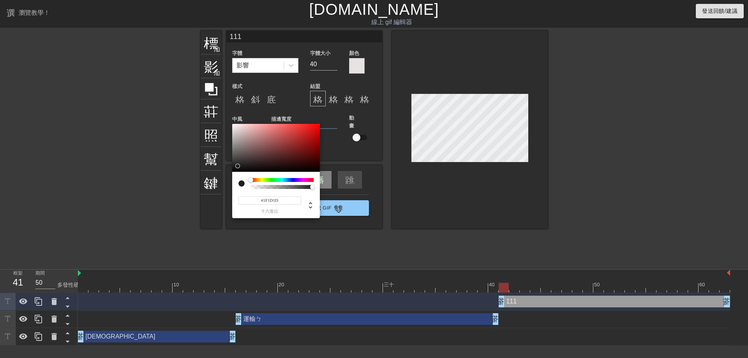
drag, startPoint x: 237, startPoint y: 158, endPoint x: 239, endPoint y: 166, distance: 8.4
click at [239, 166] on div at bounding box center [276, 148] width 88 height 48
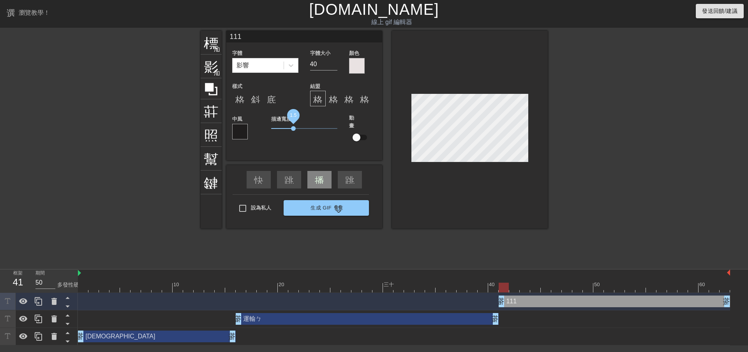
drag, startPoint x: 286, startPoint y: 129, endPoint x: 293, endPoint y: 130, distance: 7.4
click at [293, 130] on span "1.5" at bounding box center [293, 128] width 5 height 5
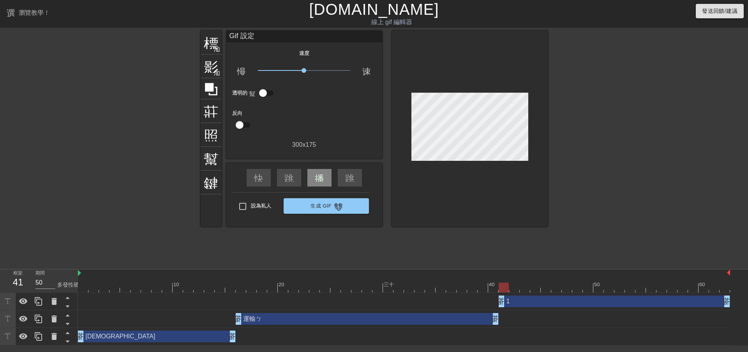
click at [524, 304] on div "1 拖曳手柄 拖曳手柄" at bounding box center [614, 302] width 231 height 12
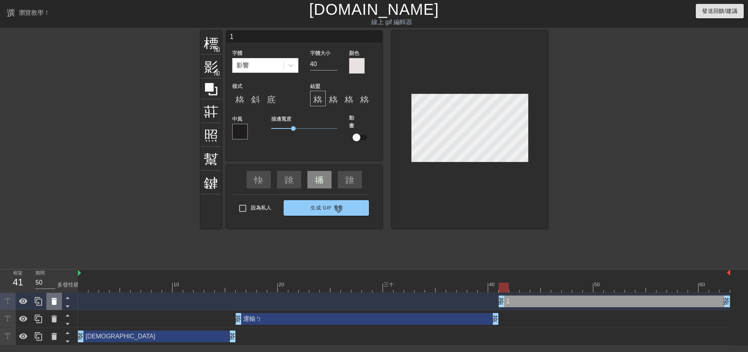
click at [53, 303] on icon at bounding box center [53, 301] width 5 height 7
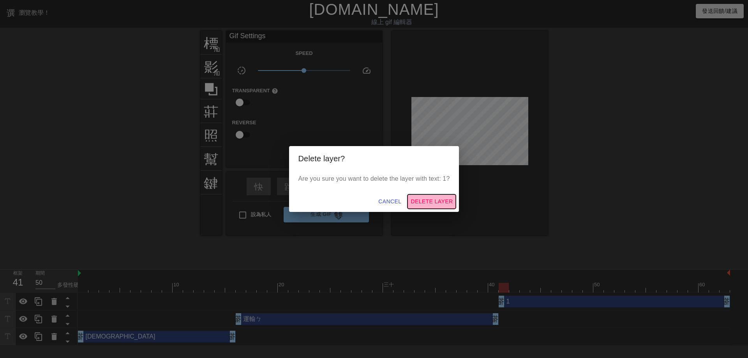
click at [442, 201] on span "Delete Layer" at bounding box center [432, 202] width 42 height 10
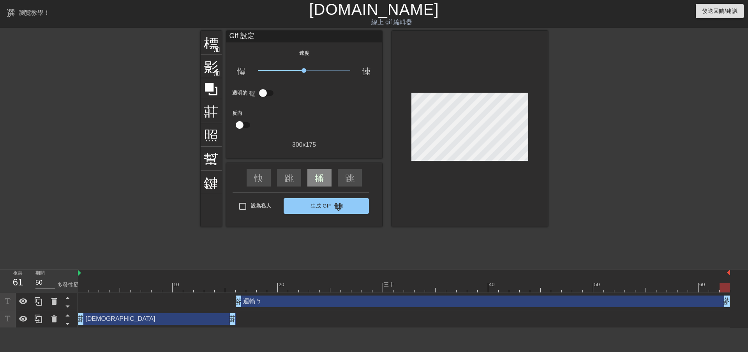
drag, startPoint x: 497, startPoint y: 305, endPoint x: 746, endPoint y: 297, distance: 249.1
click at [742, 297] on div "運輸ㄅ 拖曳手柄 拖曳手柄 劍神 拖曳手柄 拖曳手柄" at bounding box center [413, 310] width 670 height 35
click at [310, 180] on div "播放箭頭" at bounding box center [319, 178] width 24 height 18
click at [240, 207] on input "設為私人" at bounding box center [243, 206] width 16 height 16
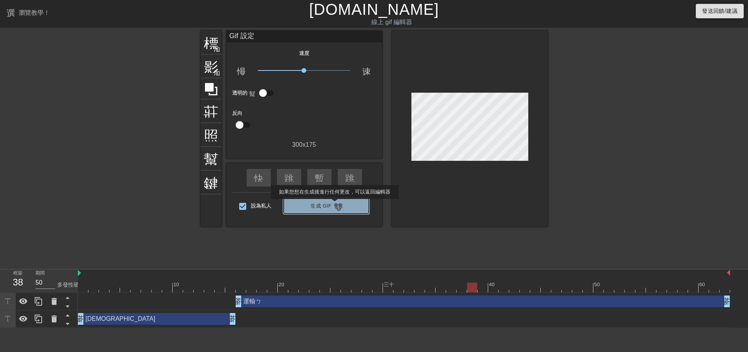
click at [335, 205] on font "雙箭頭" at bounding box center [348, 205] width 28 height 9
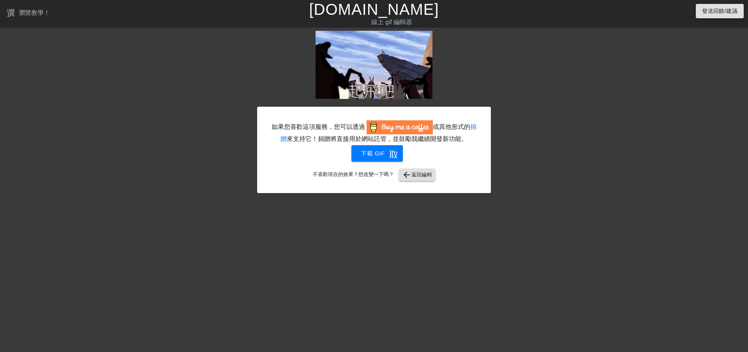
click at [572, 41] on div at bounding box center [558, 148] width 117 height 234
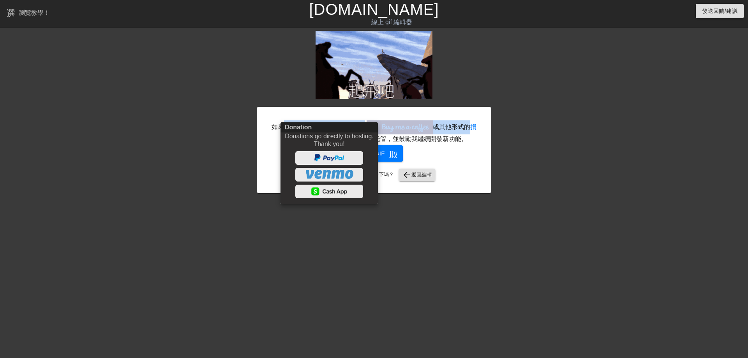
drag, startPoint x: 284, startPoint y: 129, endPoint x: 332, endPoint y: 145, distance: 50.2
click at [332, 145] on body "選單書 瀏覽教學！ Gifntext.com 線上 gif 編輯器 發送回饋/建議 如果您喜歡這項服務，您可以透過 或其他形式的 捐贈 來支持它！捐贈將直接用…" at bounding box center [374, 132] width 748 height 265
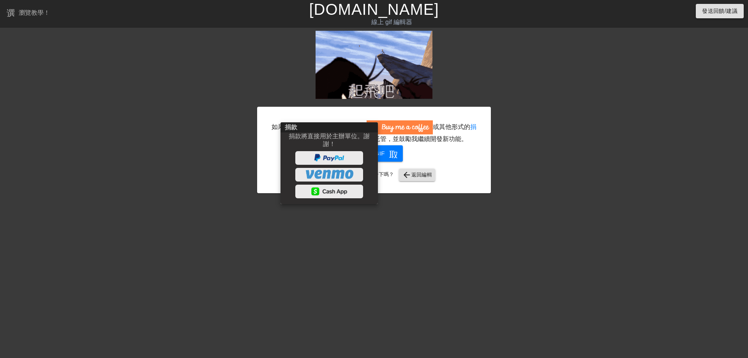
click at [488, 155] on div at bounding box center [374, 179] width 748 height 358
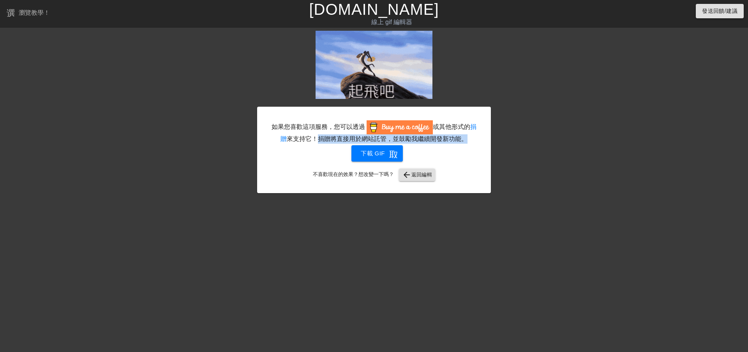
drag, startPoint x: 318, startPoint y: 141, endPoint x: 468, endPoint y: 142, distance: 150.0
click at [467, 141] on font "來支持它！捐贈將直接用於網站託管，並鼓勵我繼續開發新功能。" at bounding box center [377, 139] width 181 height 7
click at [468, 142] on div "如果您喜歡這項服務，您可以透過 或其他形式的 捐贈 來支持它！捐贈將直接用於網站託管，並鼓勵我繼續開發新功能。" at bounding box center [374, 131] width 207 height 23
click at [365, 182] on div "如果您喜歡這項服務，您可以透過 或其他形式的 捐贈 來支持它！捐贈將直接用於網站託管，並鼓勵我繼續開發新功能。 下載 gif 取得應用程式 不喜歡現在的效果？…" at bounding box center [374, 150] width 234 height 87
